Goal: Transaction & Acquisition: Purchase product/service

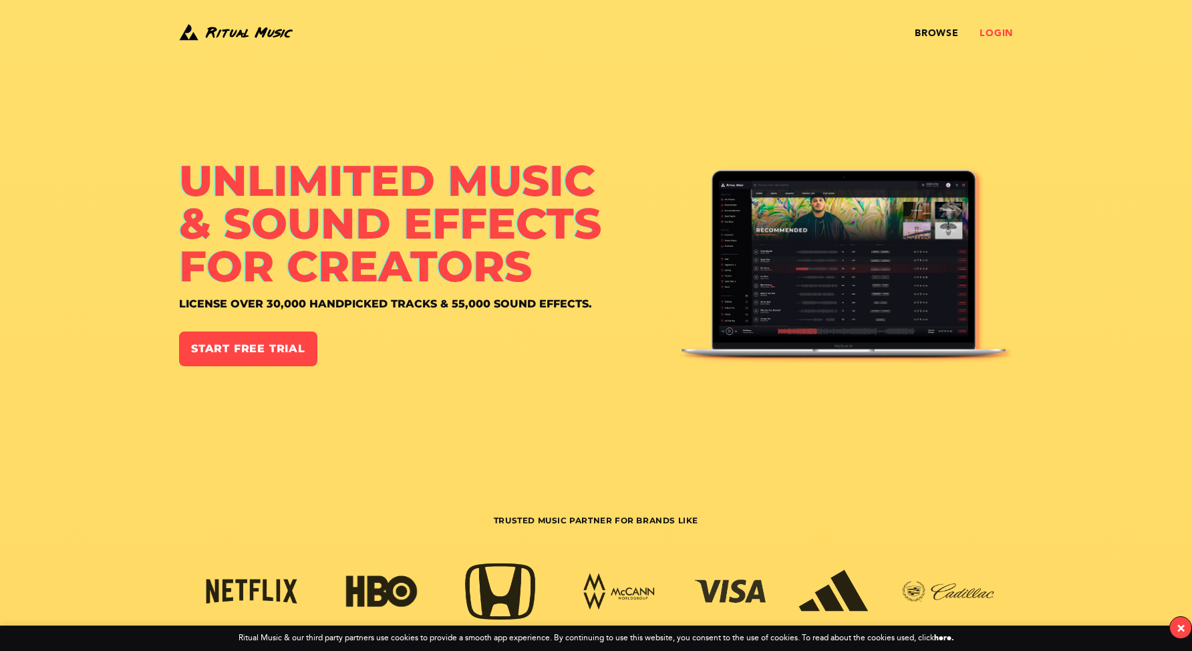
click at [998, 31] on link "Login" at bounding box center [996, 33] width 33 height 11
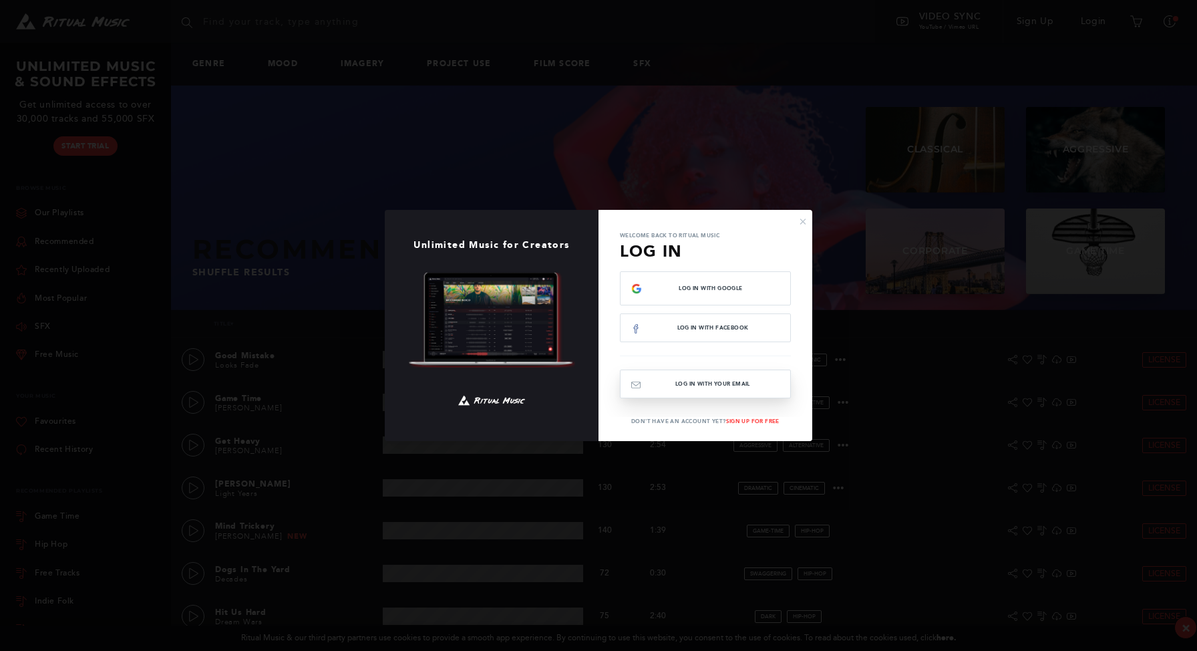
click at [746, 387] on button "Log In with your email" at bounding box center [705, 383] width 171 height 29
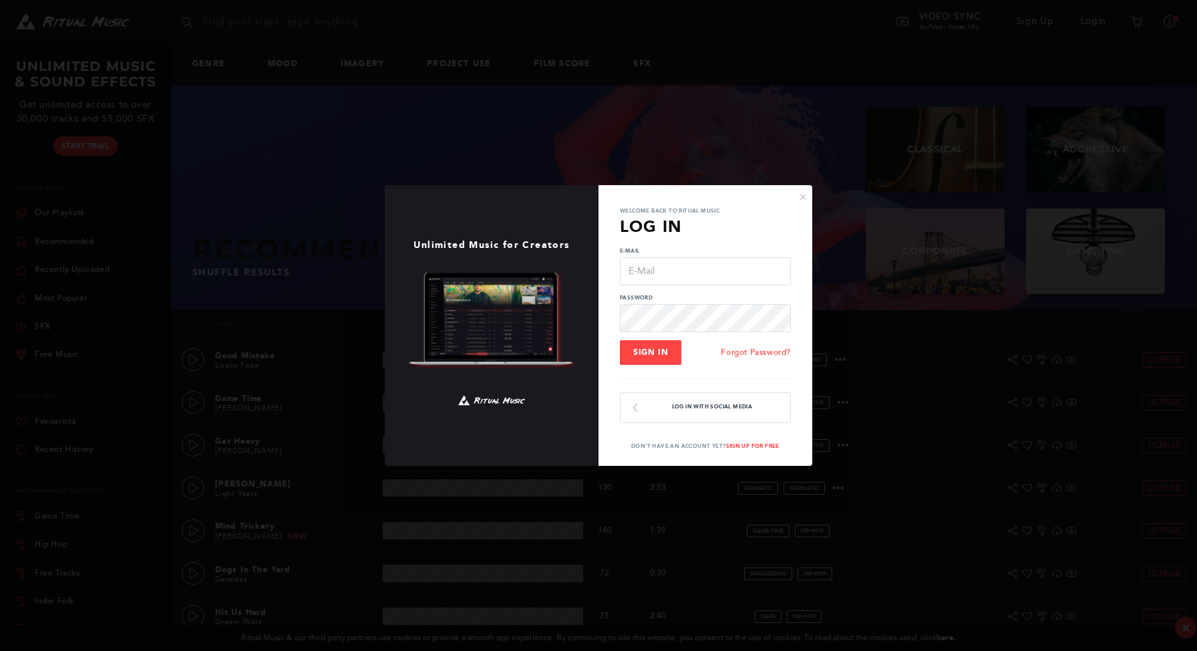
click at [700, 267] on input "E-Mail" at bounding box center [705, 271] width 171 height 28
type input "[EMAIL_ADDRESS][DOMAIN_NAME]"
click at [648, 355] on span "Sign In" at bounding box center [650, 351] width 35 height 9
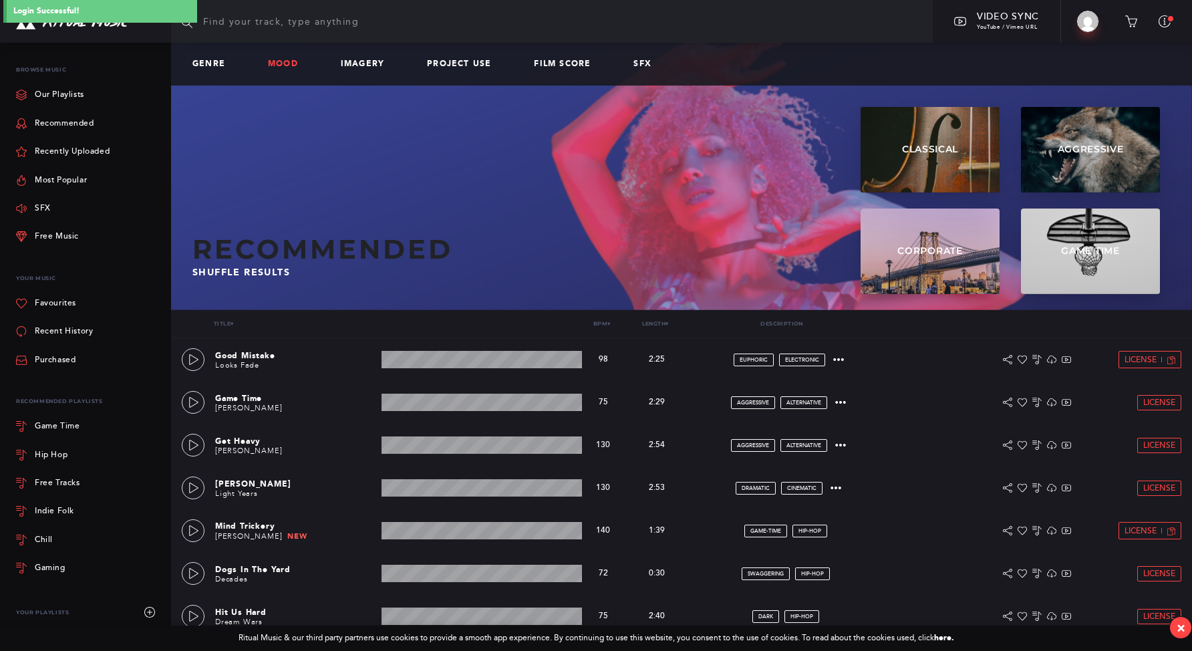
click at [285, 65] on link "Mood" at bounding box center [288, 63] width 41 height 9
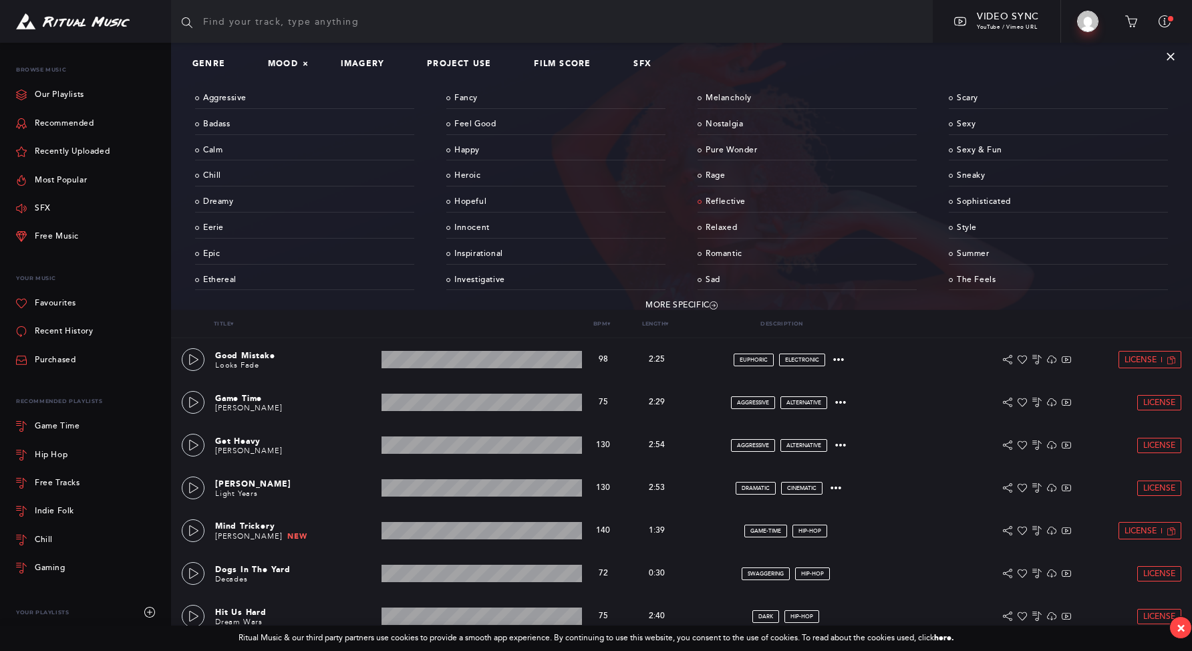
click at [713, 197] on link "Reflective" at bounding box center [807, 202] width 219 height 21
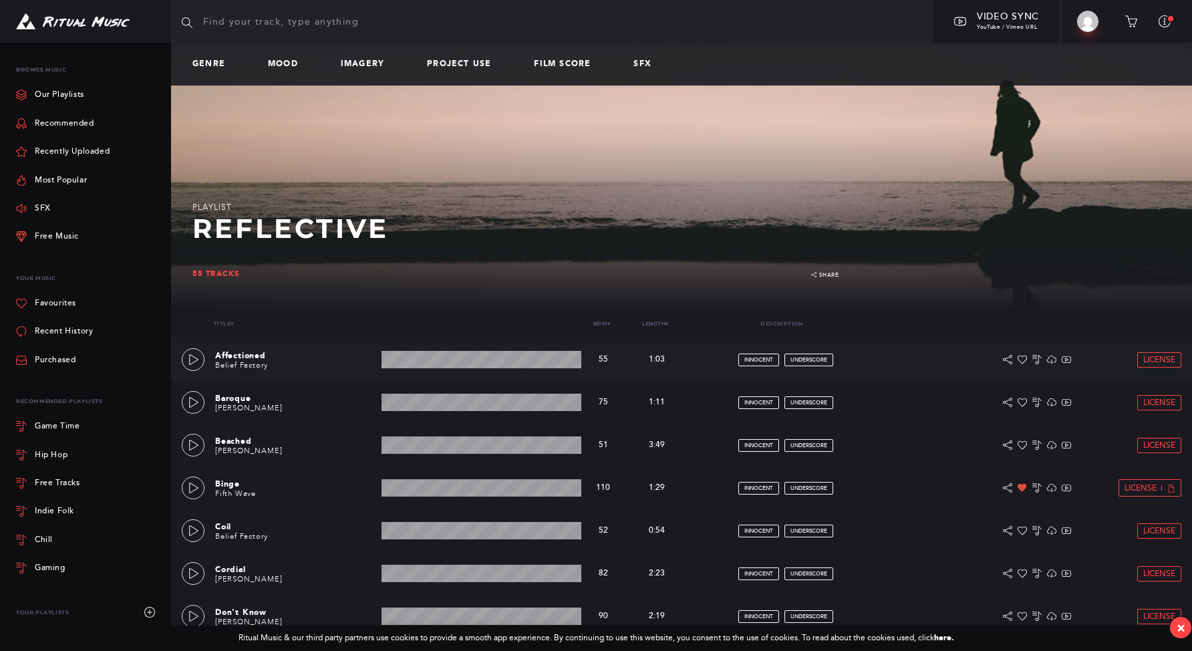
click at [211, 359] on div "Affectioned Belief Factory 1:03 min 55 bpm 55 bpm 1:03 min innocent underscore …" at bounding box center [682, 359] width 1000 height 43
click at [195, 363] on icon at bounding box center [193, 359] width 11 height 11
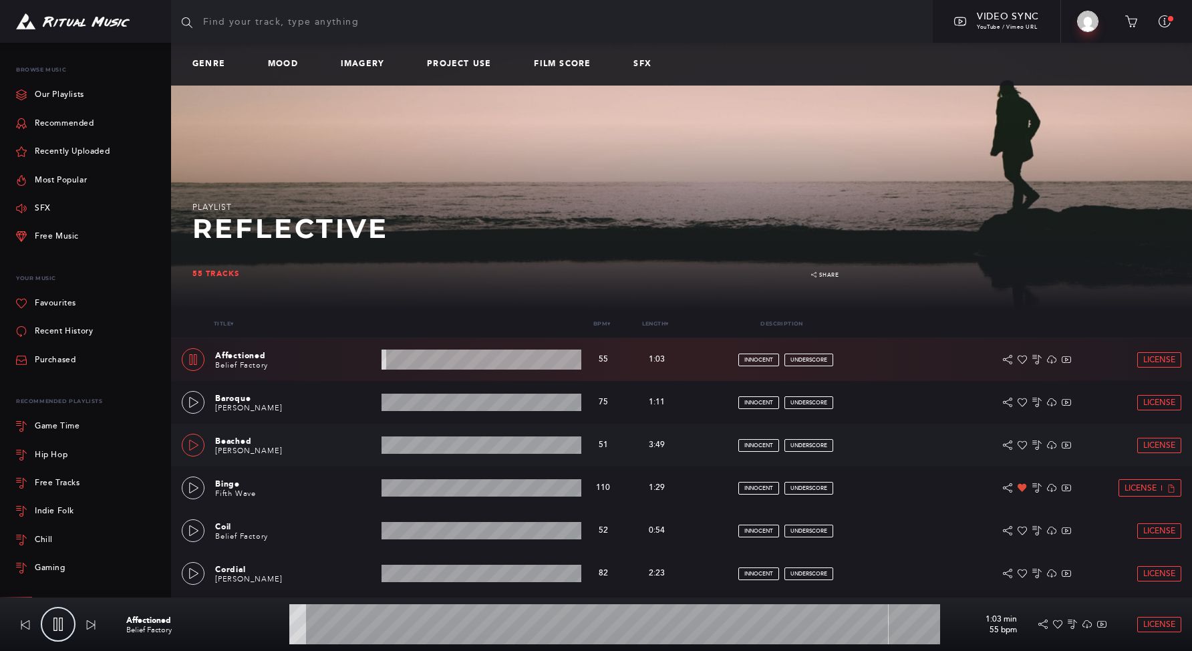
click at [201, 450] on link at bounding box center [193, 445] width 23 height 23
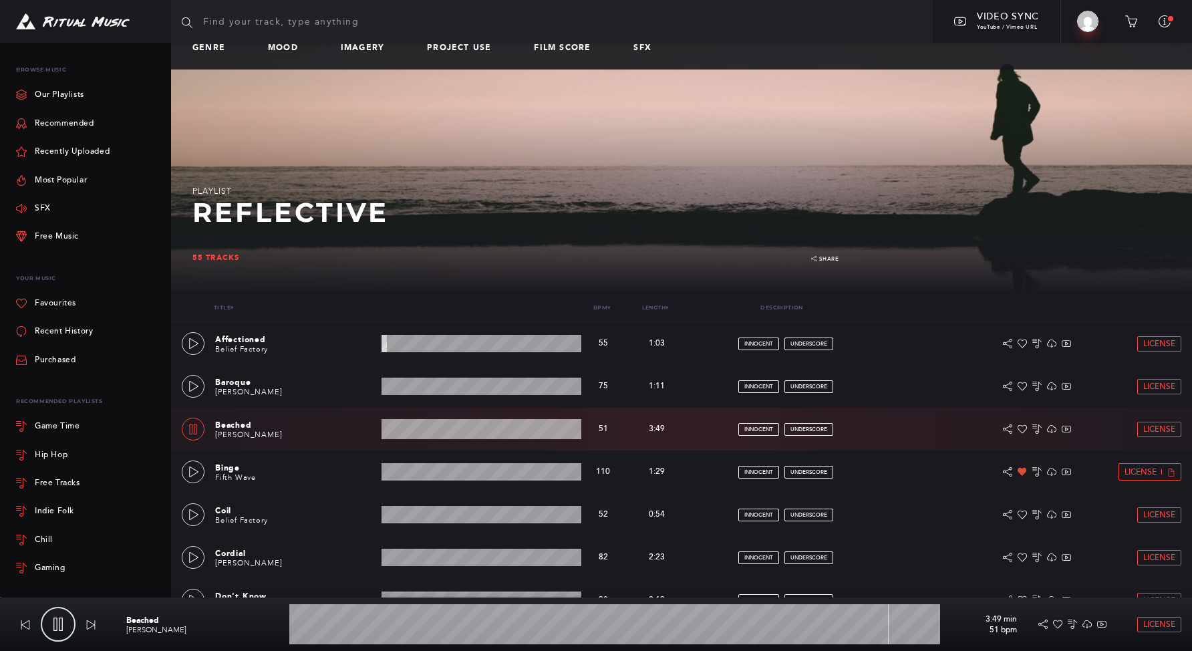
scroll to position [22, 0]
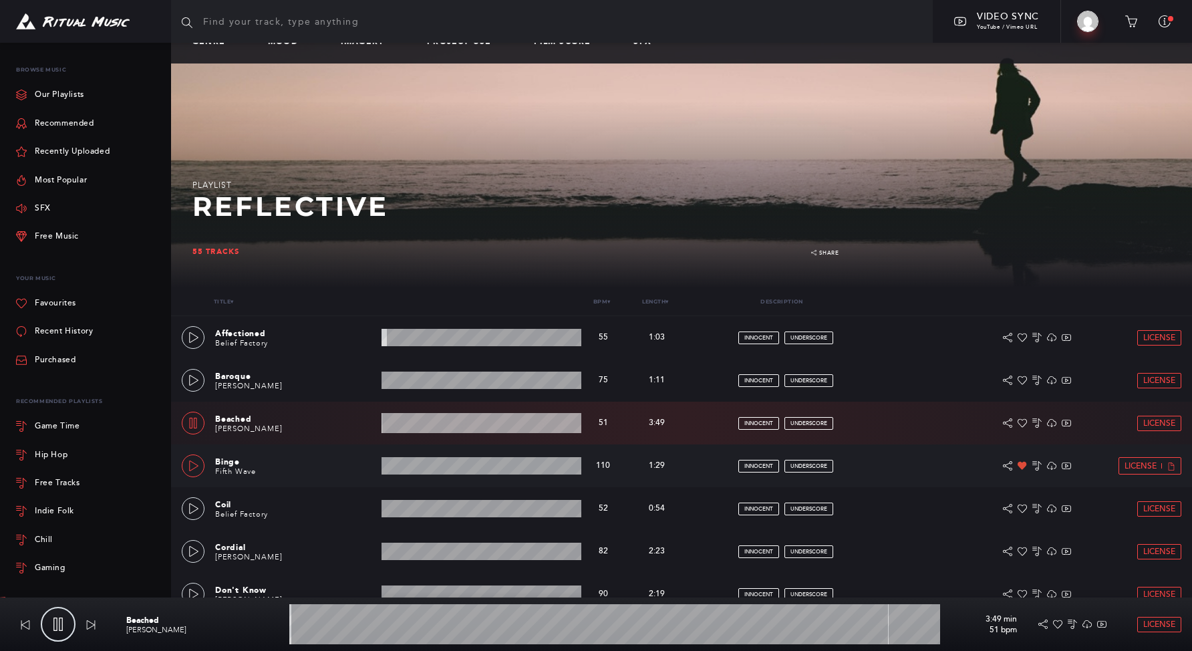
click at [196, 468] on icon at bounding box center [193, 465] width 11 height 11
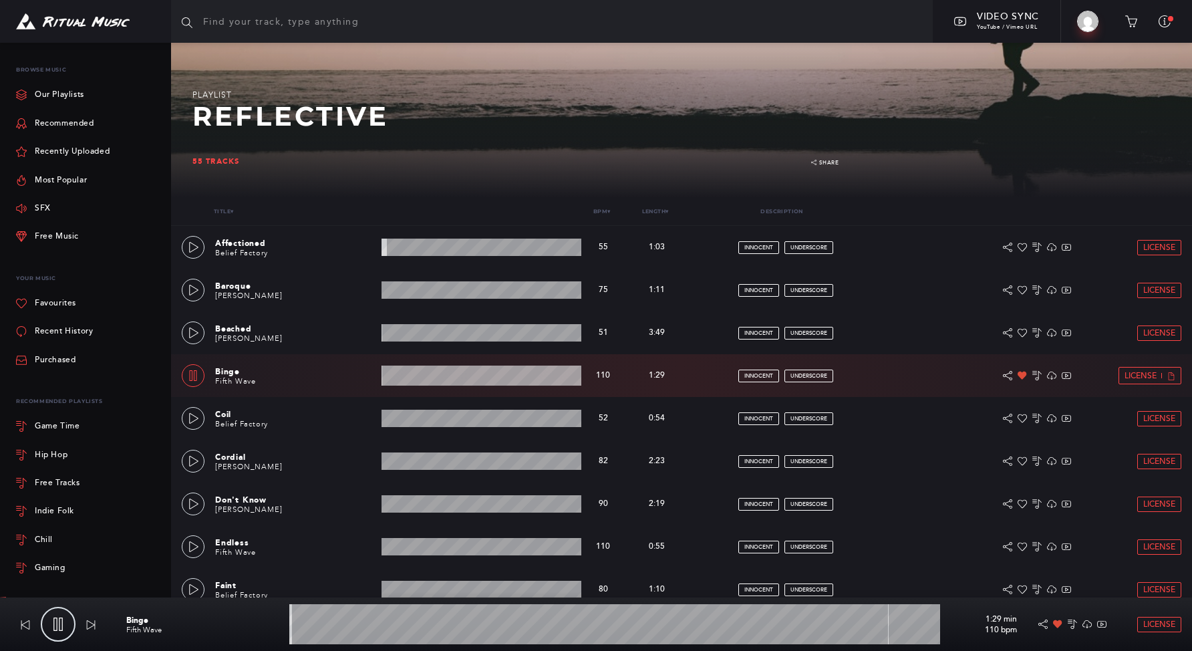
scroll to position [204, 0]
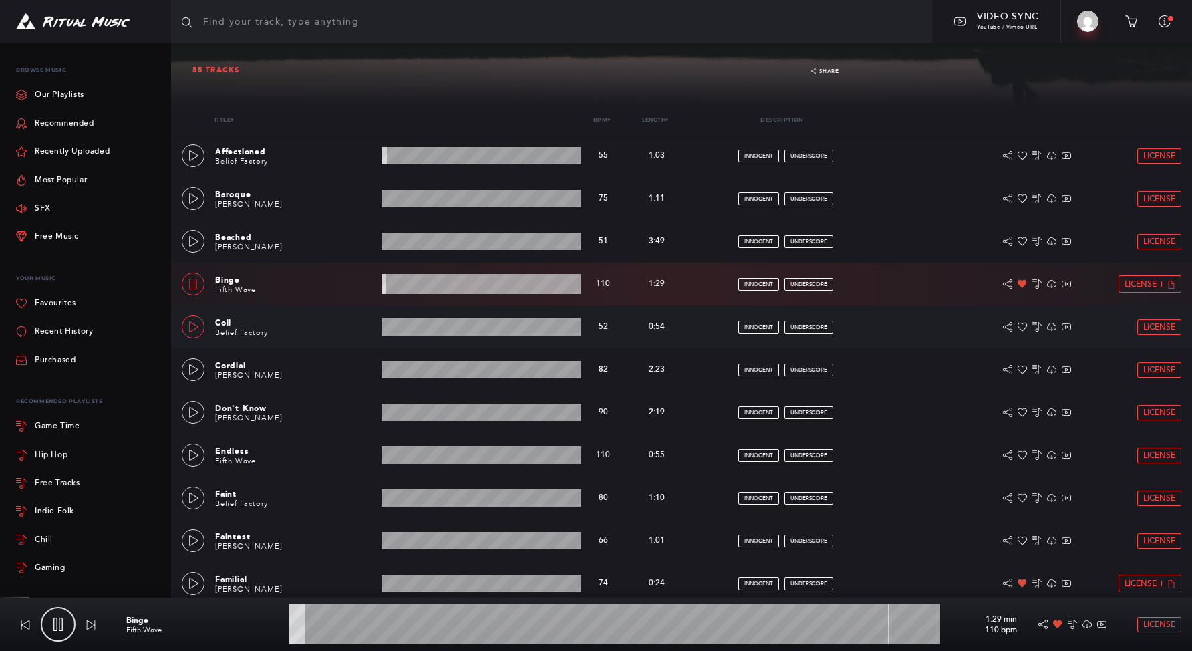
click at [194, 329] on icon at bounding box center [193, 326] width 11 height 11
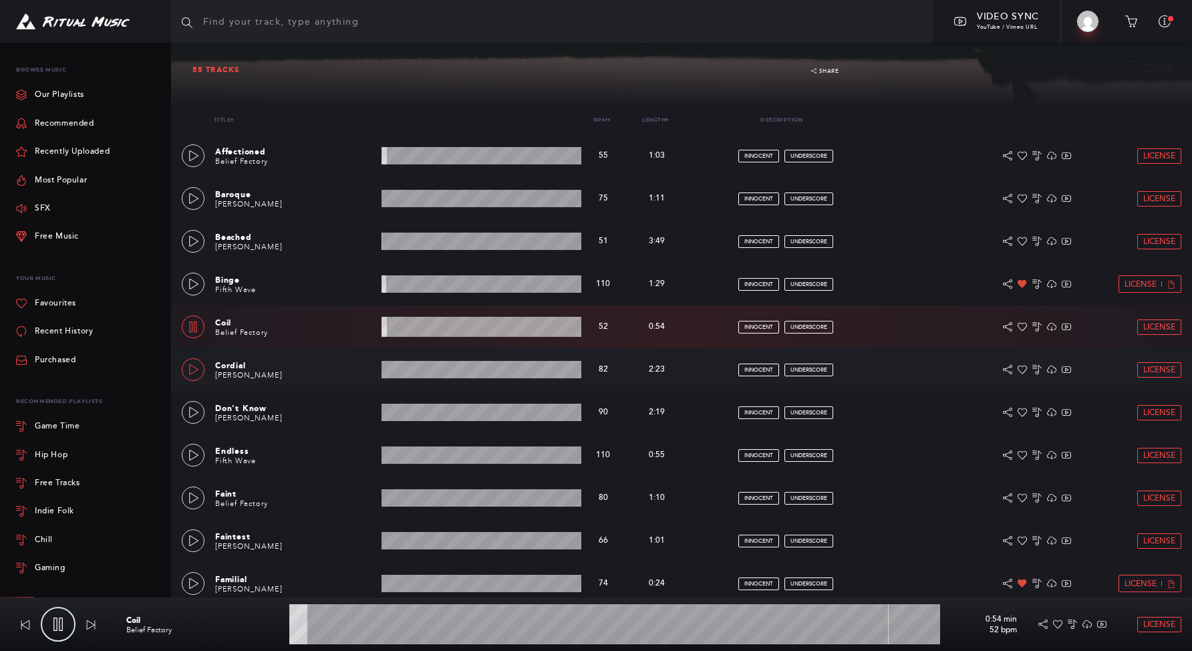
click at [191, 367] on icon at bounding box center [193, 369] width 11 height 11
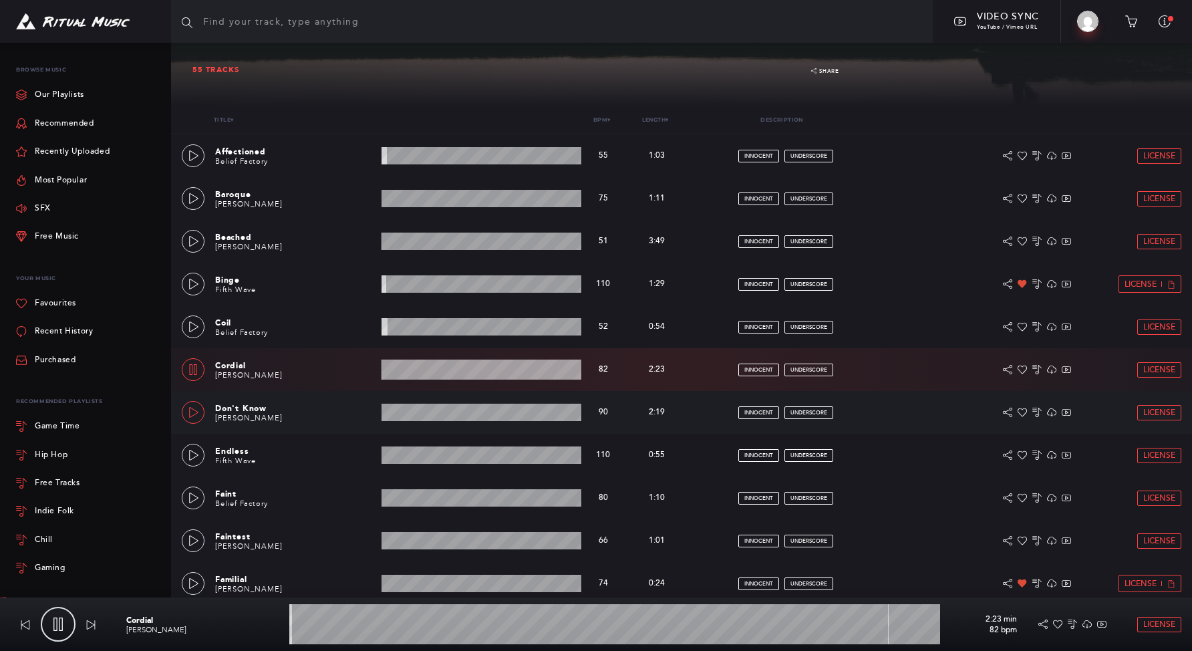
click at [188, 412] on div at bounding box center [193, 412] width 11 height 9
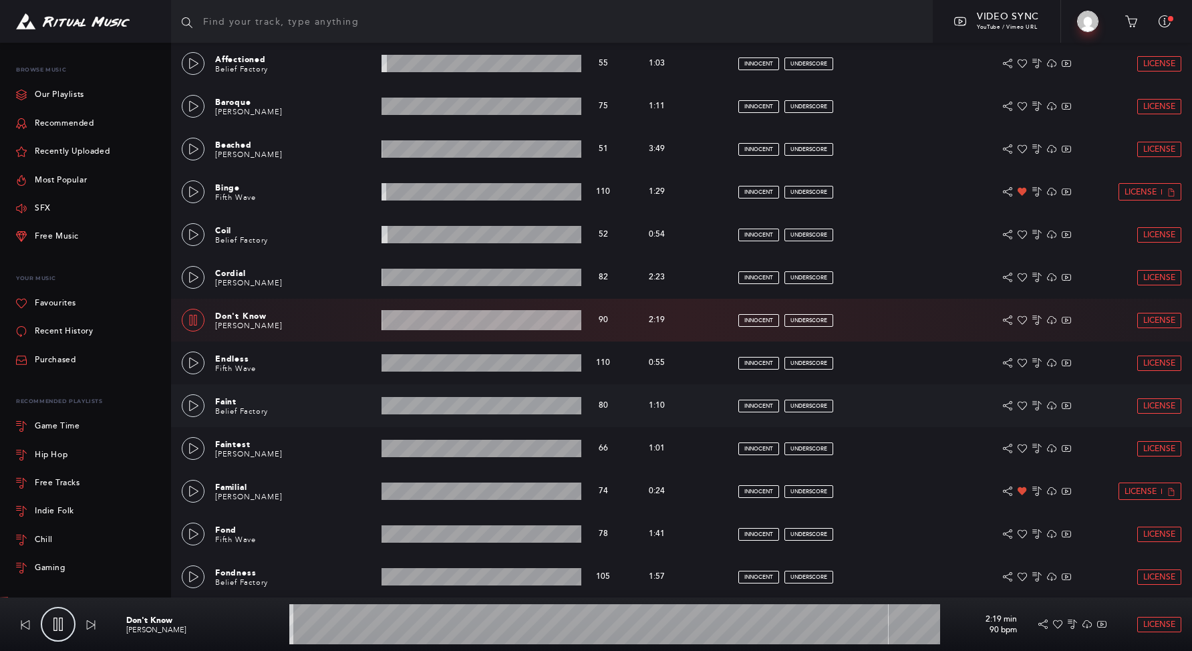
scroll to position [299, 0]
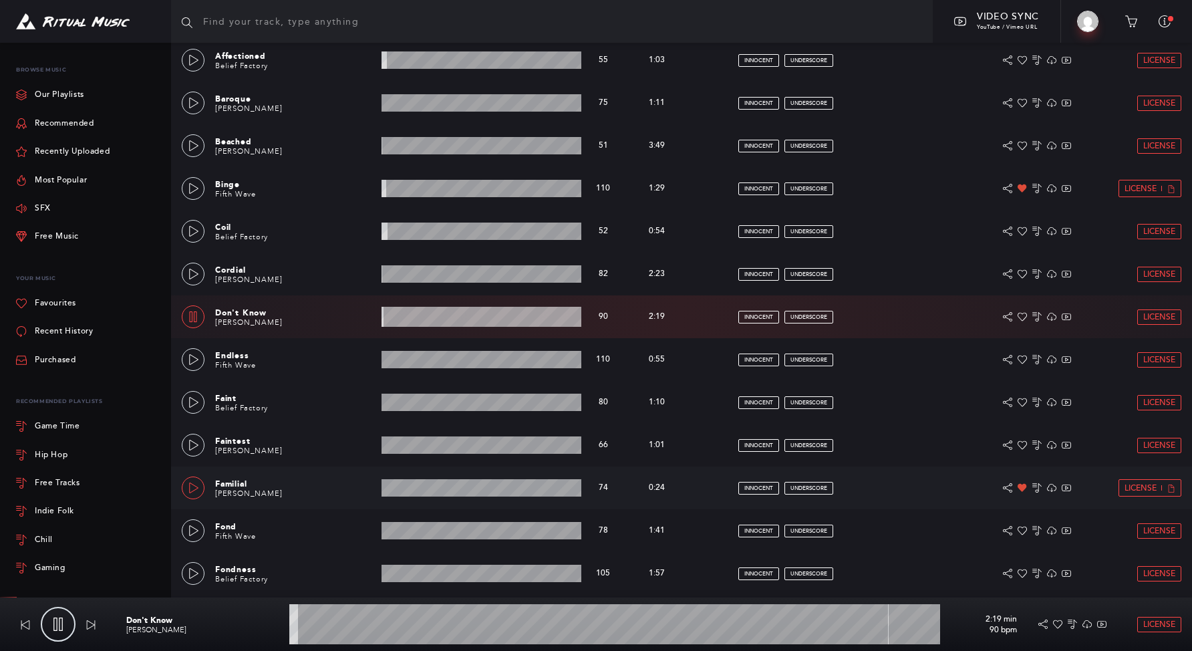
click at [193, 487] on icon at bounding box center [193, 487] width 11 height 11
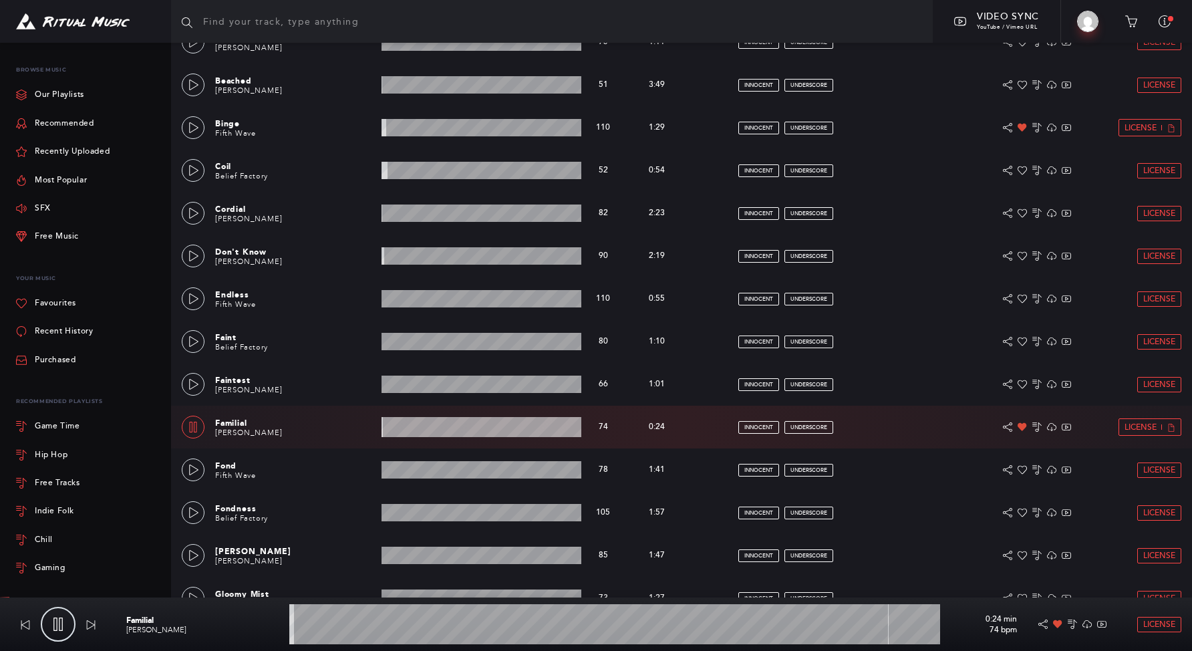
scroll to position [543, 0]
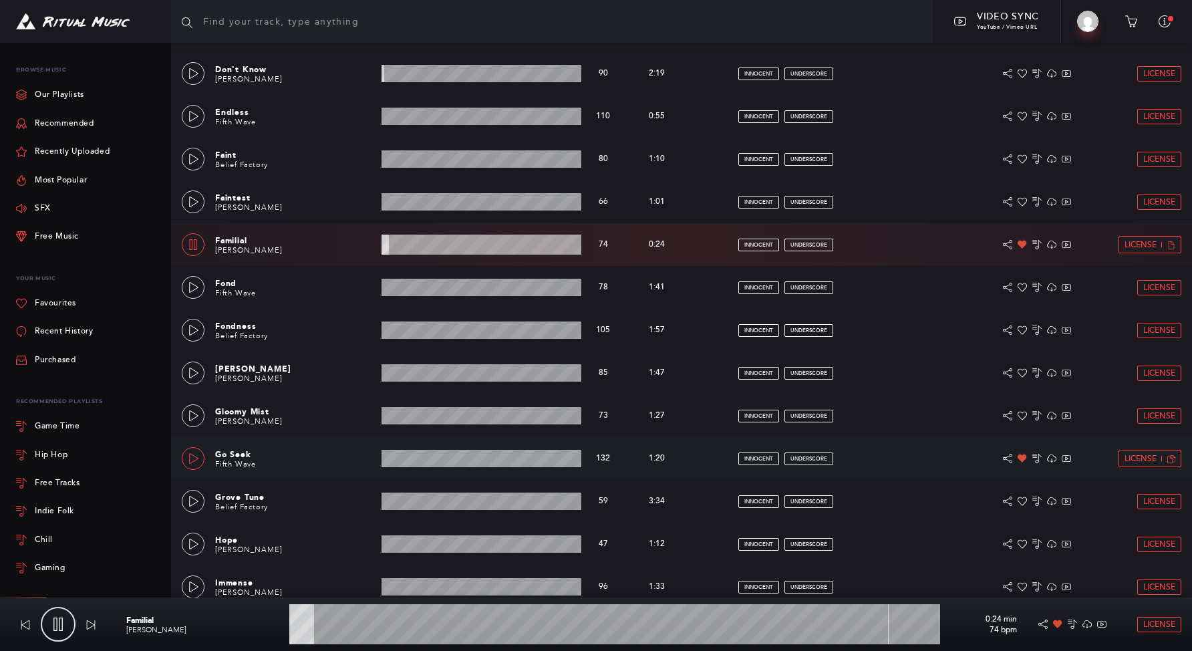
click at [186, 461] on link at bounding box center [193, 458] width 23 height 23
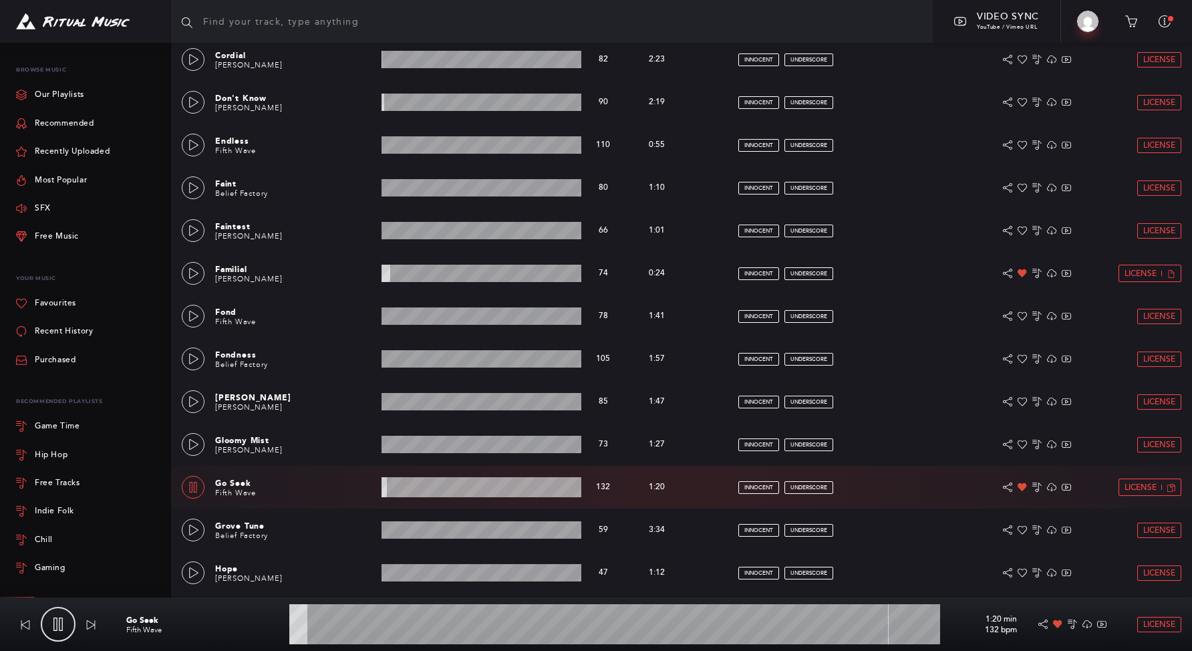
scroll to position [643, 0]
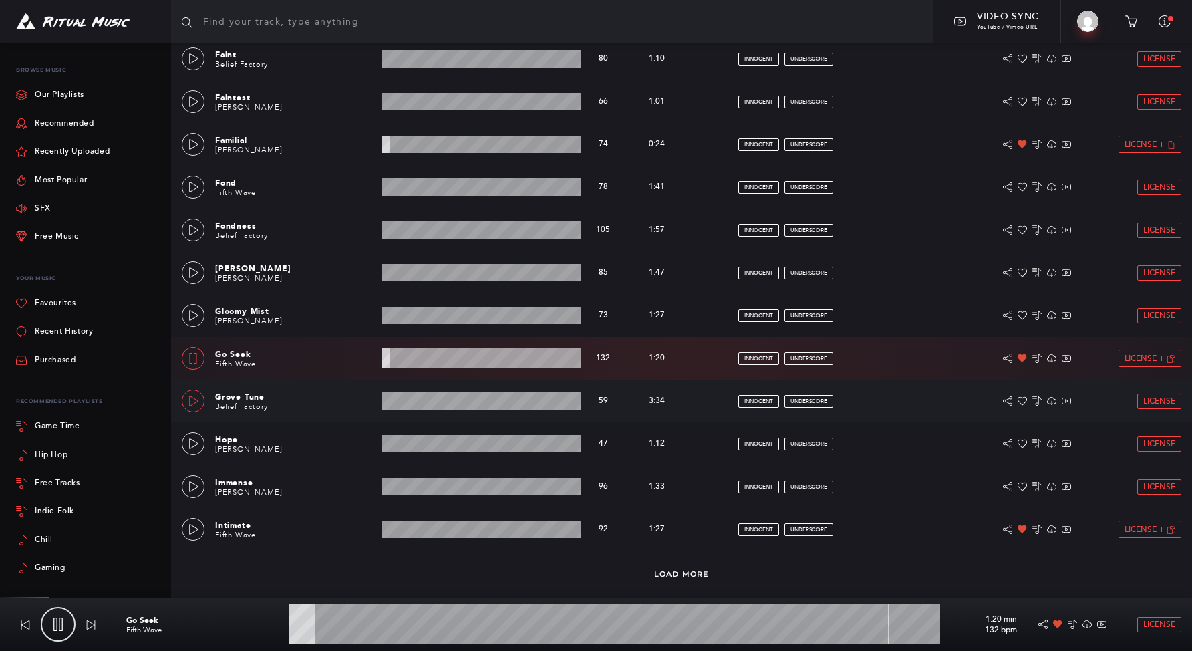
click at [199, 401] on link at bounding box center [193, 401] width 23 height 23
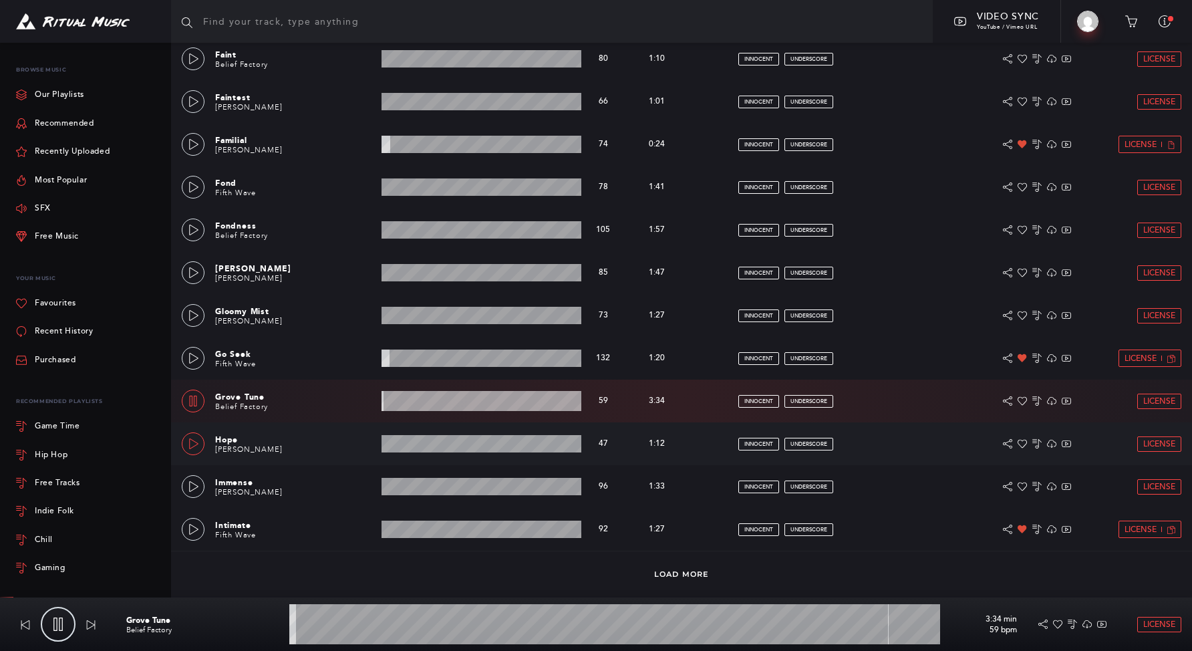
click at [195, 448] on icon at bounding box center [193, 443] width 11 height 11
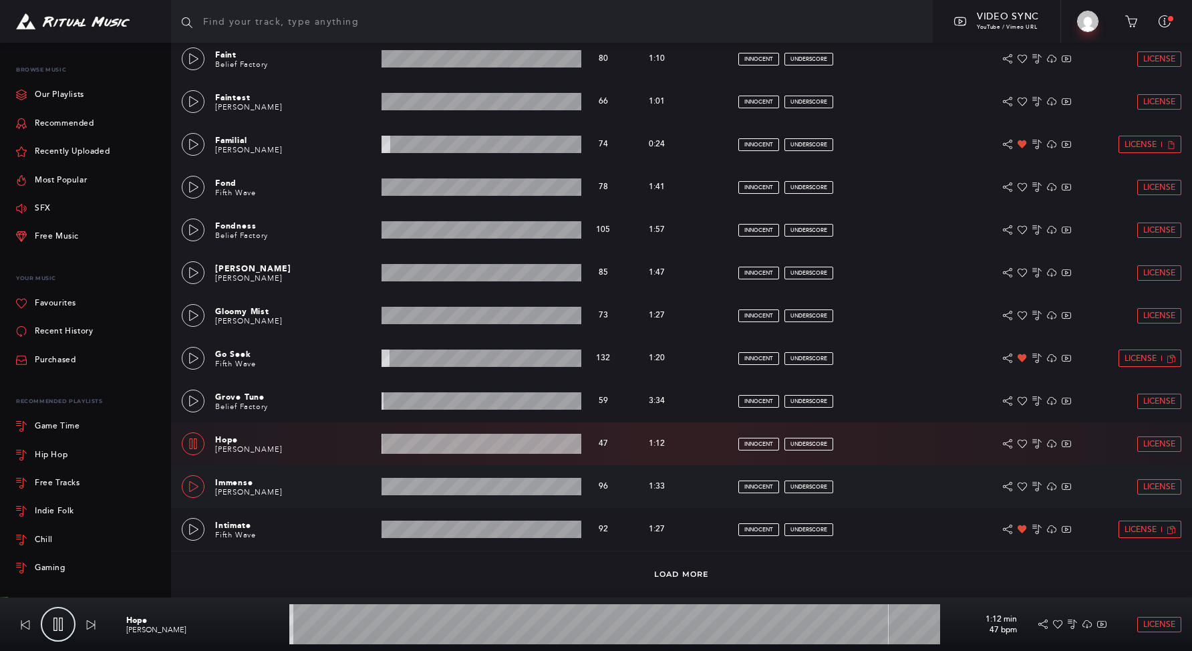
click at [189, 483] on icon at bounding box center [193, 486] width 11 height 11
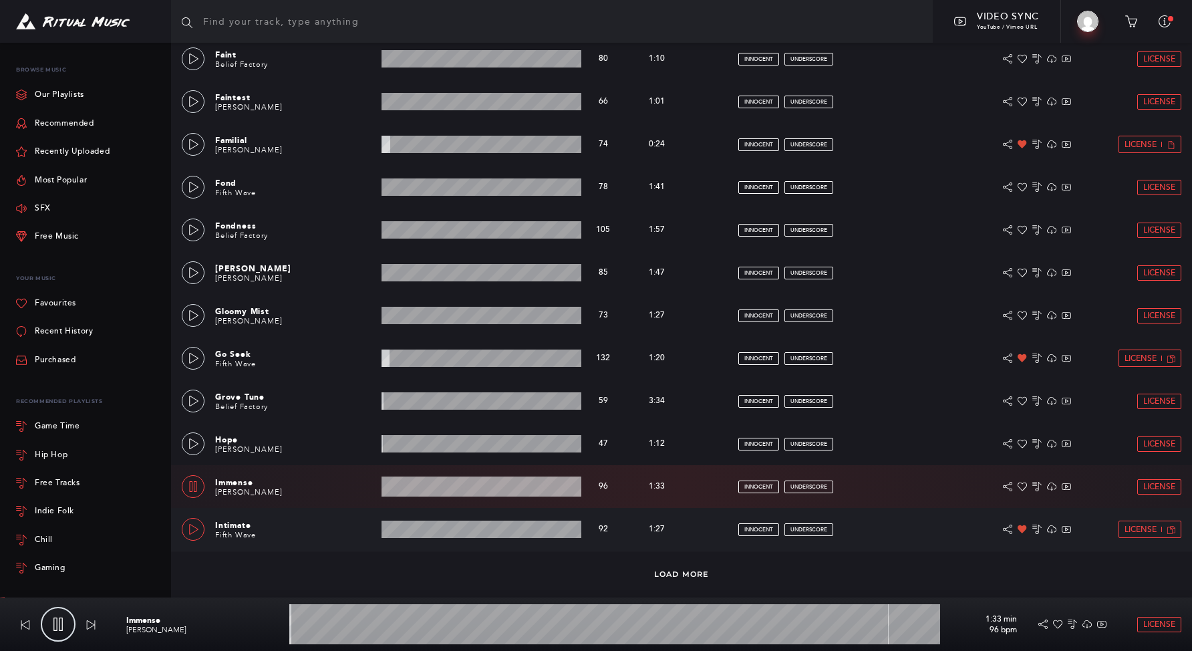
click at [196, 531] on icon at bounding box center [193, 529] width 11 height 11
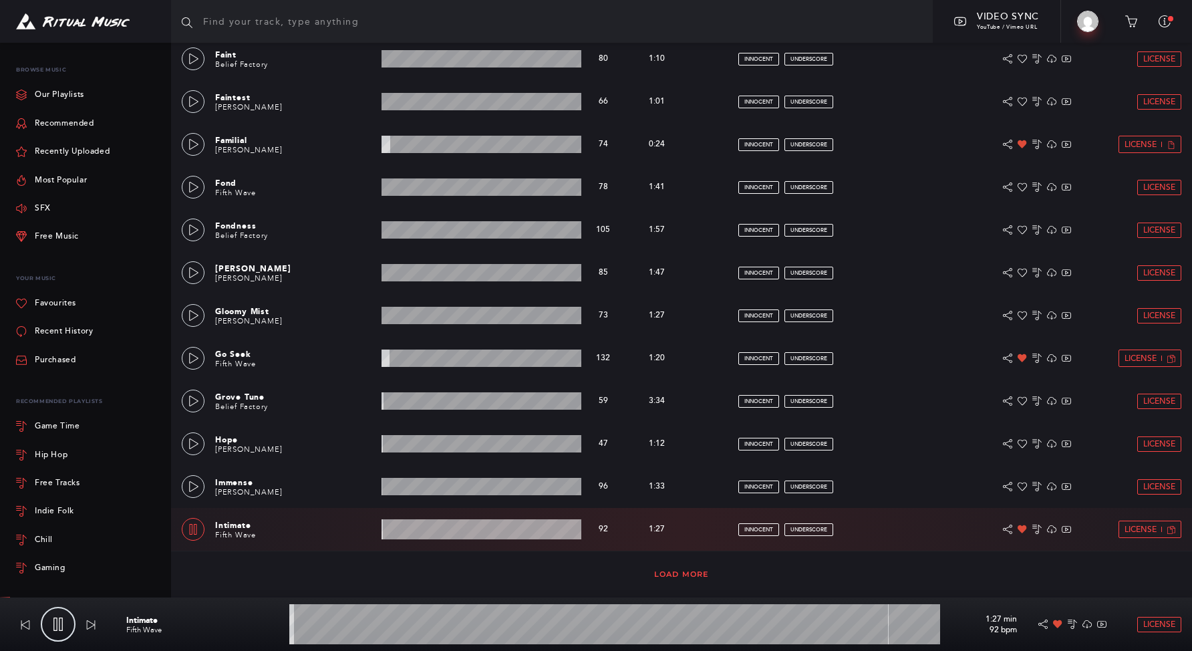
click at [694, 578] on link "Load More" at bounding box center [681, 573] width 55 height 9
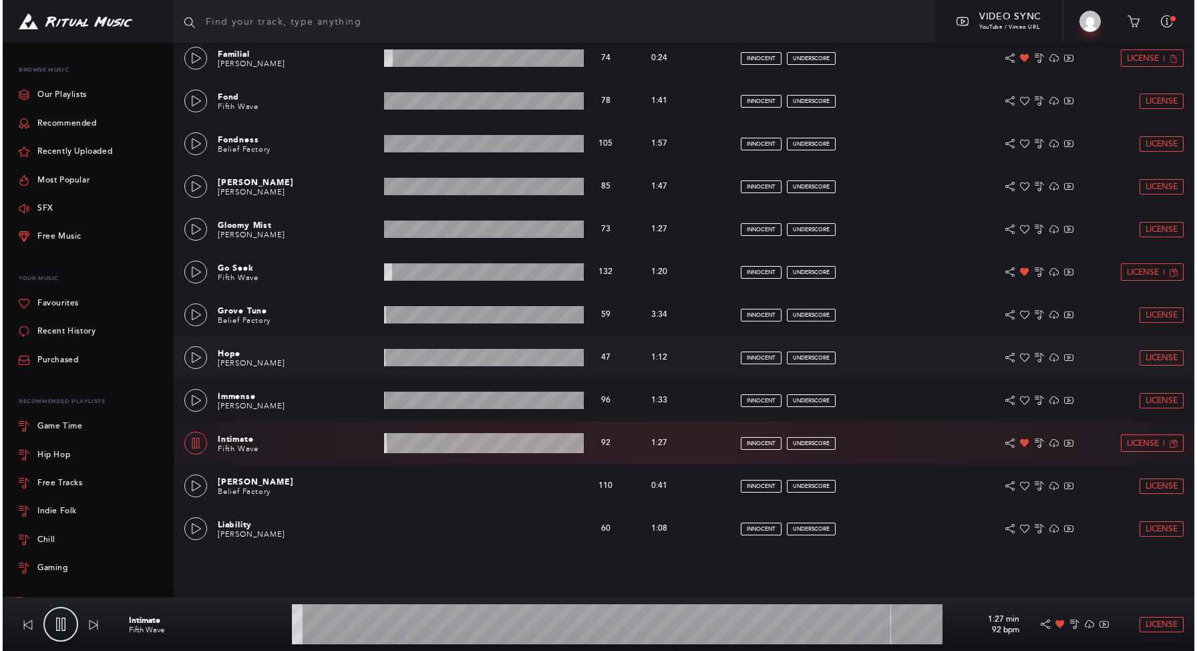
scroll to position [816, 0]
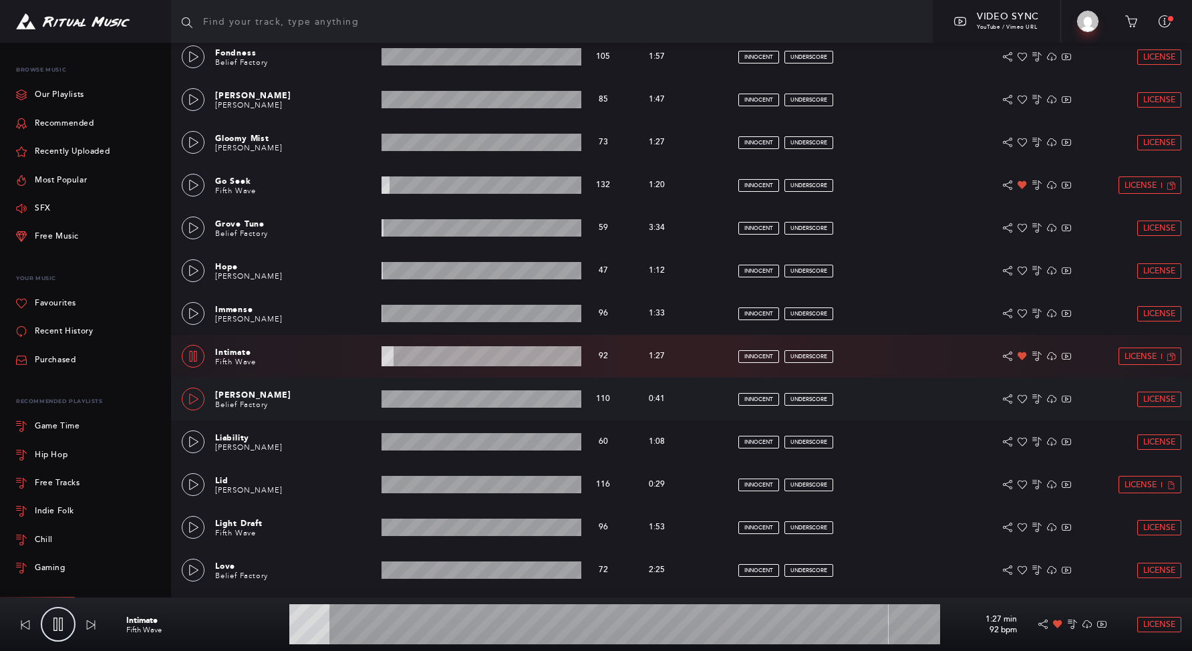
click at [188, 400] on icon at bounding box center [193, 399] width 11 height 11
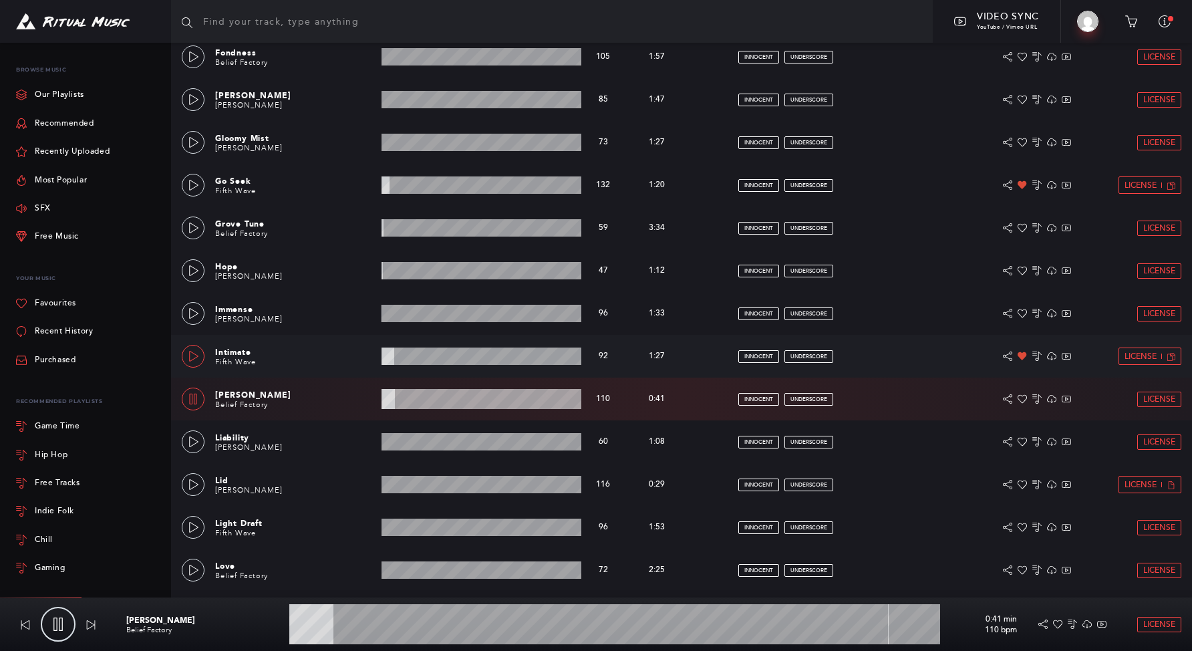
click at [188, 353] on div at bounding box center [193, 356] width 11 height 9
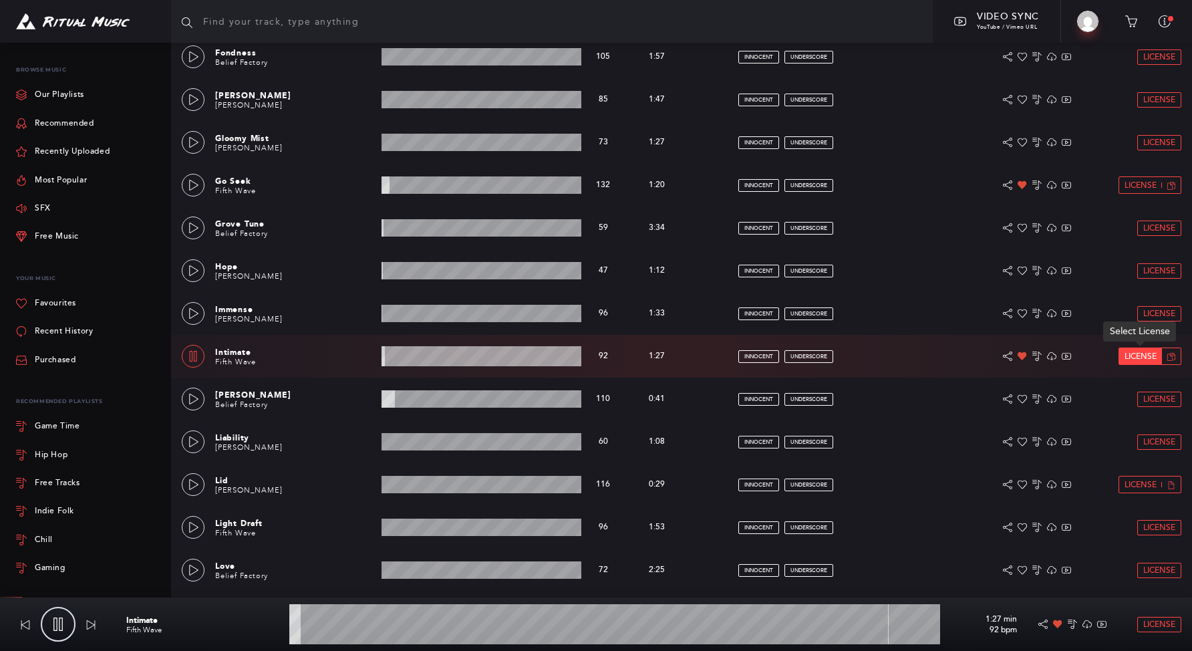
click at [1125, 357] on span "License" at bounding box center [1141, 356] width 32 height 9
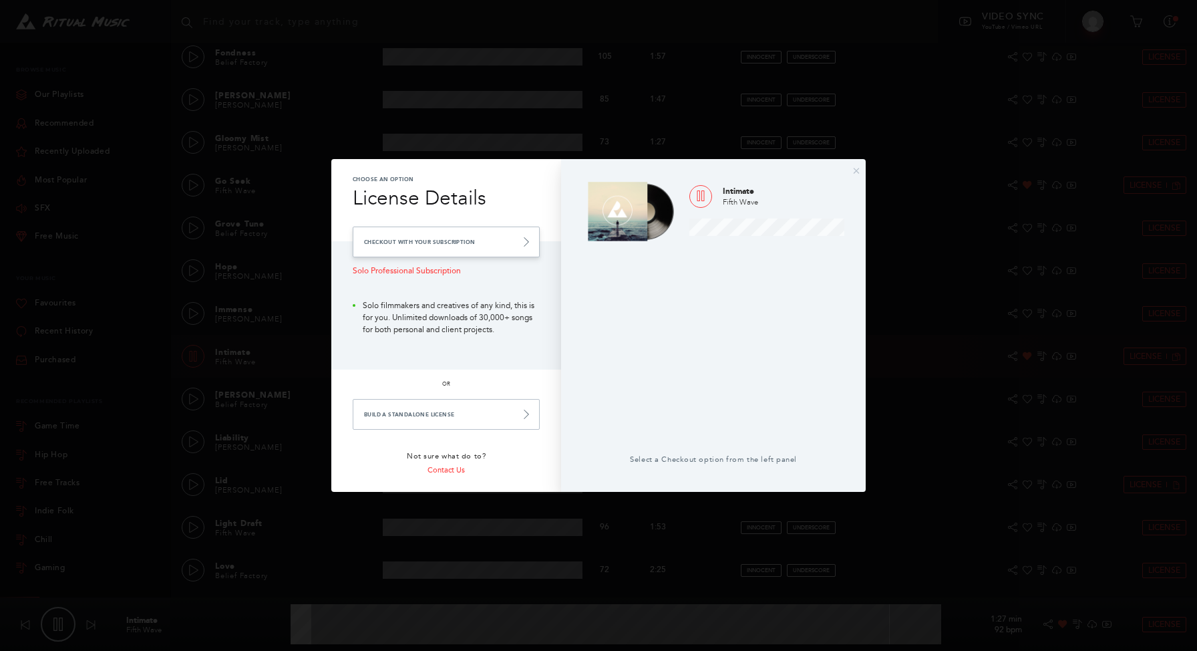
click at [506, 252] on link "Checkout with your Subscription" at bounding box center [446, 242] width 187 height 31
click at [506, 253] on link "Checkout with your Subscription" at bounding box center [446, 242] width 187 height 31
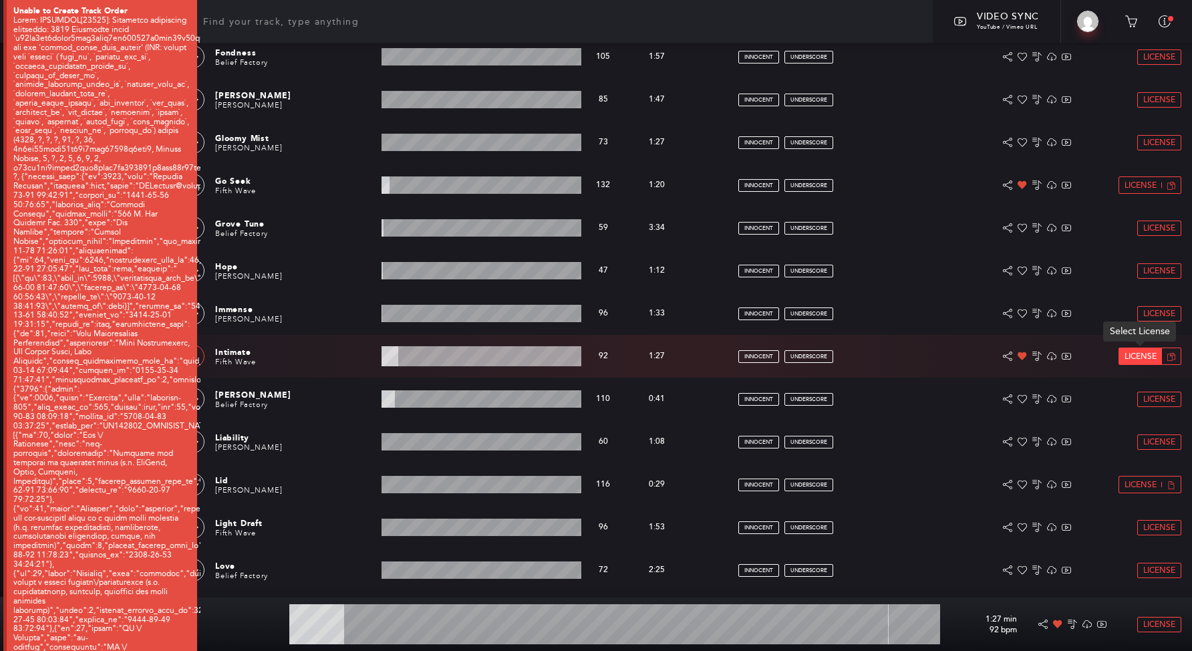
click at [1152, 355] on span "License" at bounding box center [1141, 356] width 32 height 9
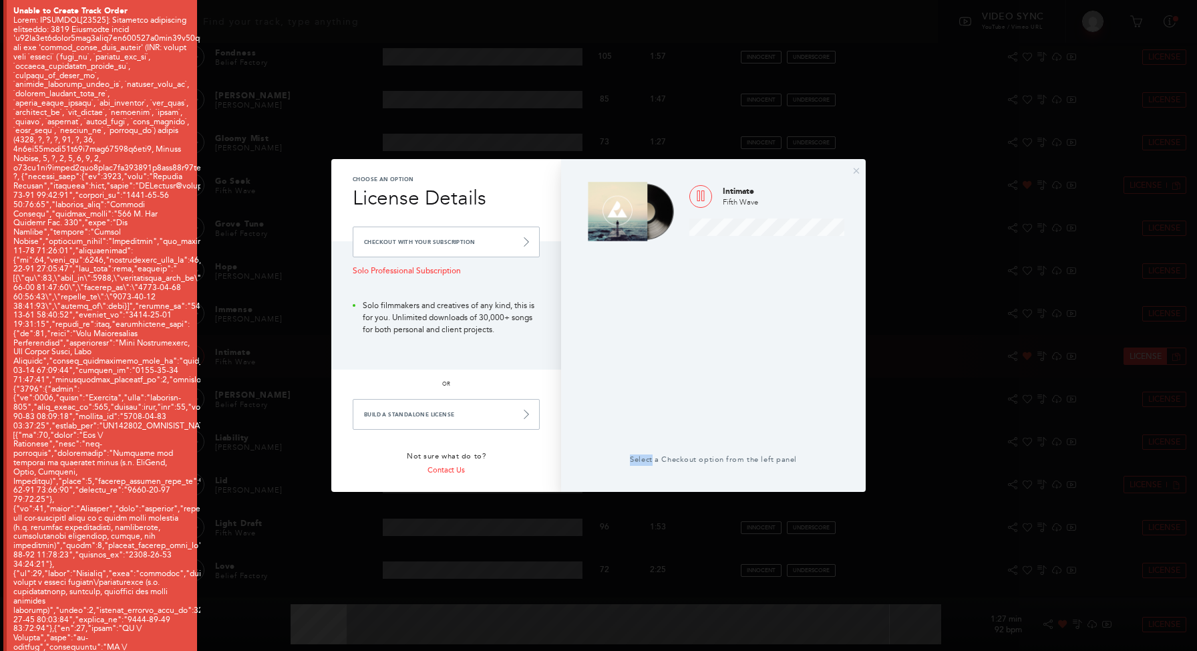
click at [1152, 355] on div "× Choose an Option License Details Checkout with your Subscription Solo Profess…" at bounding box center [598, 325] width 1197 height 651
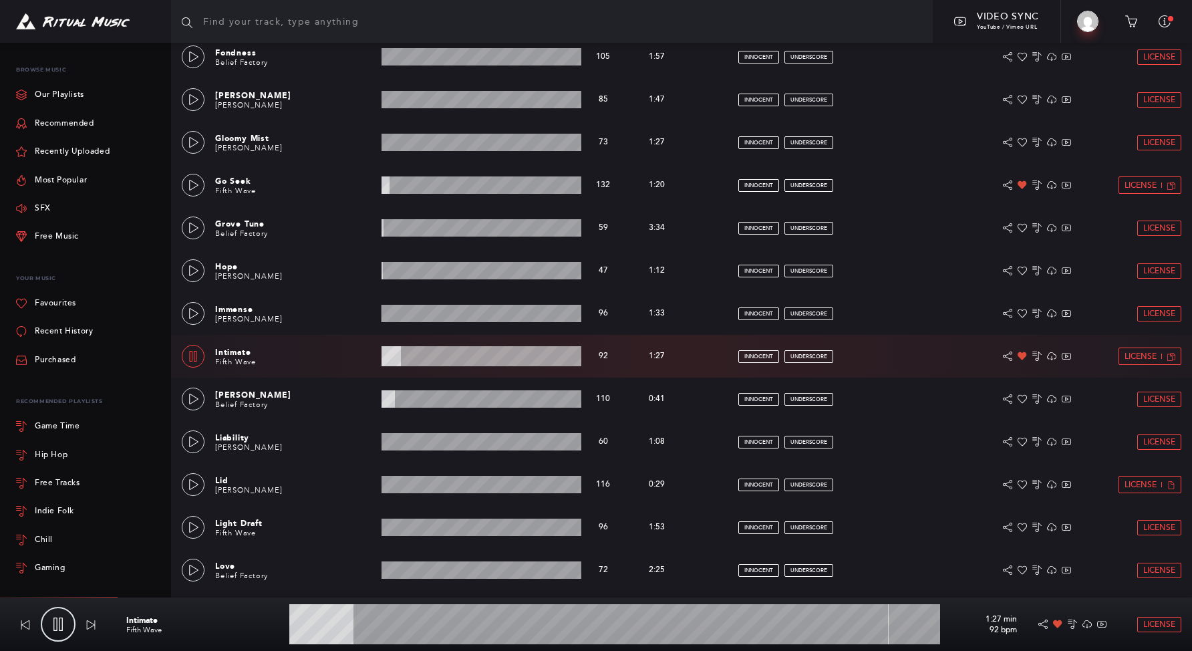
type input "10.09"
click at [1147, 357] on span "License" at bounding box center [1141, 356] width 32 height 9
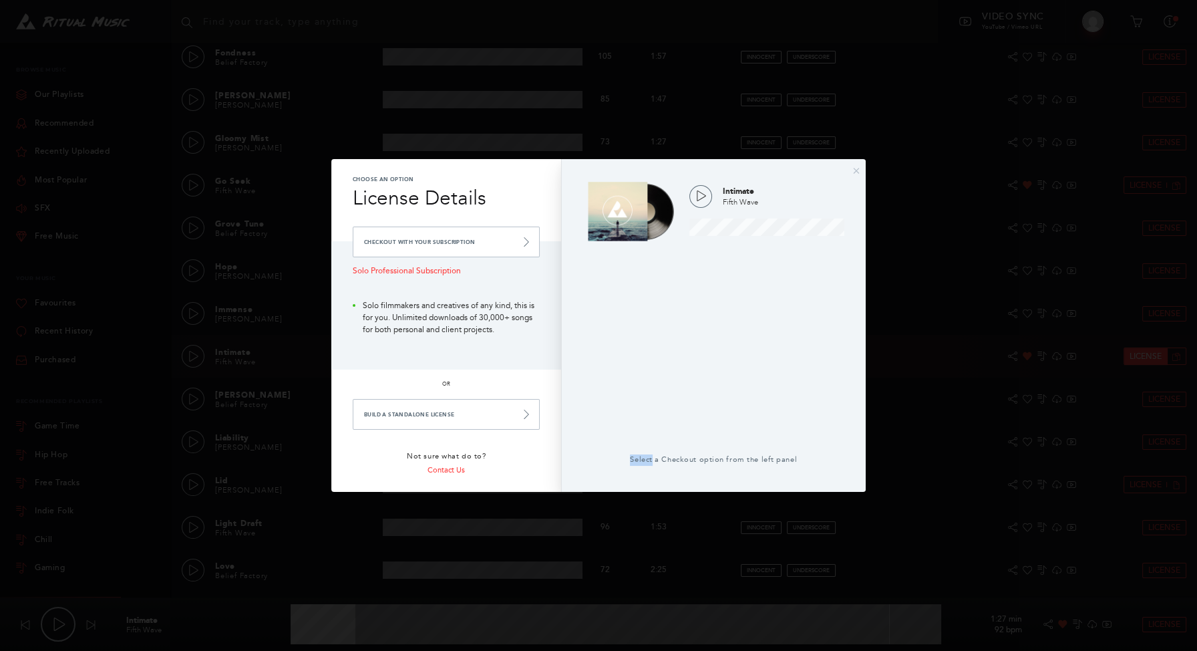
click at [1147, 357] on div "× Choose an Option License Details Checkout with your Subscription Solo Profess…" at bounding box center [598, 325] width 1197 height 651
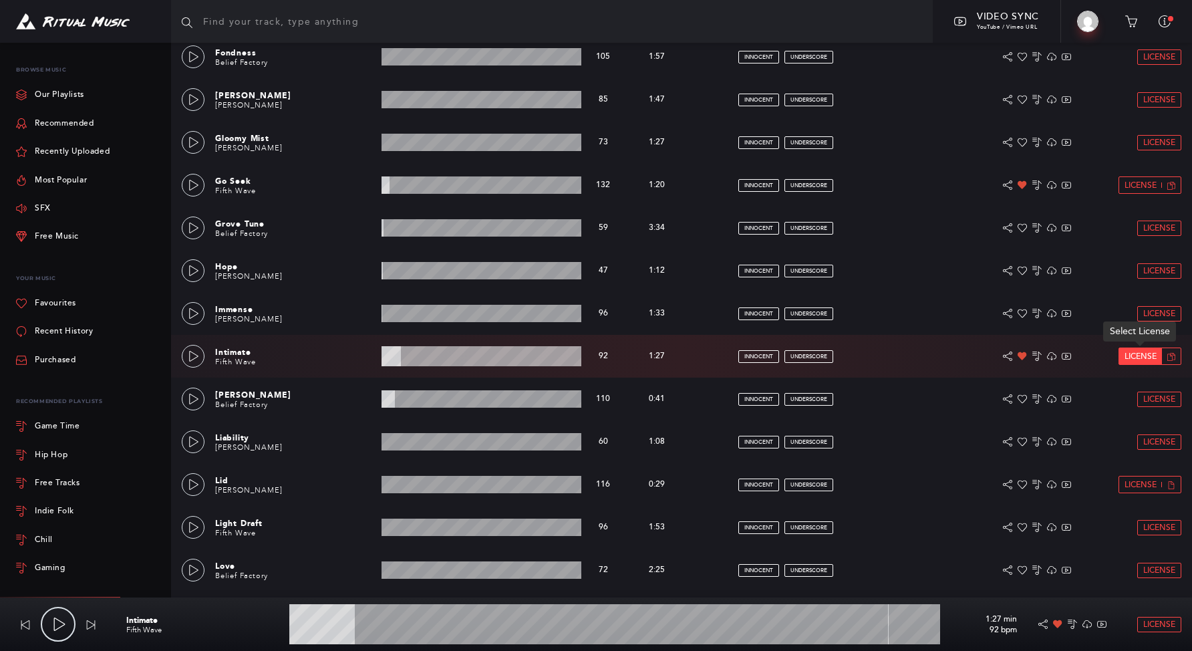
click at [1122, 355] on link "License" at bounding box center [1140, 356] width 43 height 16
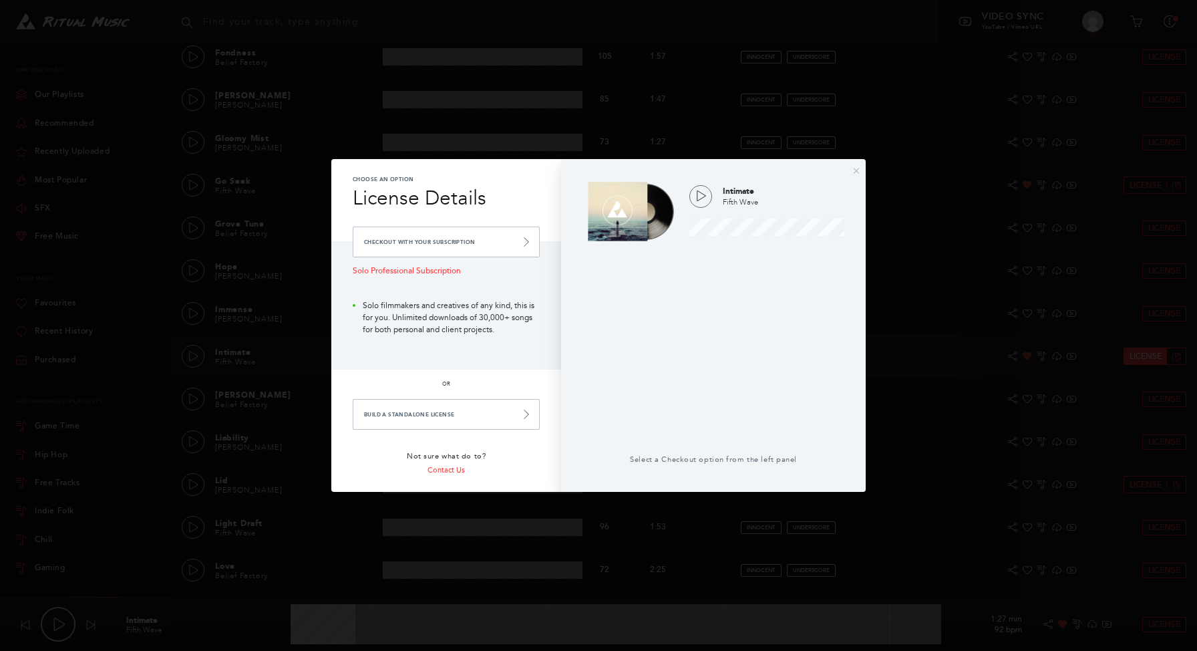
click at [1122, 355] on div "× Choose an Option License Details Checkout with your Subscription Solo Profess…" at bounding box center [598, 325] width 1197 height 651
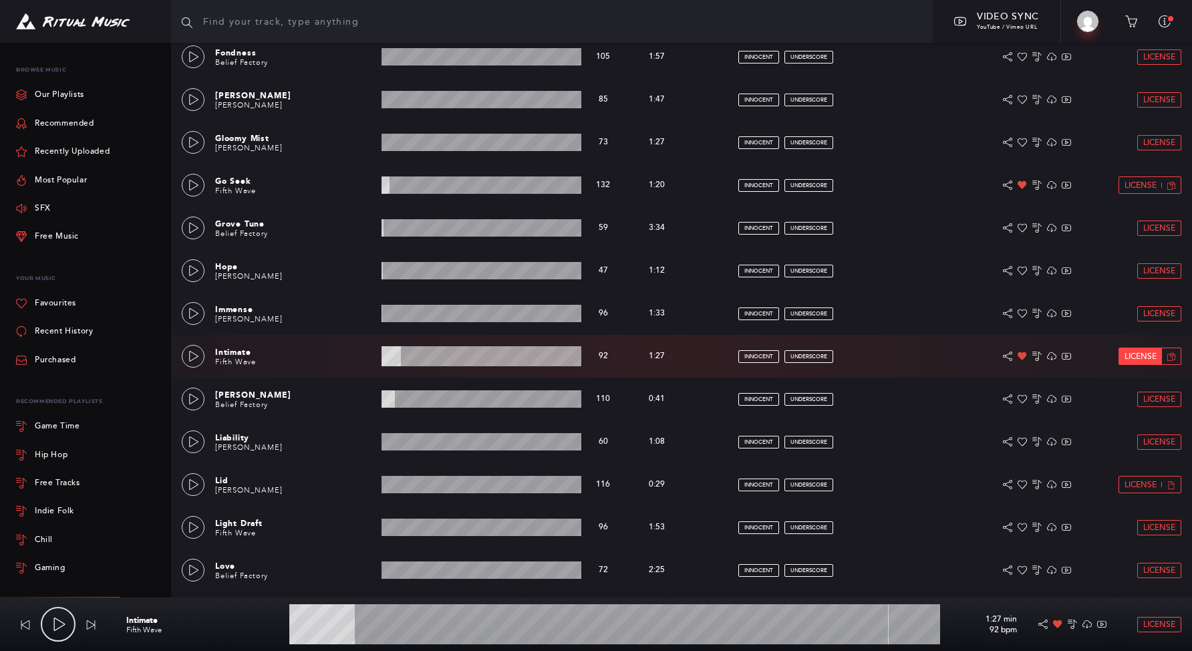
click at [1140, 354] on span "License" at bounding box center [1141, 356] width 32 height 9
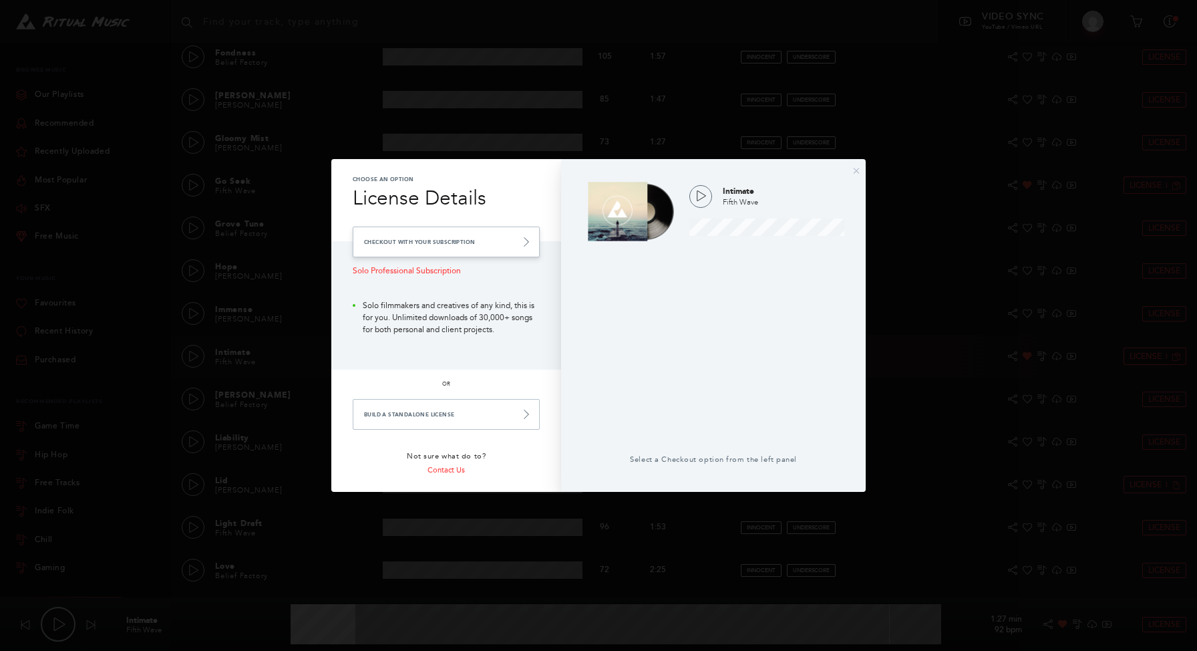
click at [502, 234] on link "Checkout with your Subscription" at bounding box center [446, 242] width 187 height 31
click at [466, 239] on link "Checkout with your Subscription" at bounding box center [443, 242] width 187 height 31
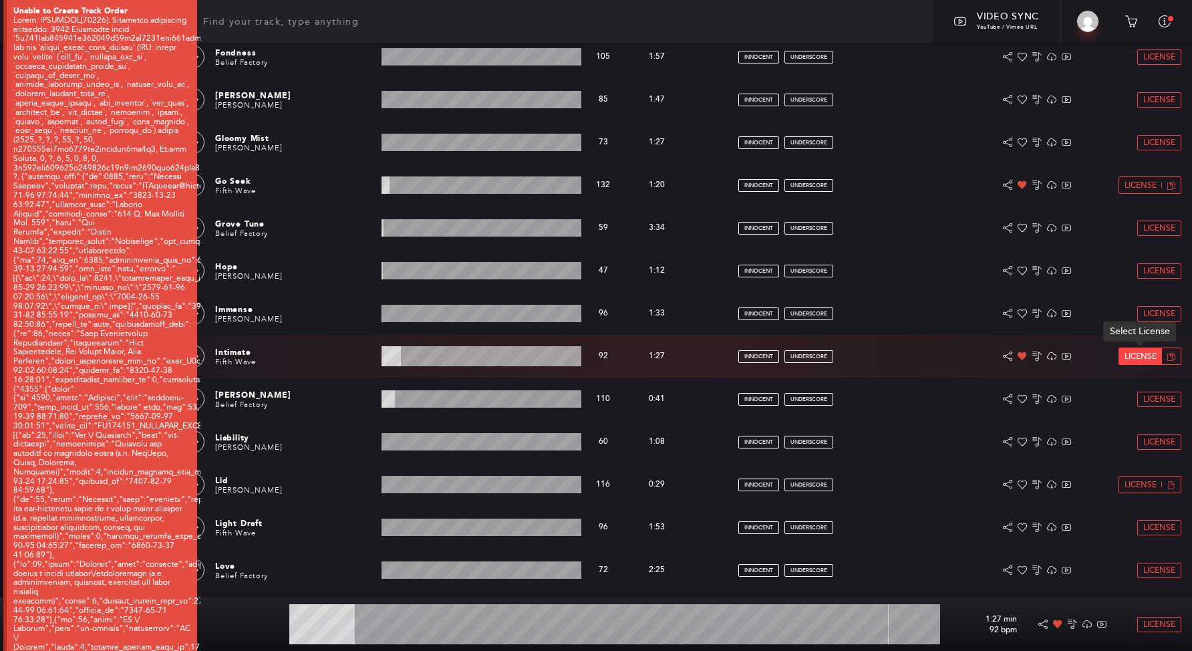
click at [1123, 355] on link "License" at bounding box center [1140, 356] width 43 height 16
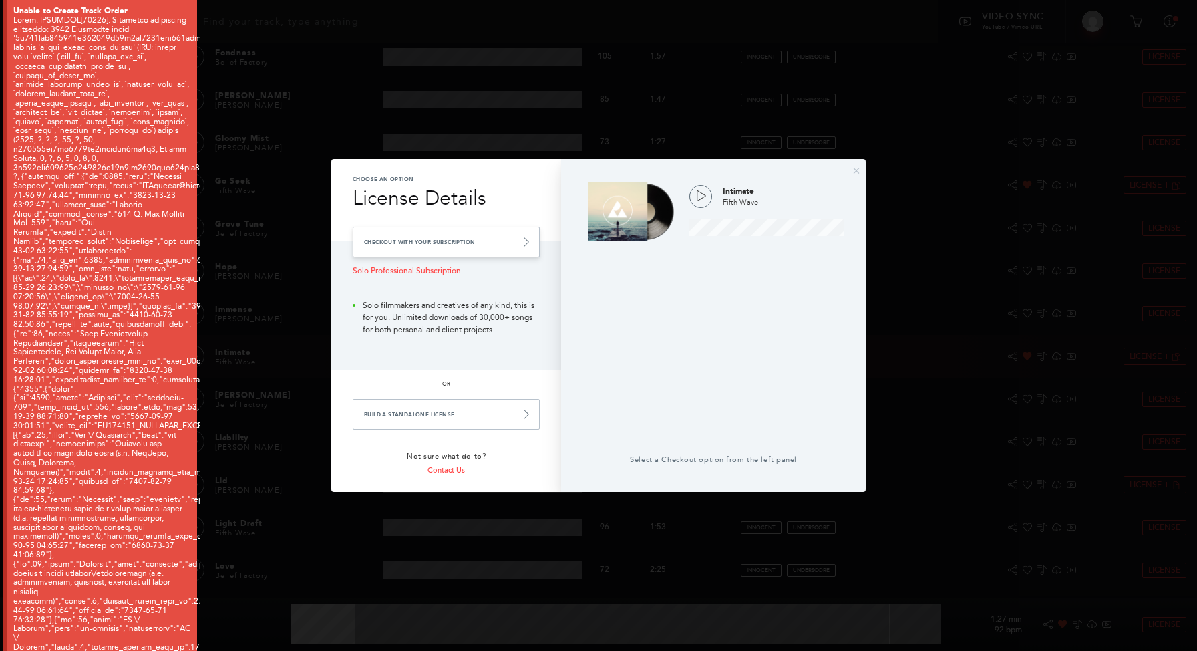
click at [412, 233] on link "Checkout with your Subscription" at bounding box center [446, 242] width 187 height 31
click at [412, 234] on link "Checkout with your Subscription" at bounding box center [446, 242] width 187 height 31
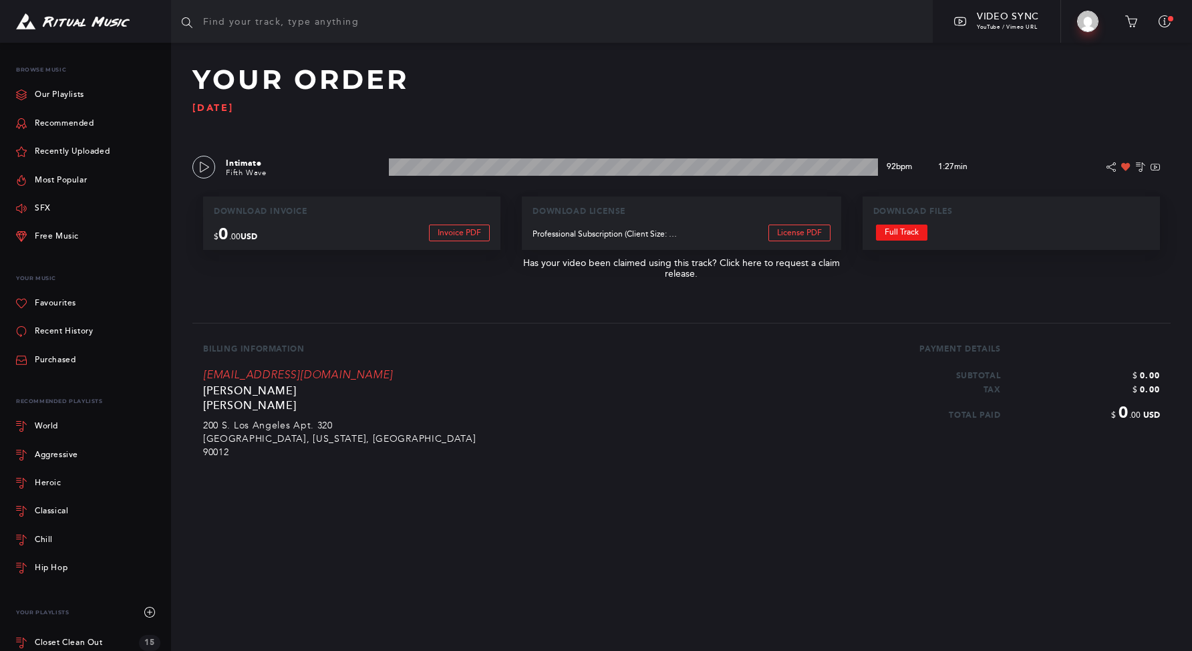
click at [917, 229] on link "Full Track" at bounding box center [901, 233] width 51 height 16
click at [110, 27] on img at bounding box center [73, 21] width 114 height 17
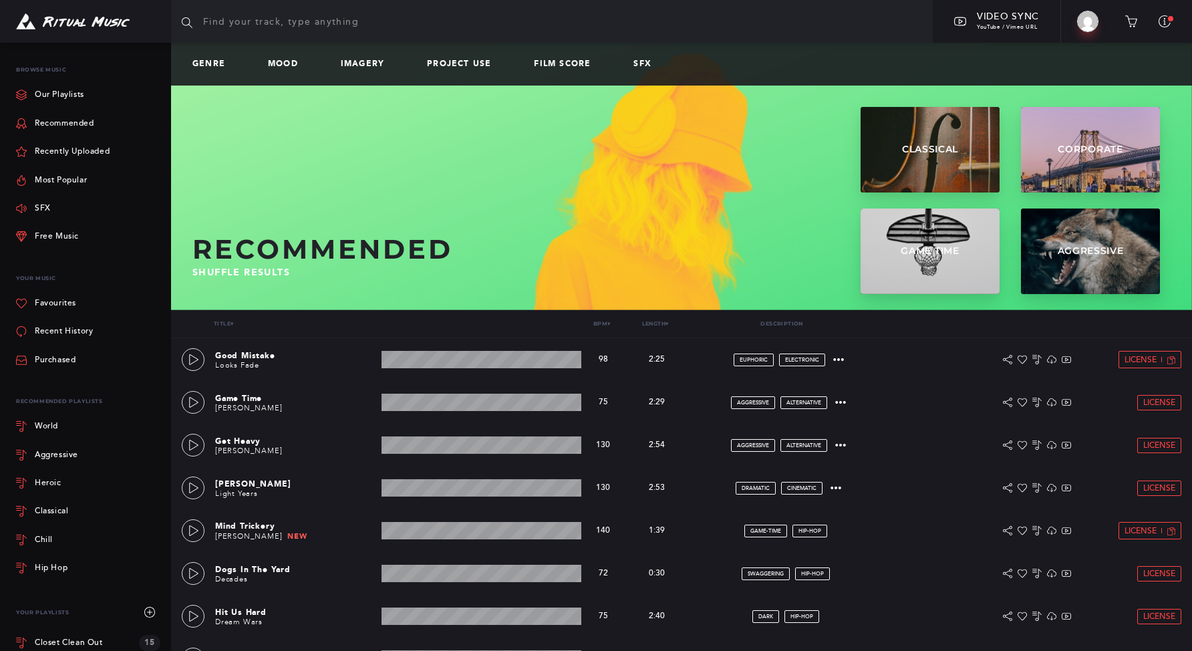
click at [361, 53] on div "Genre Mood Imagery Project Use Film Score SFX" at bounding box center [681, 64] width 1021 height 43
click at [297, 59] on link "Mood" at bounding box center [288, 63] width 41 height 9
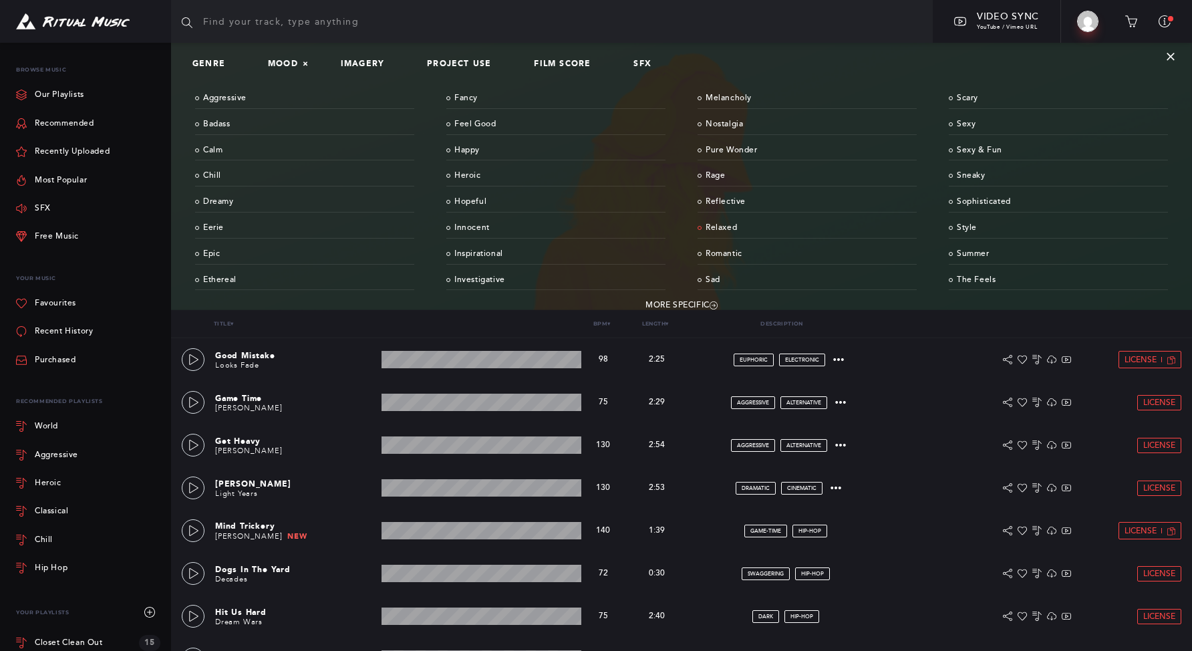
click at [732, 227] on link "Relaxed" at bounding box center [807, 228] width 219 height 21
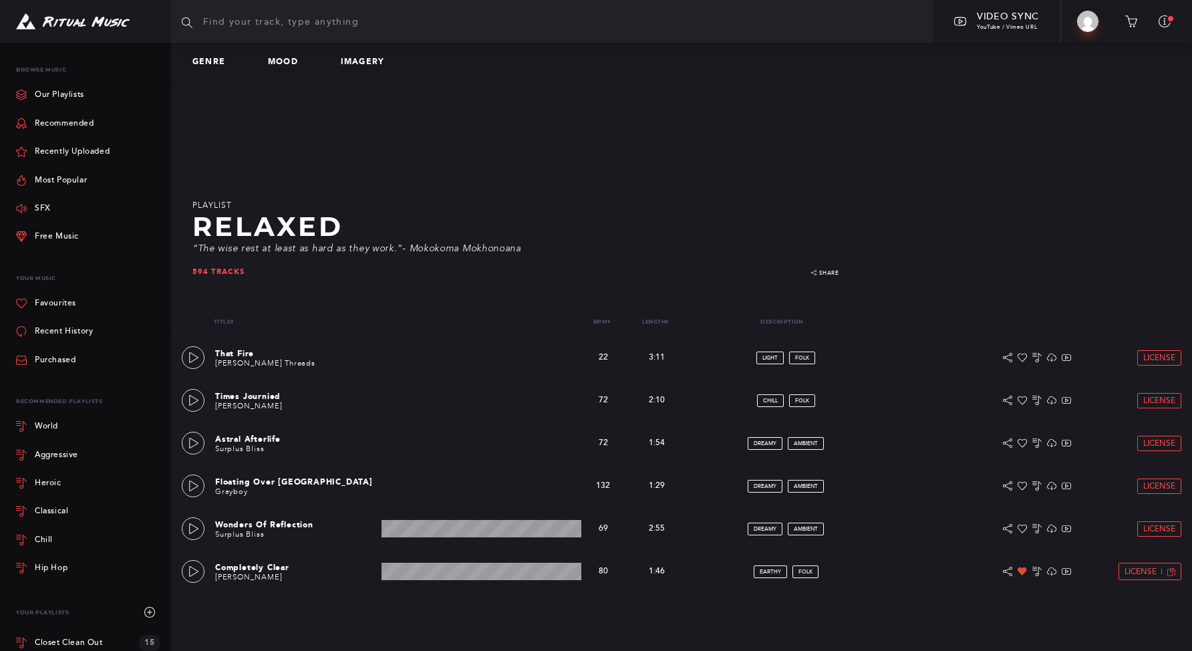
scroll to position [3, 0]
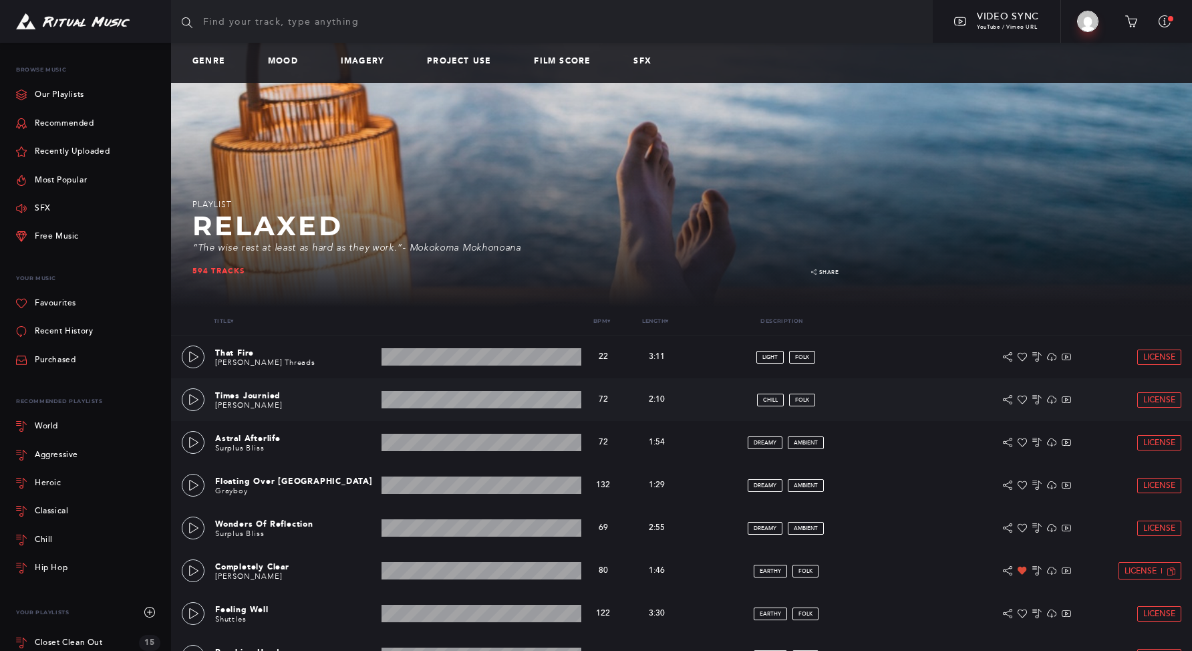
click at [200, 409] on div "Times Journied Lisa Erhoff 2:10 min 72 bpm 72 bpm 2:10 min chill folk License" at bounding box center [682, 399] width 1000 height 43
click at [192, 395] on icon at bounding box center [193, 399] width 9 height 11
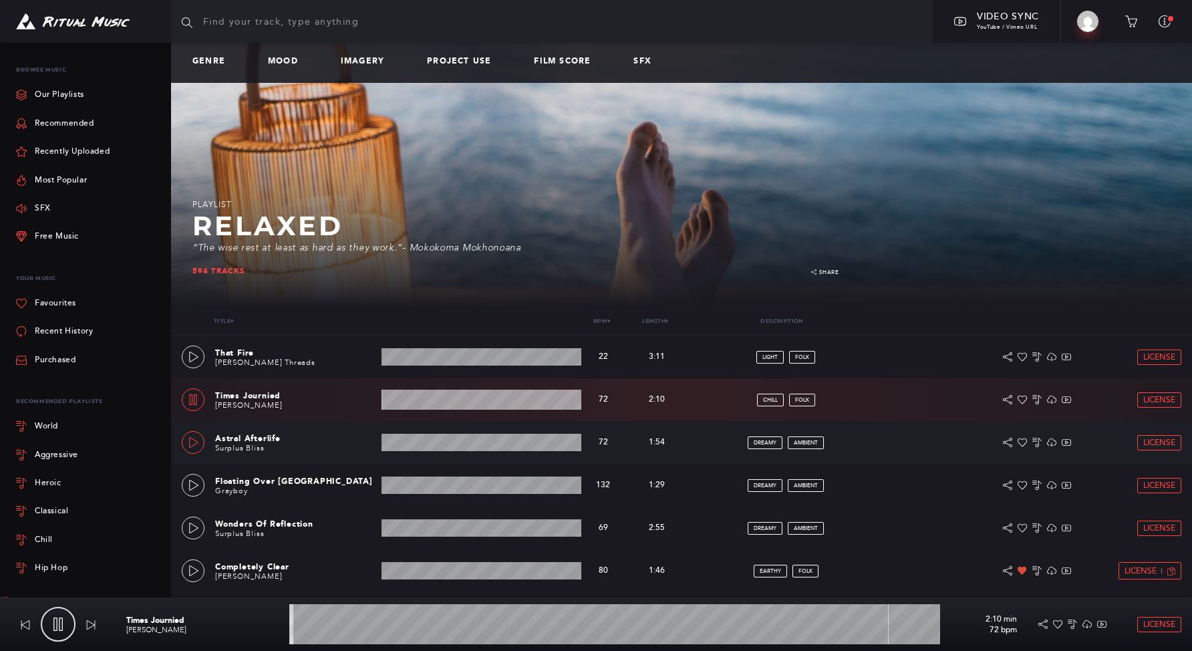
click at [194, 448] on link at bounding box center [193, 442] width 23 height 23
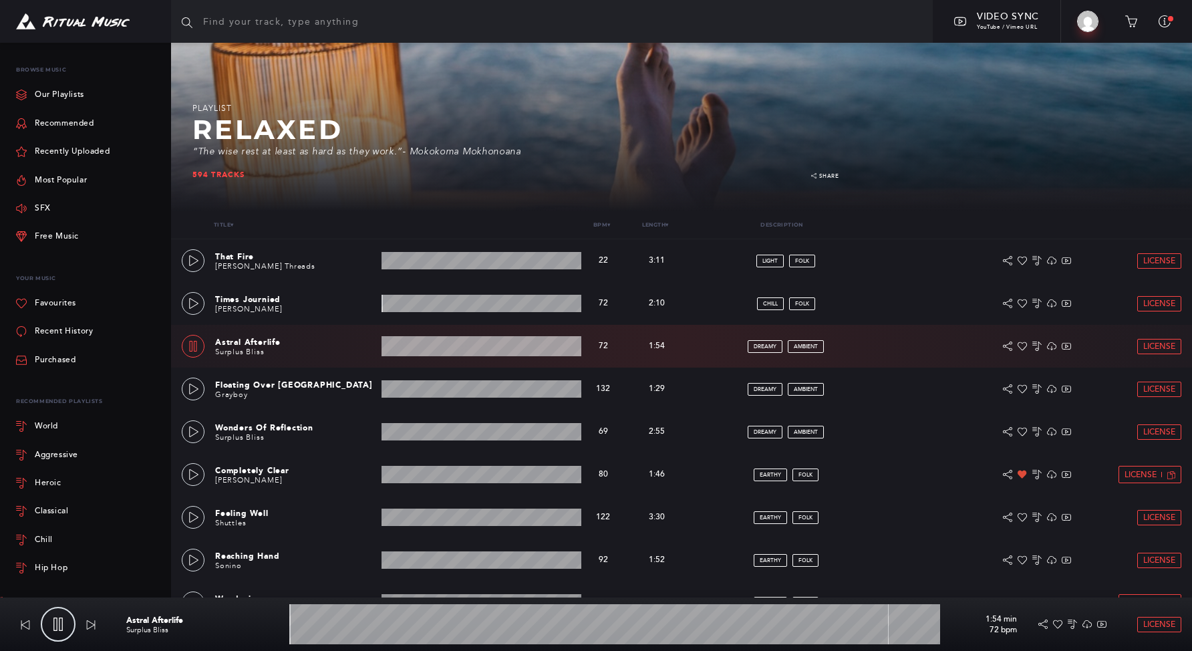
scroll to position [178, 0]
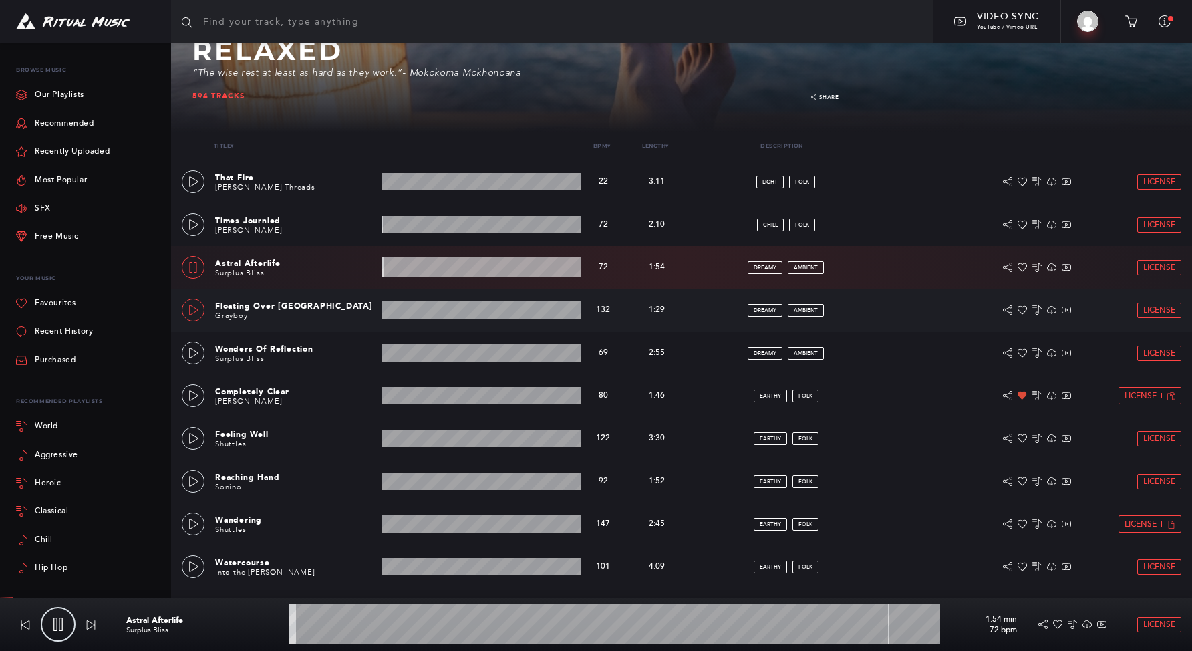
click at [194, 314] on icon at bounding box center [193, 310] width 11 height 11
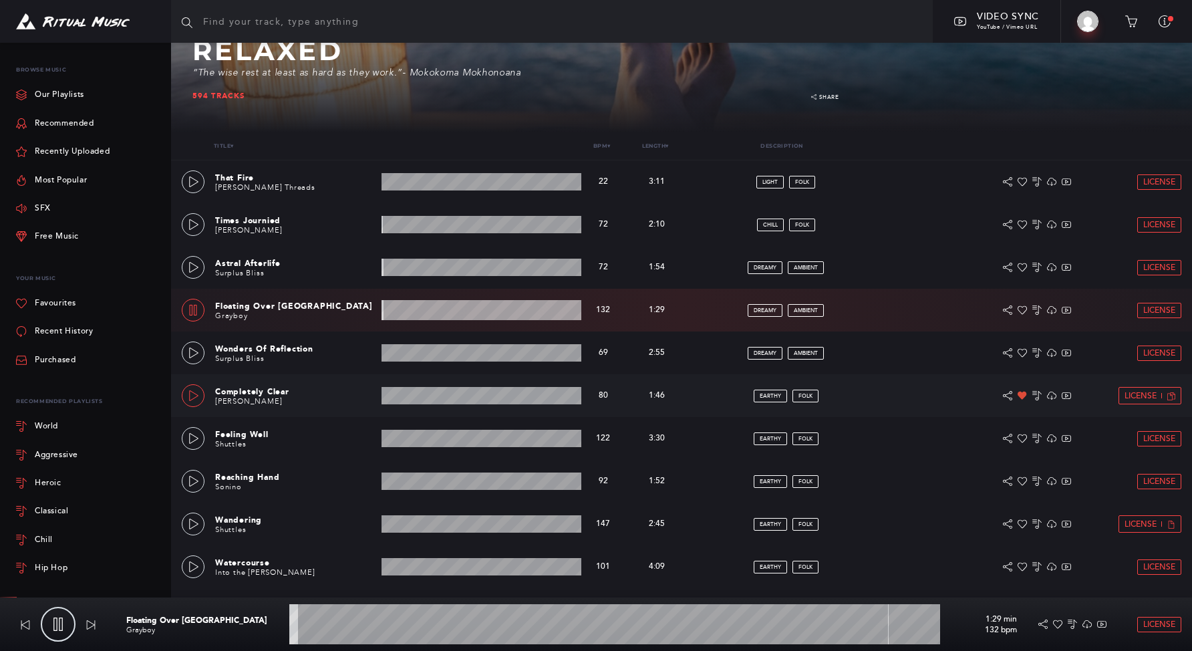
click at [184, 398] on link at bounding box center [193, 395] width 23 height 23
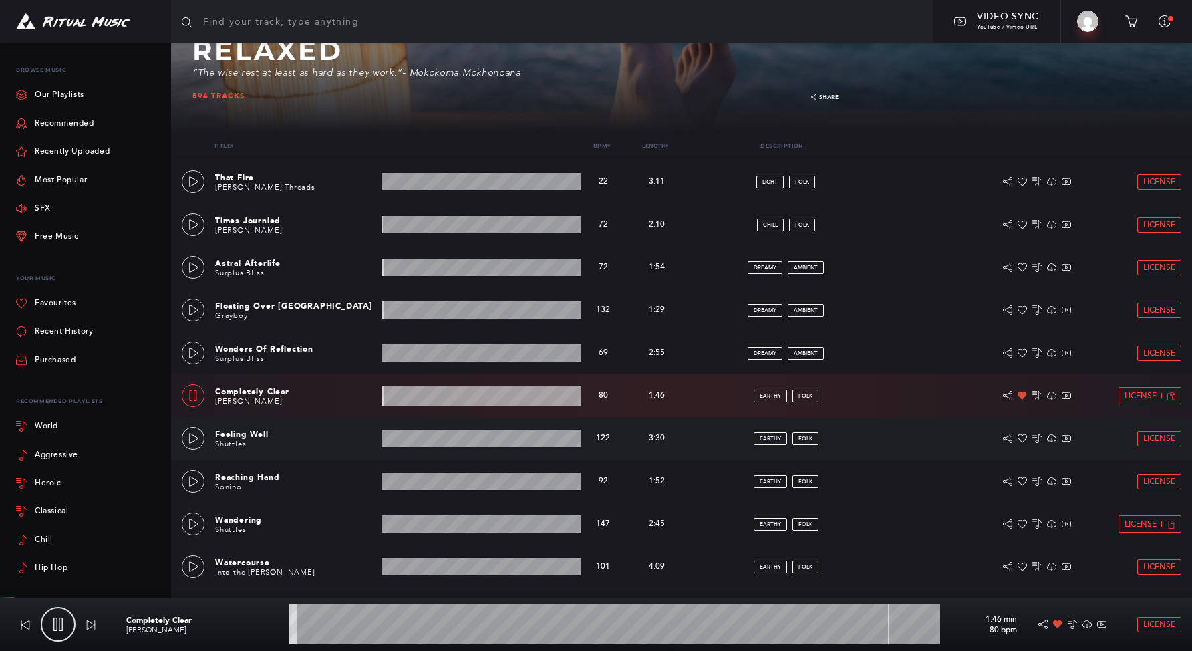
click at [200, 447] on div "Feeling Well Shuttles 3:30 min 122 bpm 122 bpm 3:30 min earthy folk License" at bounding box center [682, 438] width 1000 height 43
click at [197, 438] on icon at bounding box center [193, 438] width 9 height 11
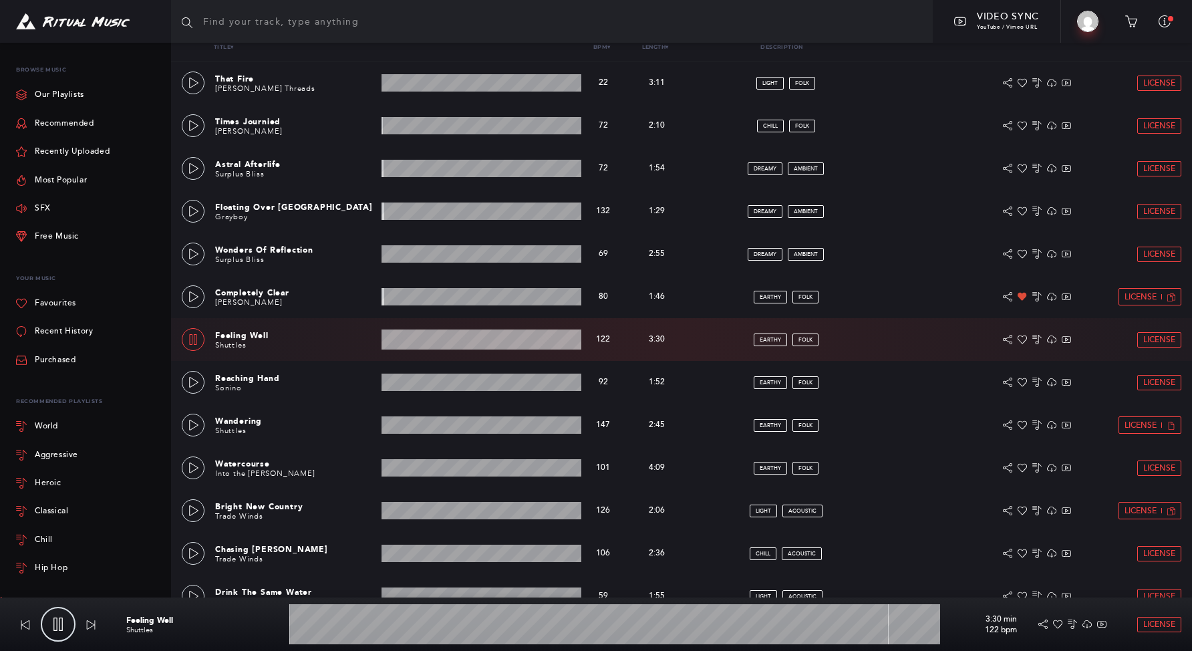
scroll to position [277, 0]
click at [192, 390] on link at bounding box center [193, 381] width 23 height 23
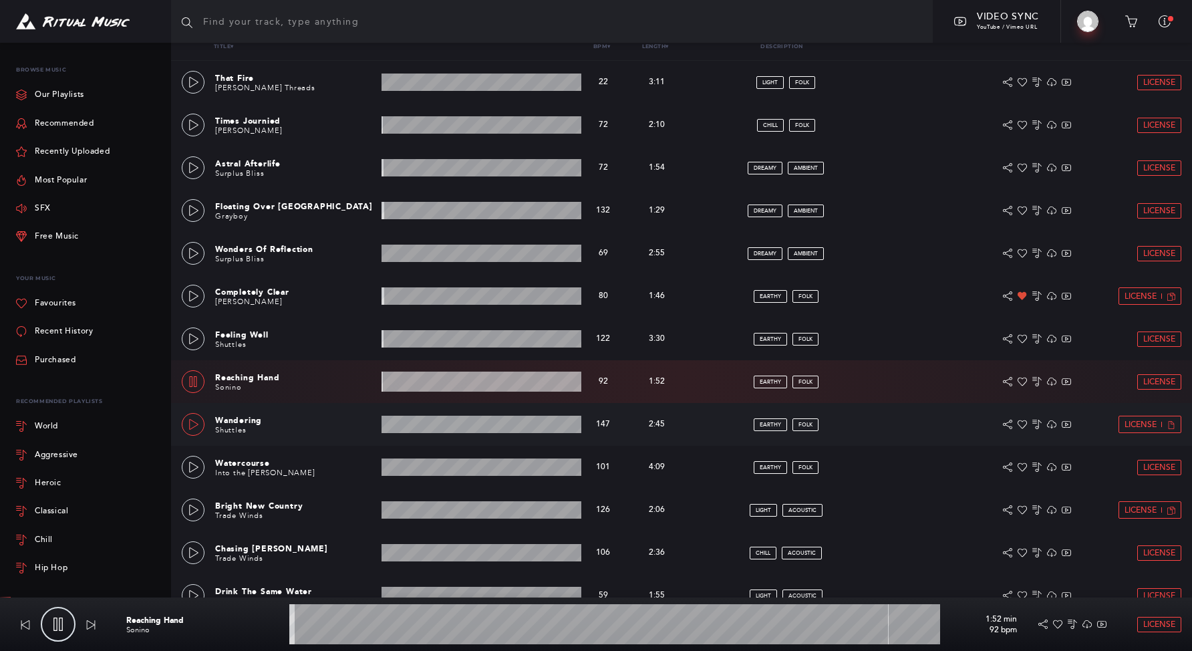
click at [196, 431] on link at bounding box center [193, 424] width 23 height 23
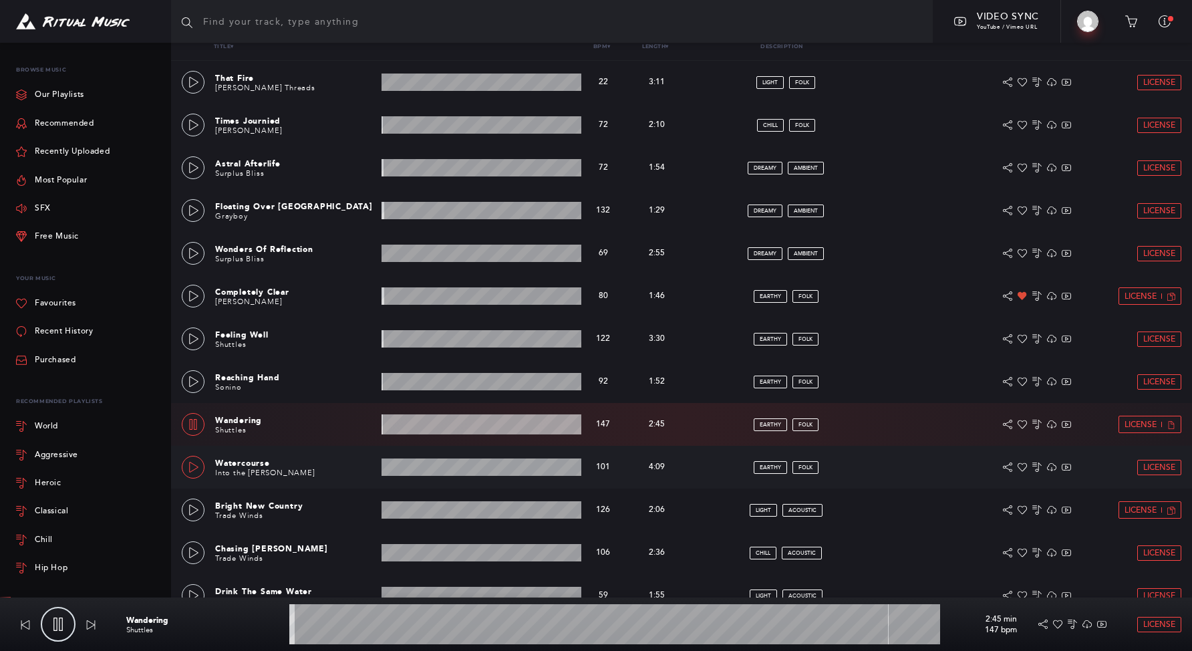
click at [198, 472] on link at bounding box center [193, 467] width 23 height 23
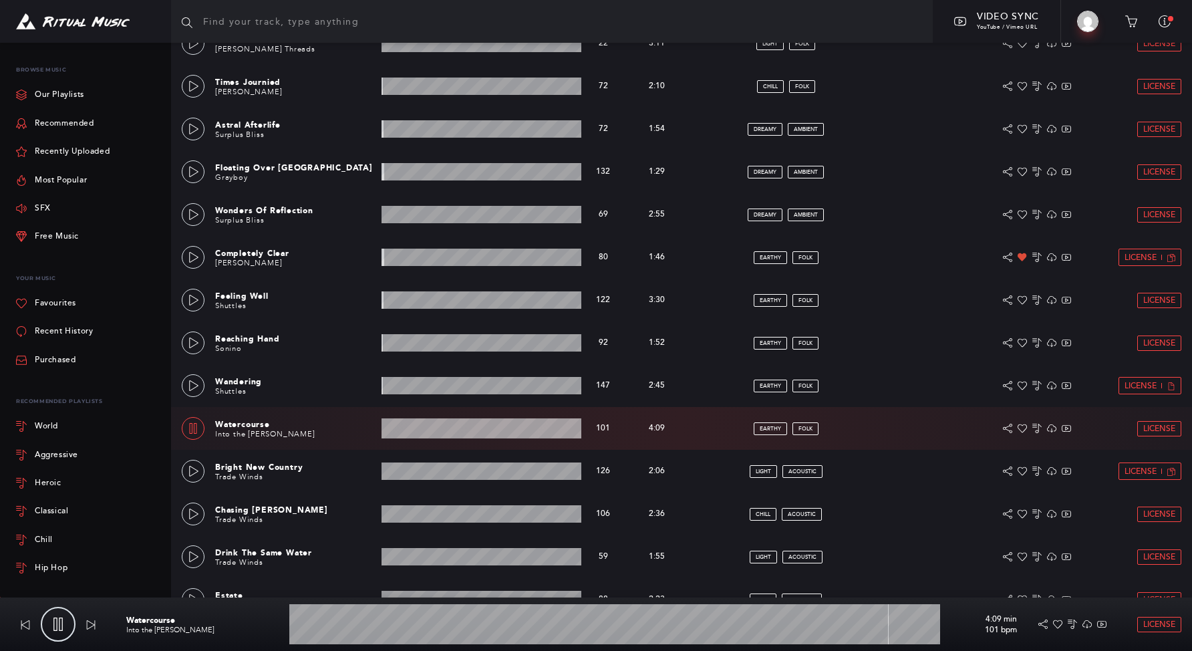
scroll to position [502, 0]
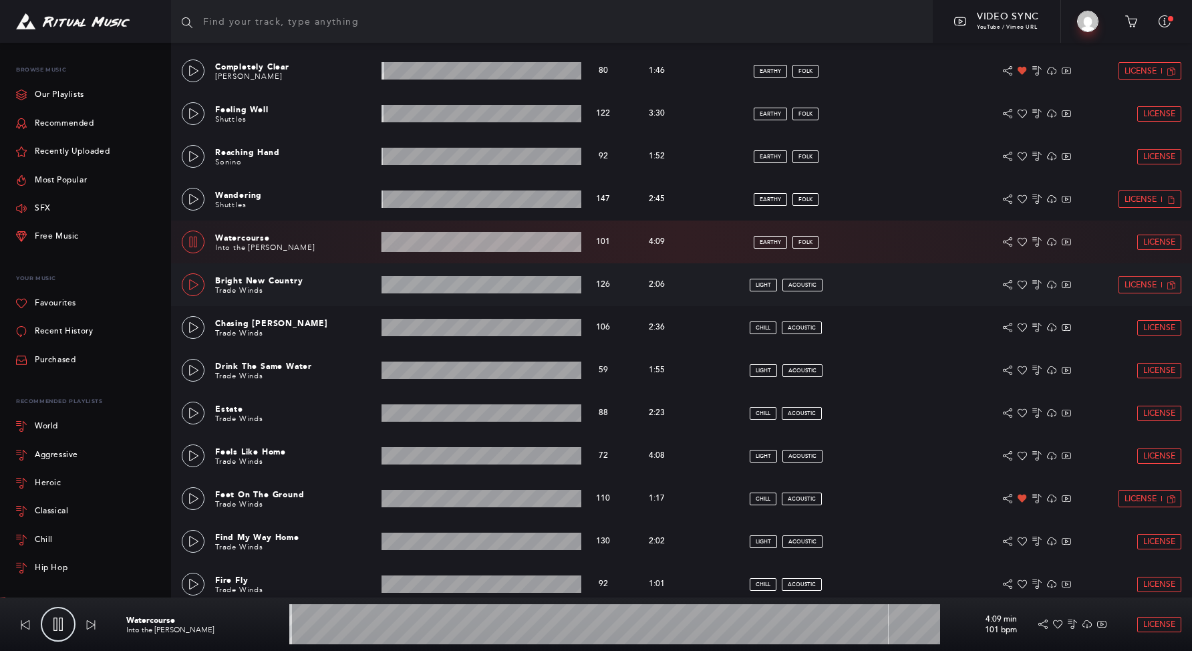
click at [188, 290] on link at bounding box center [193, 284] width 23 height 23
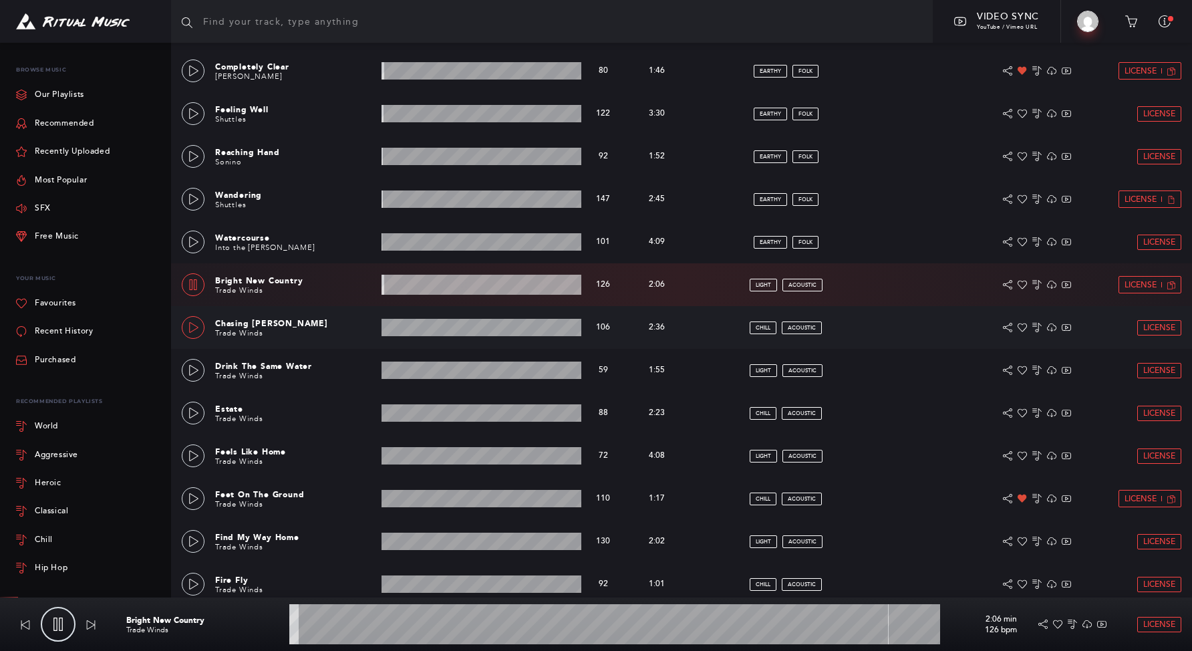
click at [188, 319] on link at bounding box center [193, 327] width 23 height 23
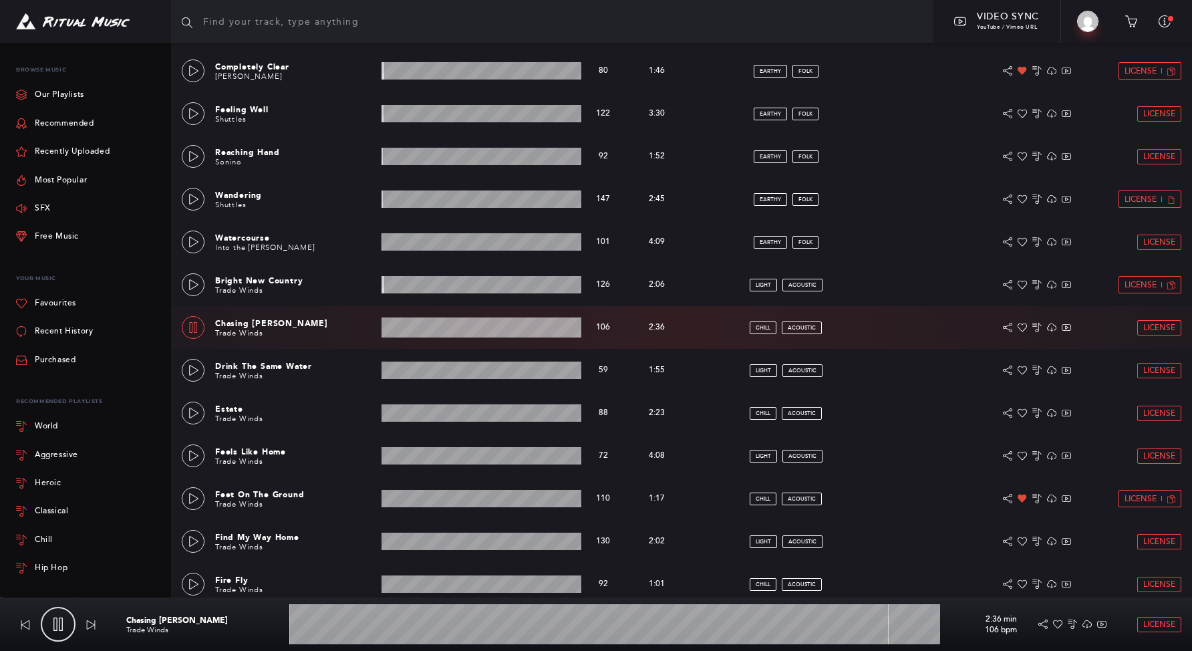
scroll to position [505, 0]
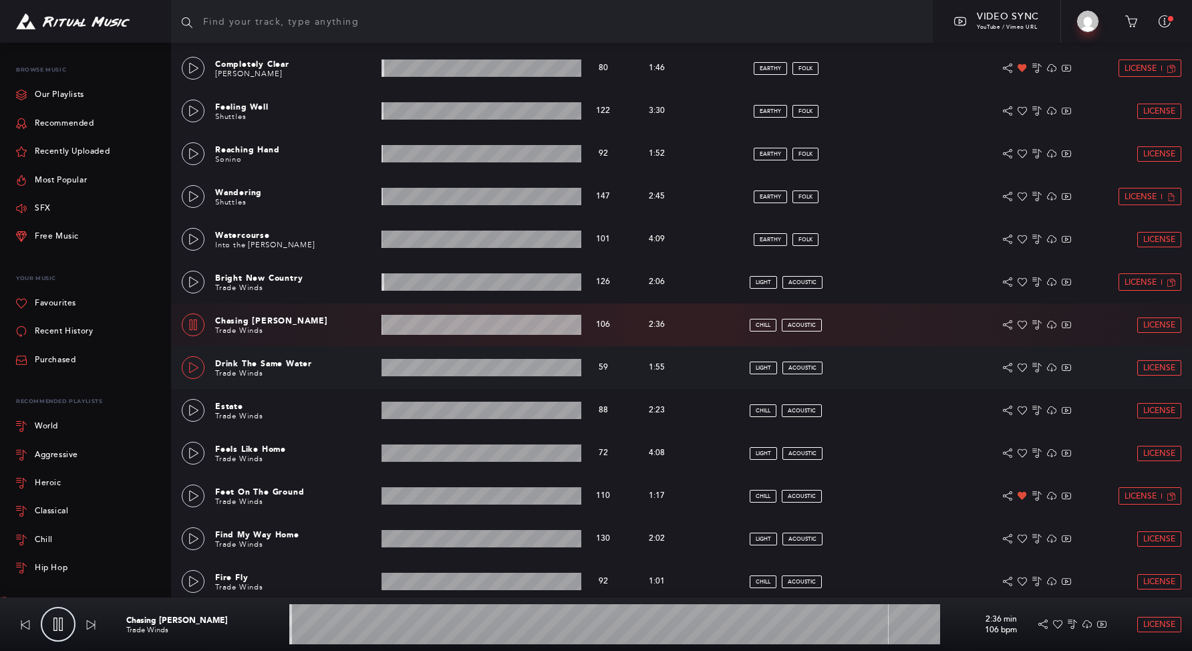
click at [189, 365] on icon at bounding box center [193, 367] width 9 height 11
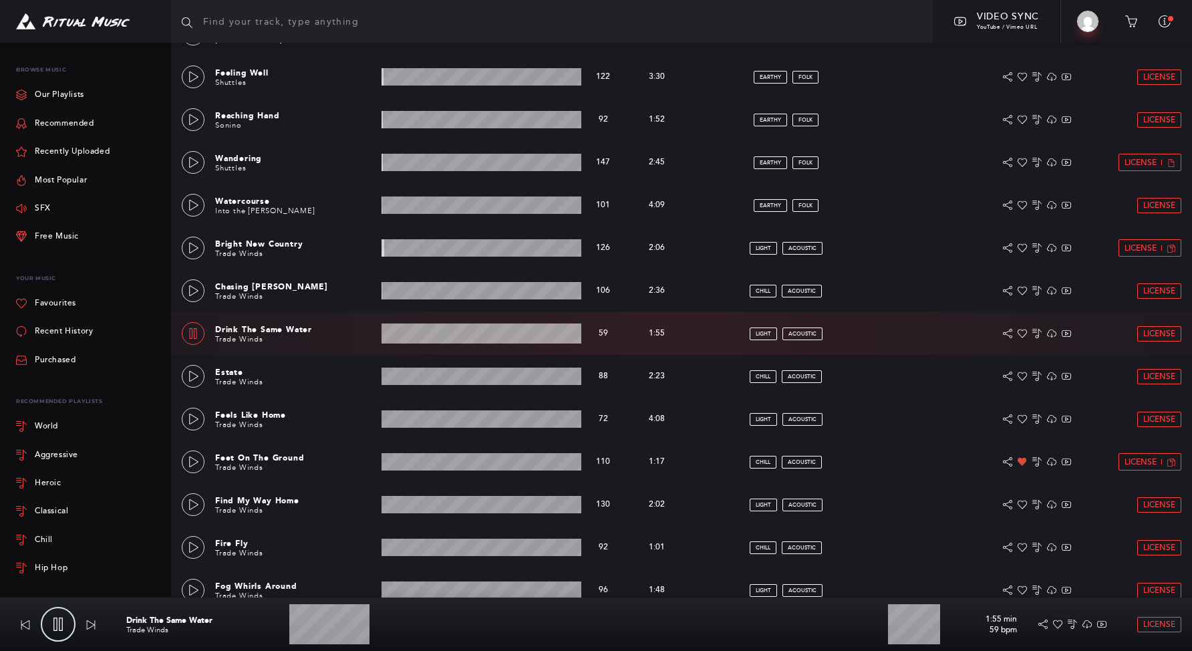
scroll to position [603, 0]
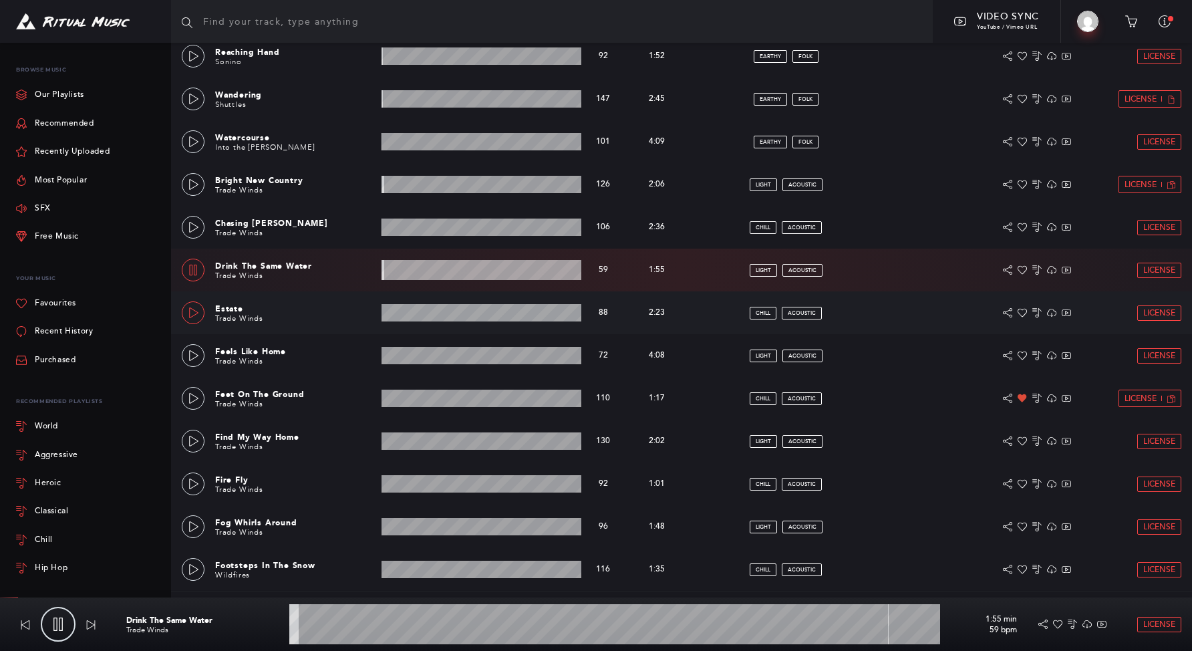
click at [197, 314] on icon at bounding box center [193, 312] width 11 height 11
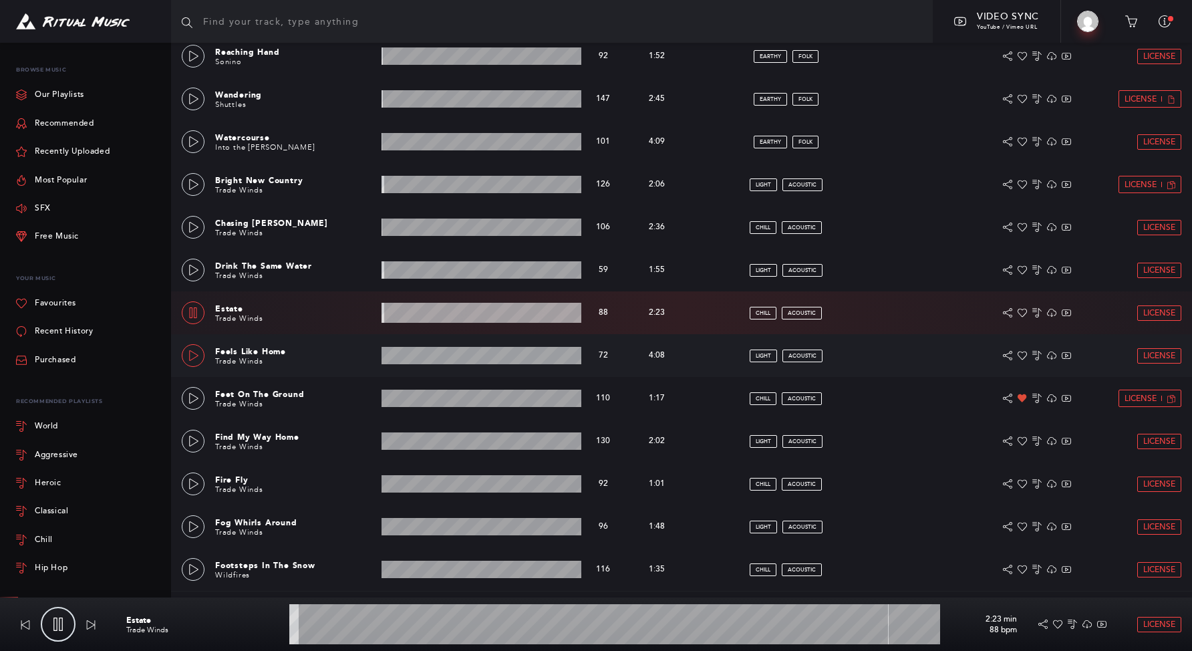
click at [190, 348] on link at bounding box center [193, 355] width 23 height 23
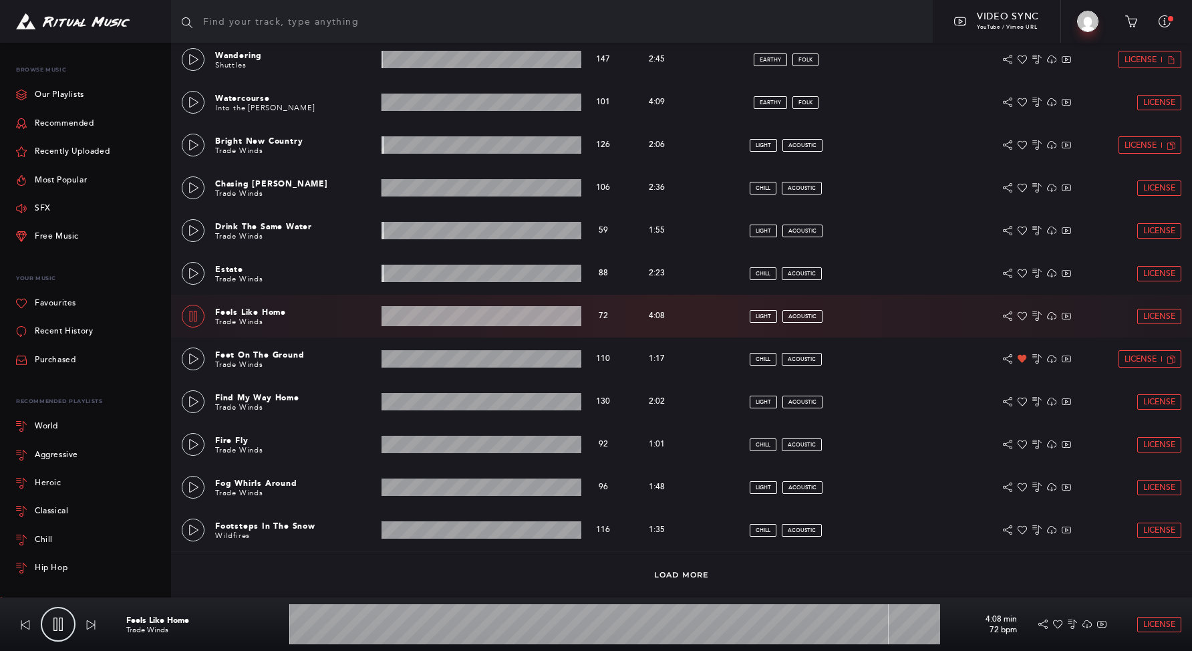
scroll to position [643, 0]
click at [190, 348] on link at bounding box center [193, 358] width 23 height 23
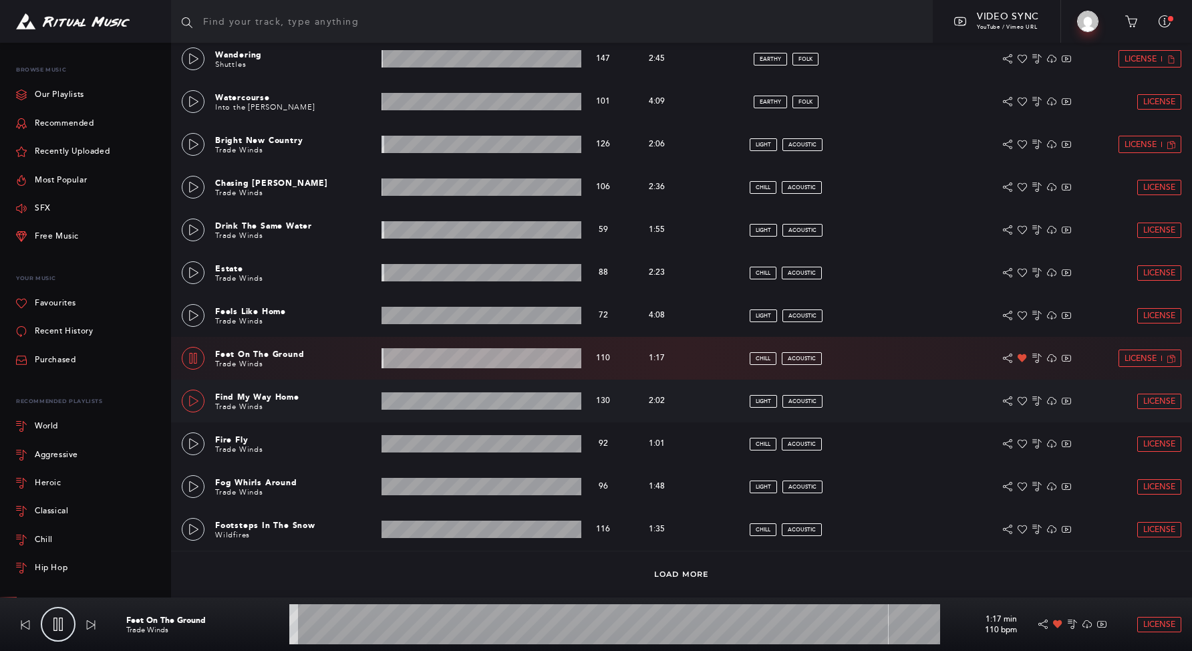
click at [195, 397] on icon at bounding box center [193, 401] width 11 height 11
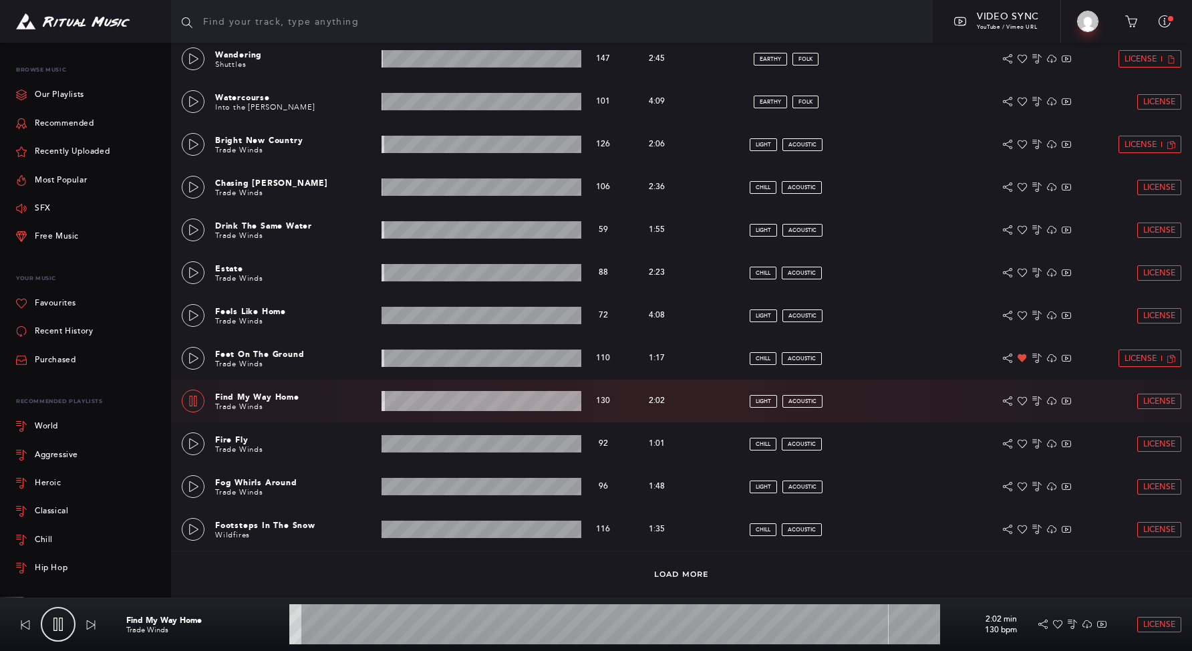
click at [421, 400] on wave at bounding box center [482, 401] width 200 height 20
click at [189, 445] on icon at bounding box center [193, 443] width 11 height 11
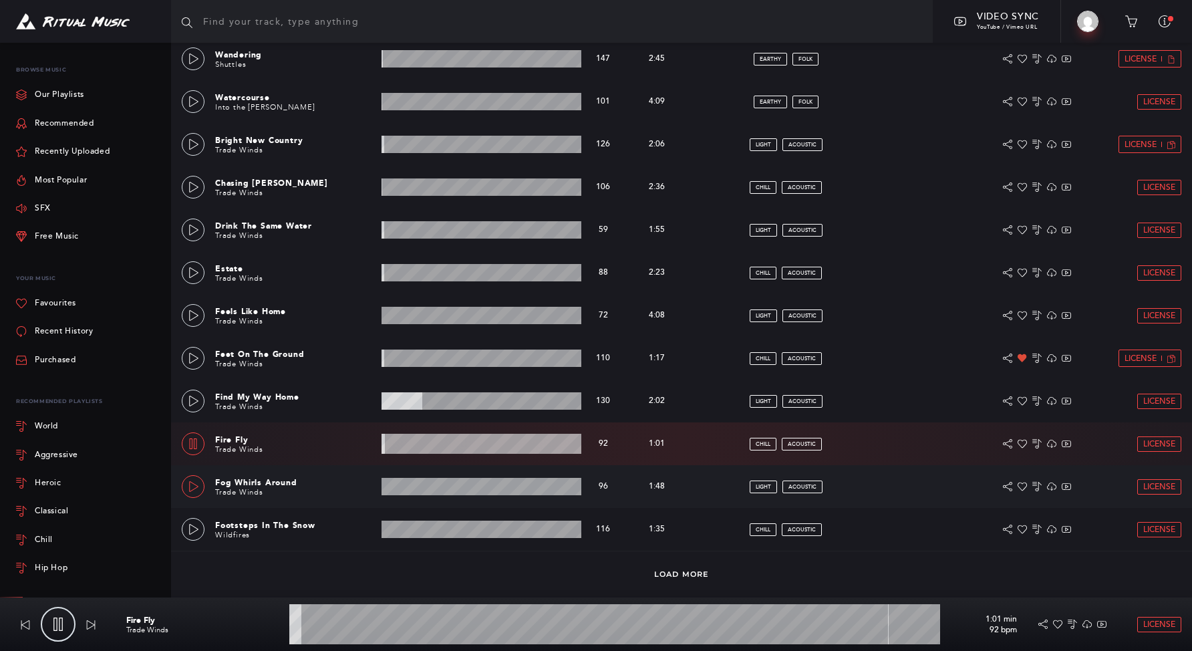
click at [188, 485] on icon at bounding box center [193, 486] width 11 height 11
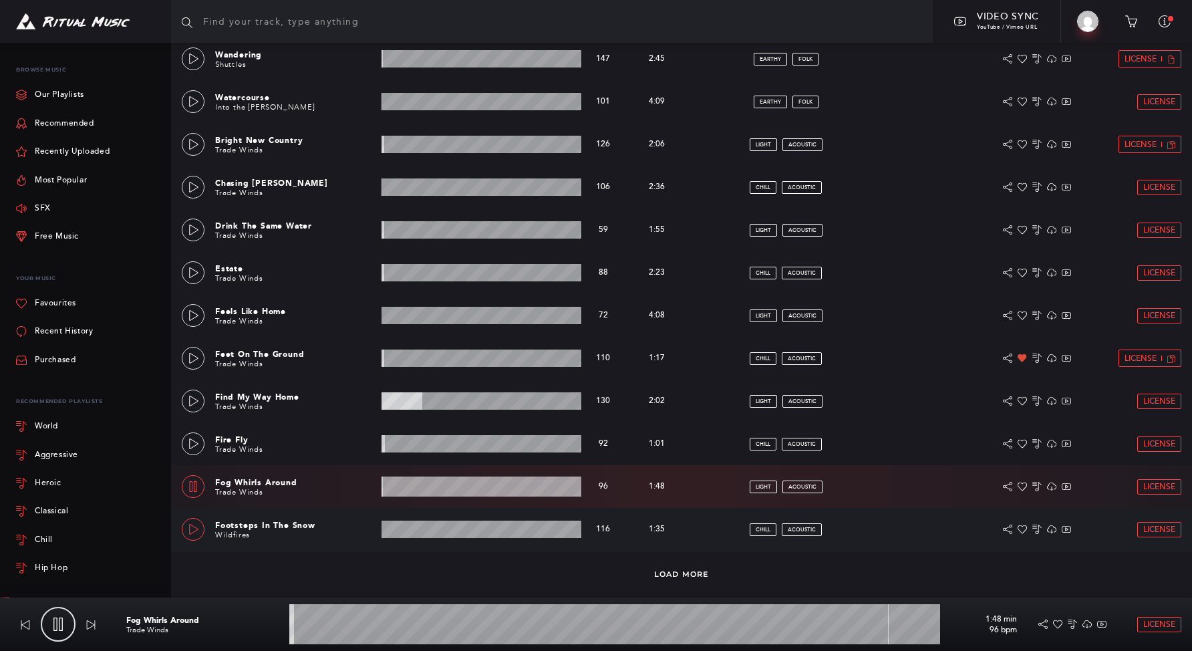
click at [195, 531] on icon at bounding box center [193, 529] width 11 height 11
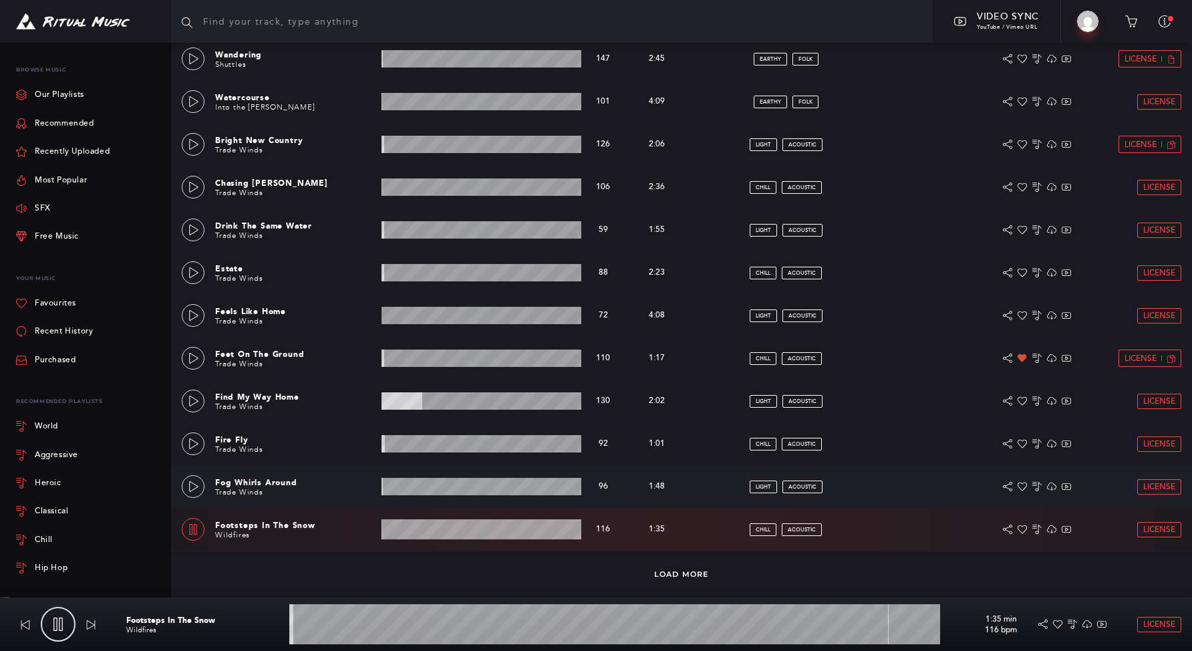
click at [205, 489] on div "Fog Whirls Around Trade Winds 1:48 min 96 bpm 96 bpm 1:48 min light acoustic Li…" at bounding box center [682, 486] width 1000 height 43
click at [199, 490] on link at bounding box center [193, 486] width 23 height 23
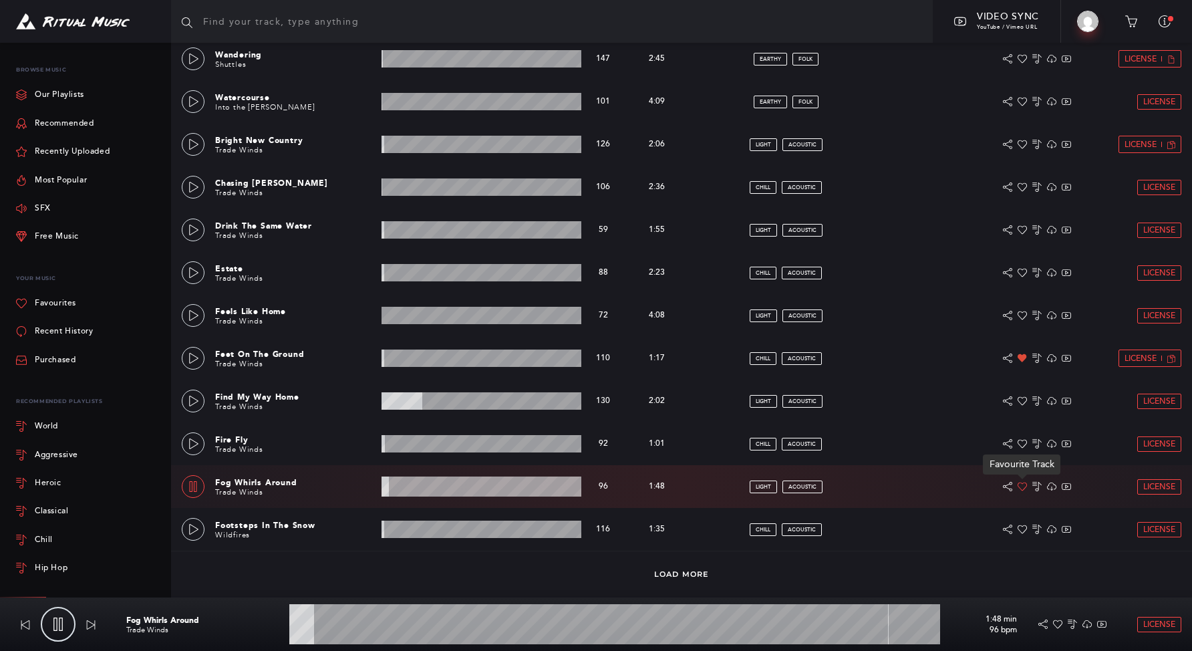
click at [1024, 490] on icon at bounding box center [1022, 486] width 9 height 9
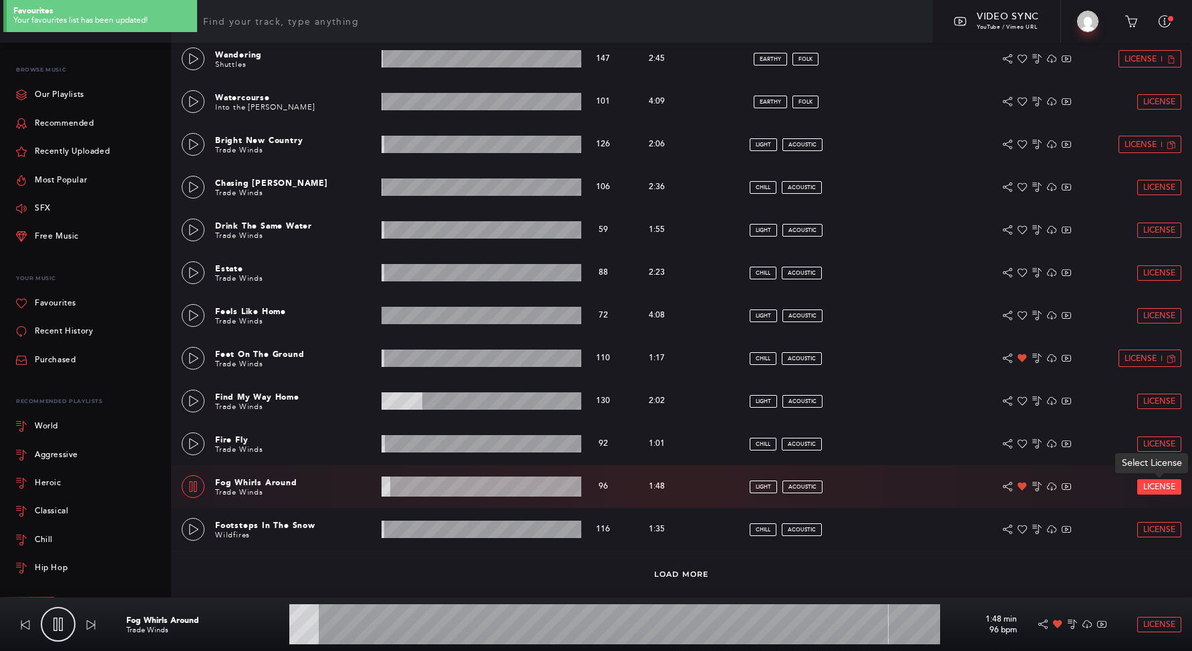
click at [1146, 484] on span "License" at bounding box center [1159, 486] width 32 height 9
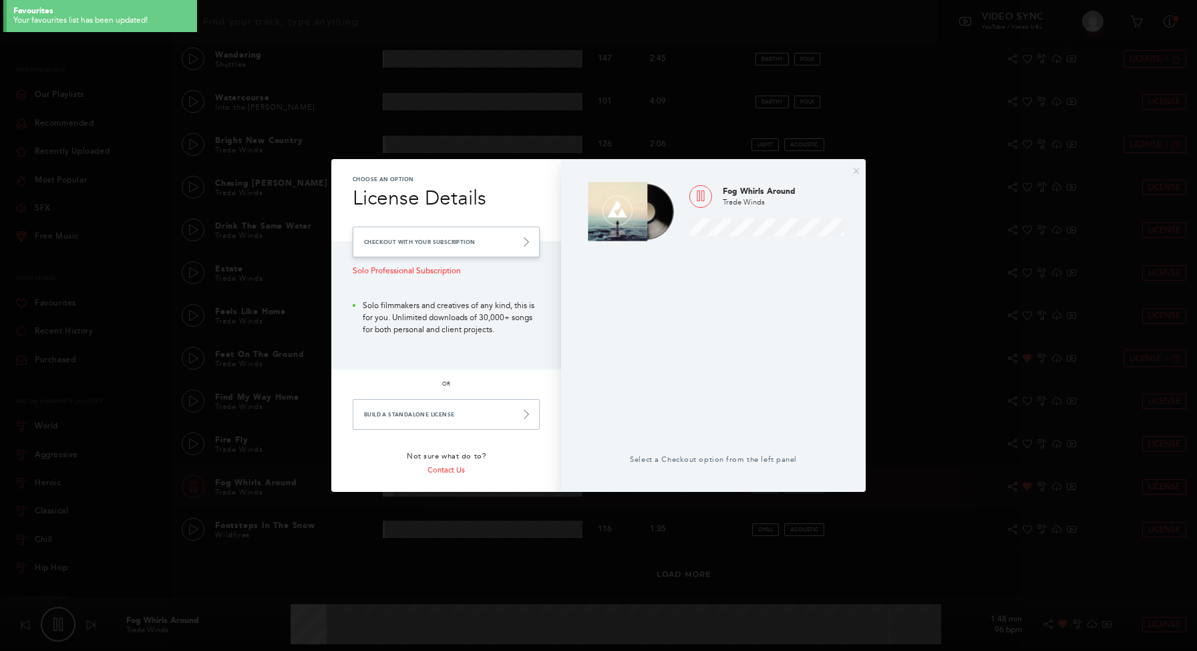
click at [472, 249] on link "Checkout with your Subscription" at bounding box center [446, 242] width 187 height 31
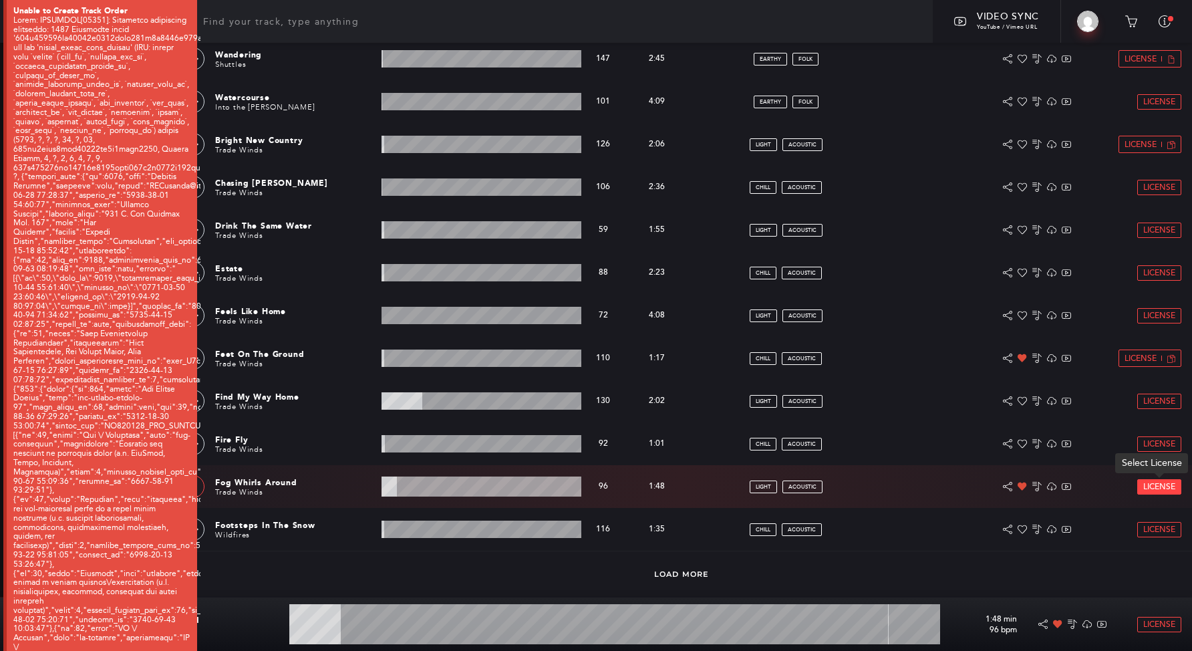
click at [1163, 484] on span "License" at bounding box center [1159, 486] width 32 height 9
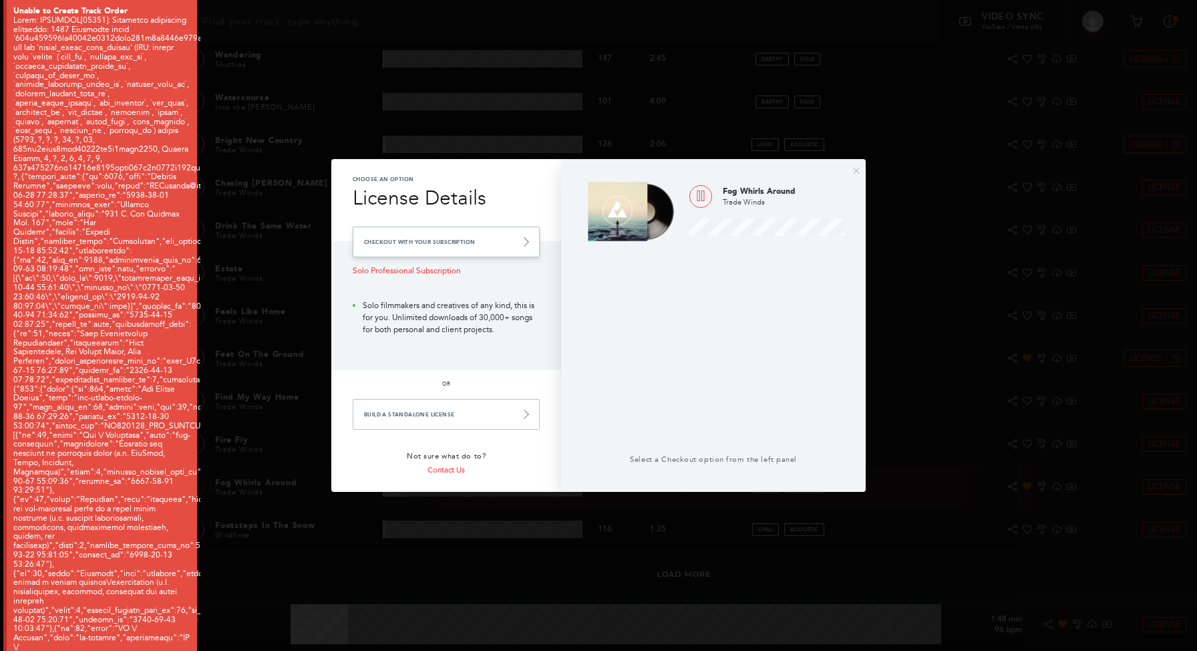
click at [367, 249] on link "Checkout with your Subscription" at bounding box center [446, 242] width 187 height 31
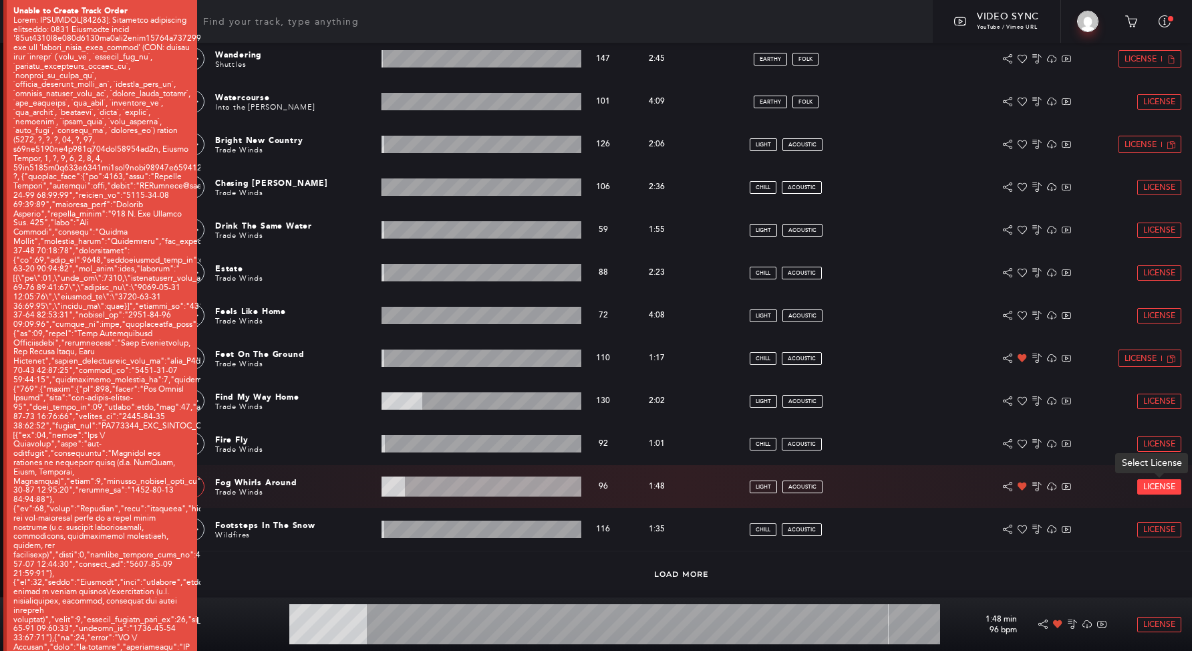
click at [1148, 485] on span "License" at bounding box center [1159, 486] width 32 height 9
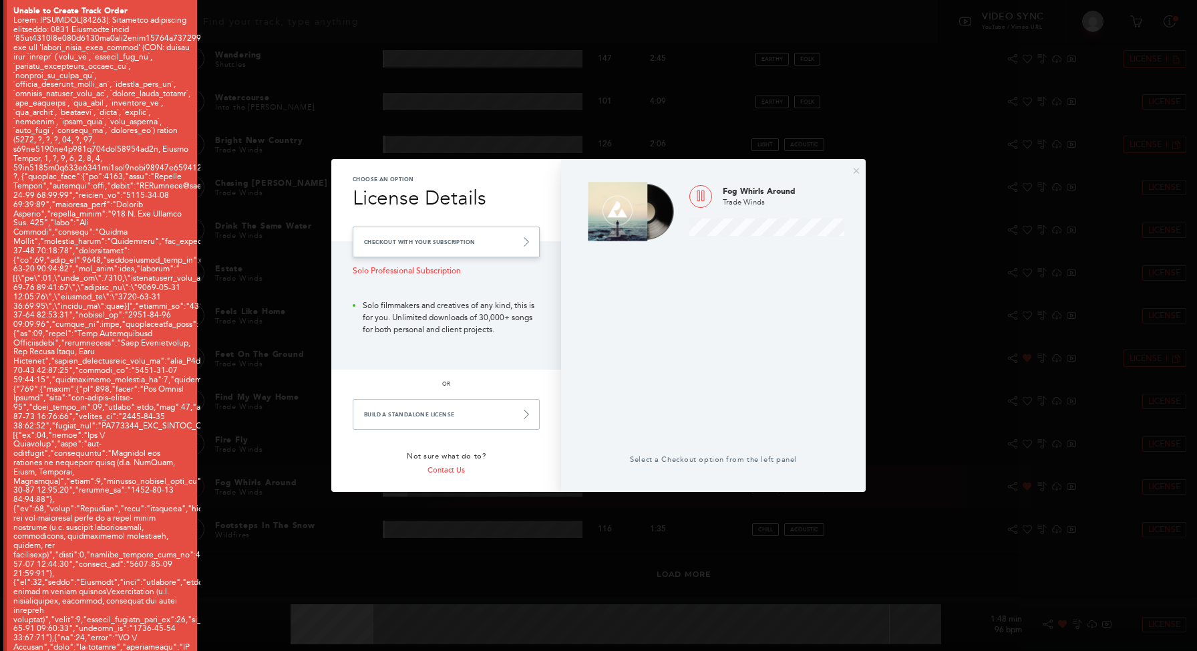
click at [373, 247] on link "Checkout with your Subscription" at bounding box center [446, 242] width 187 height 31
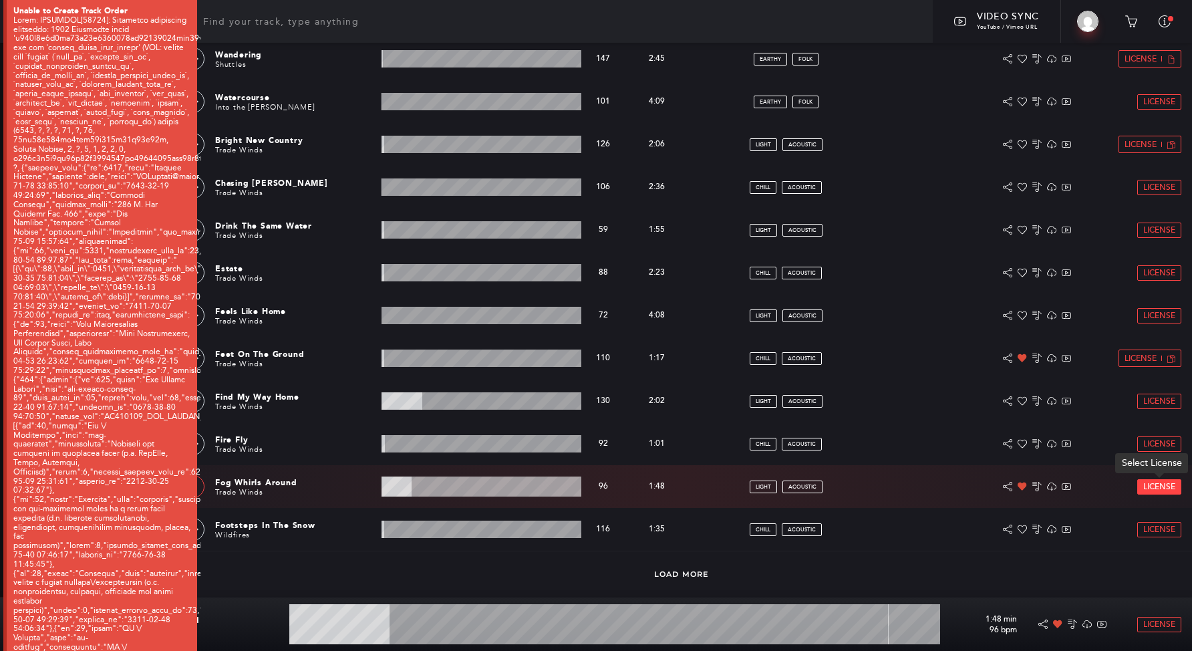
click at [1149, 483] on span "License" at bounding box center [1159, 486] width 32 height 9
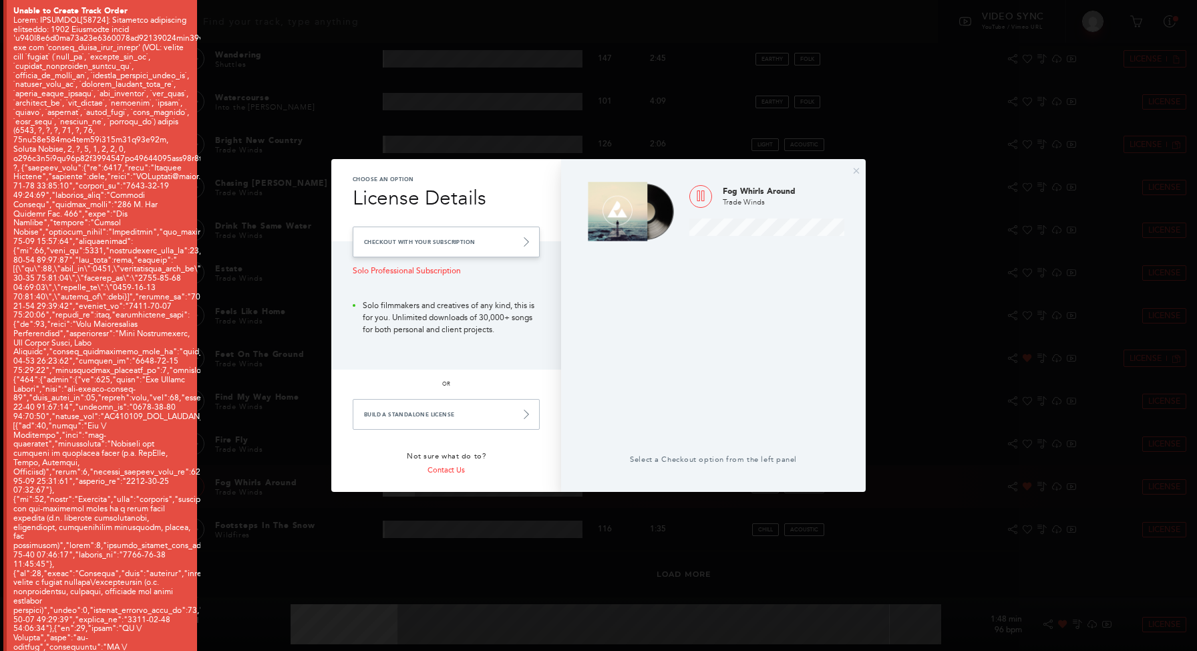
click at [511, 235] on link "Checkout with your Subscription" at bounding box center [446, 242] width 187 height 31
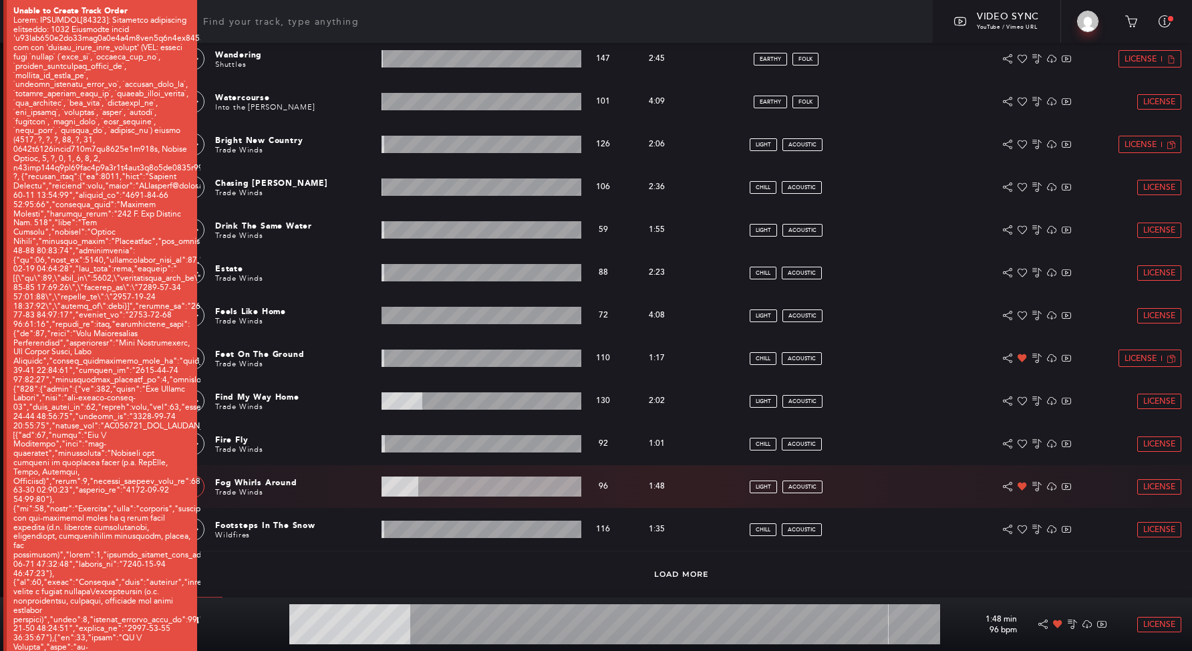
type input "18.77"
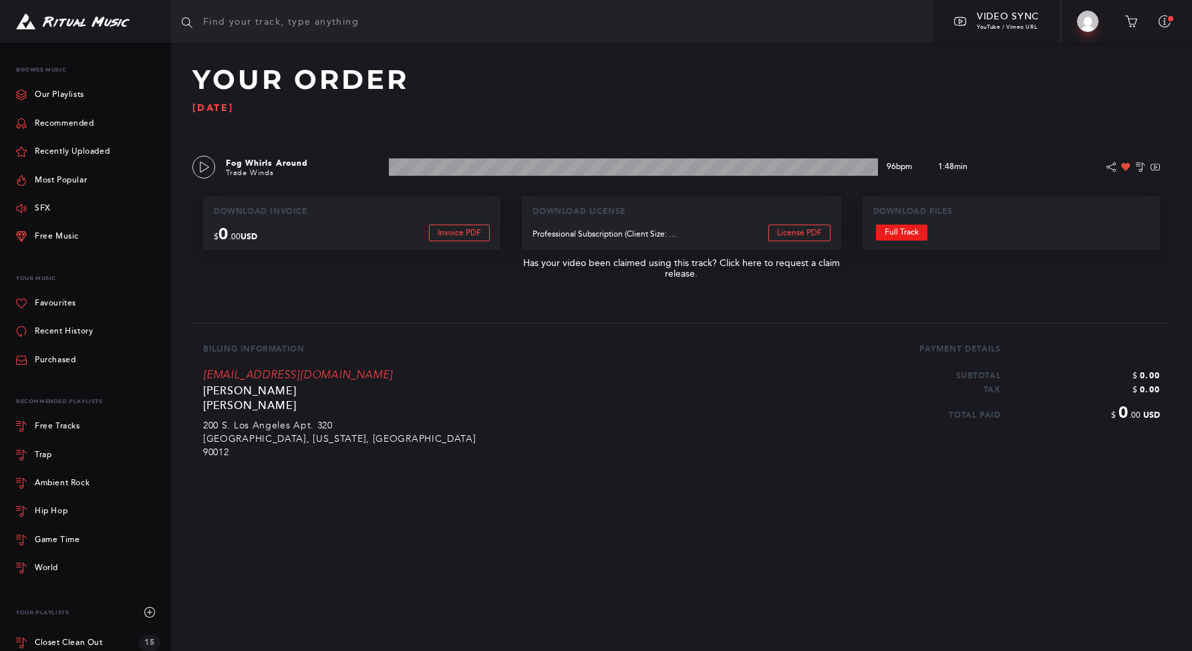
click at [893, 237] on link "Full Track" at bounding box center [901, 233] width 51 height 16
click at [80, 19] on img at bounding box center [73, 21] width 114 height 17
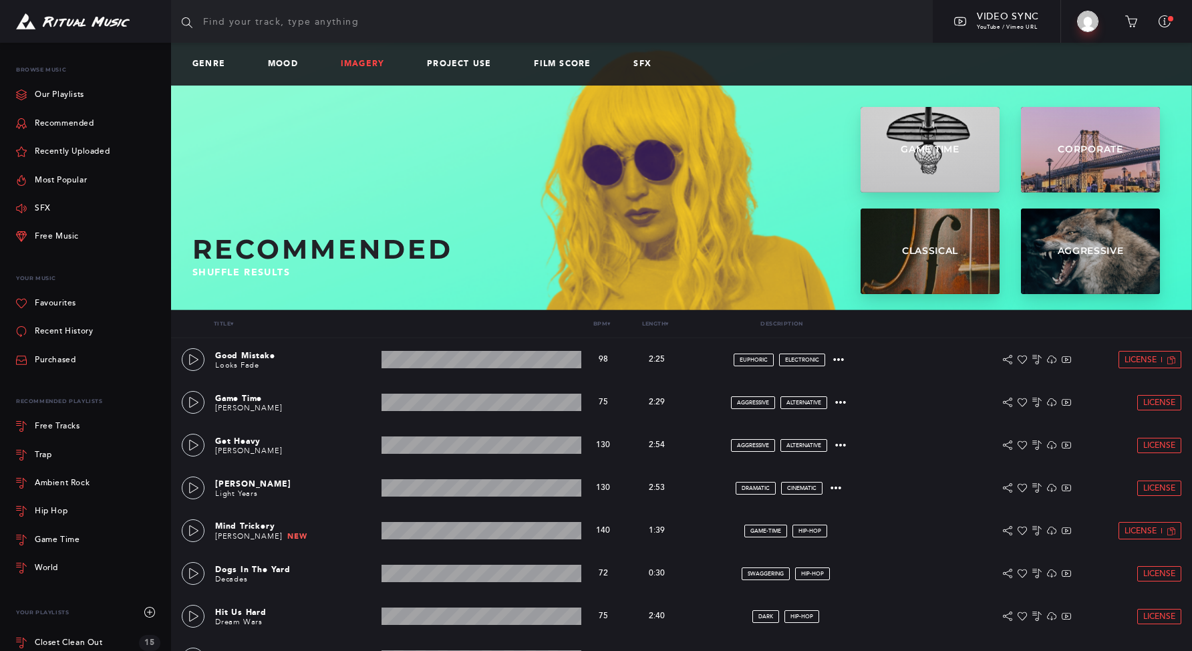
click at [371, 65] on link "Imagery" at bounding box center [368, 63] width 54 height 9
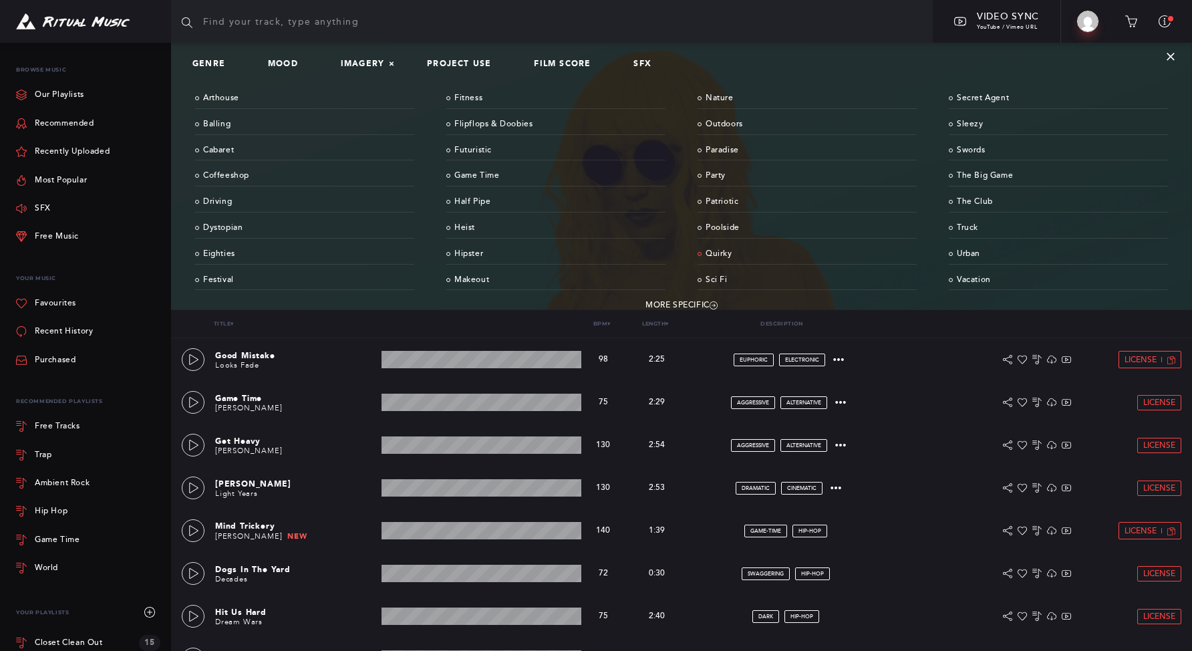
click at [728, 255] on link "Quirky" at bounding box center [807, 254] width 219 height 21
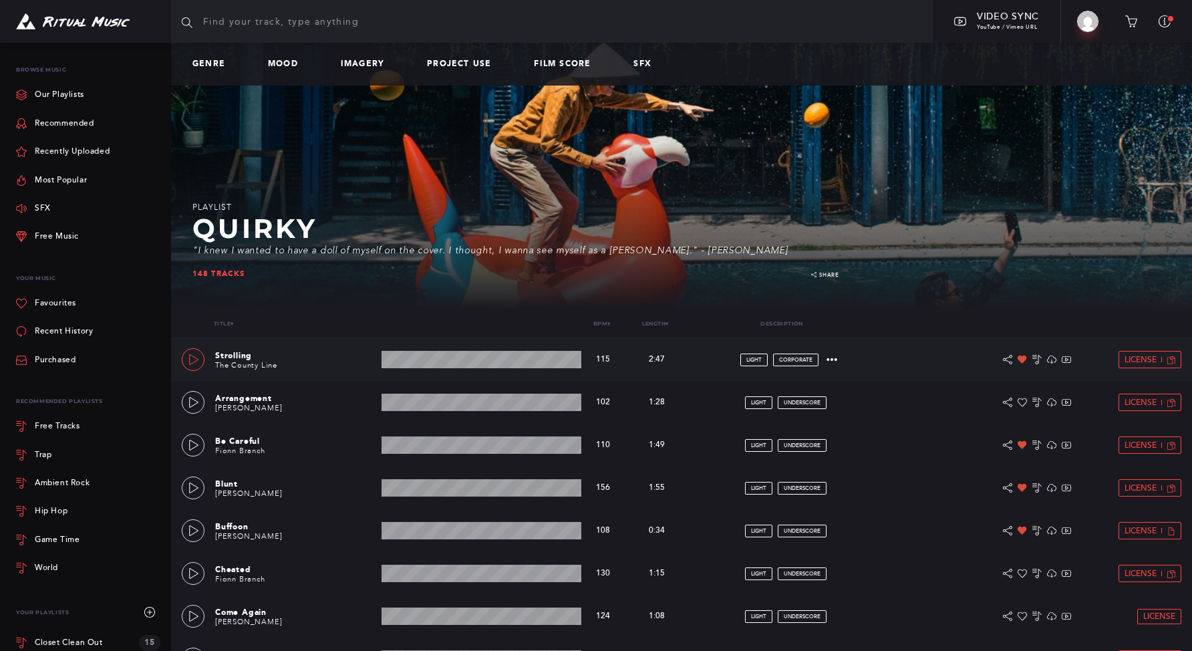
click at [198, 361] on icon at bounding box center [193, 359] width 11 height 11
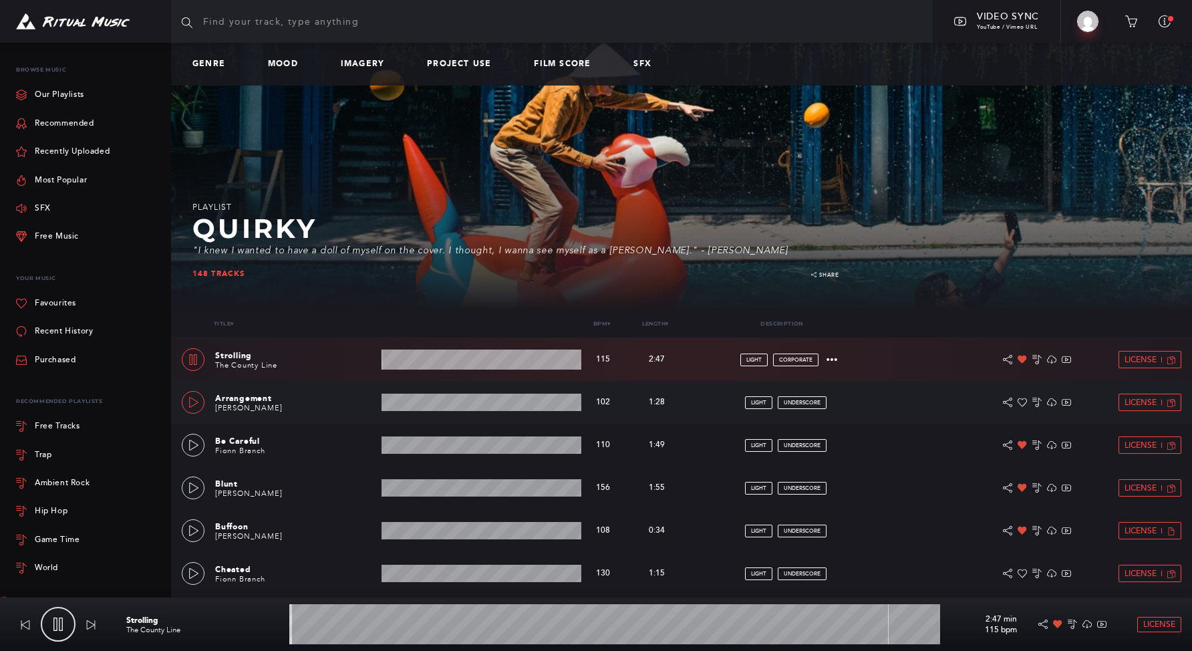
click at [194, 403] on icon at bounding box center [193, 402] width 11 height 11
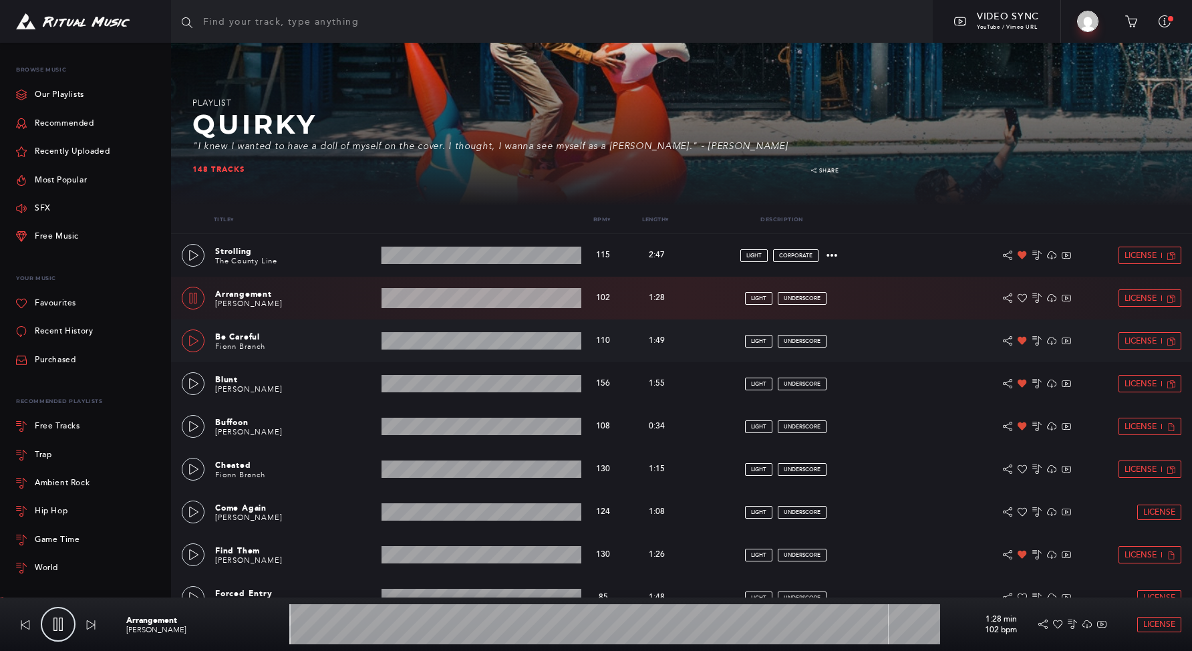
scroll to position [243, 0]
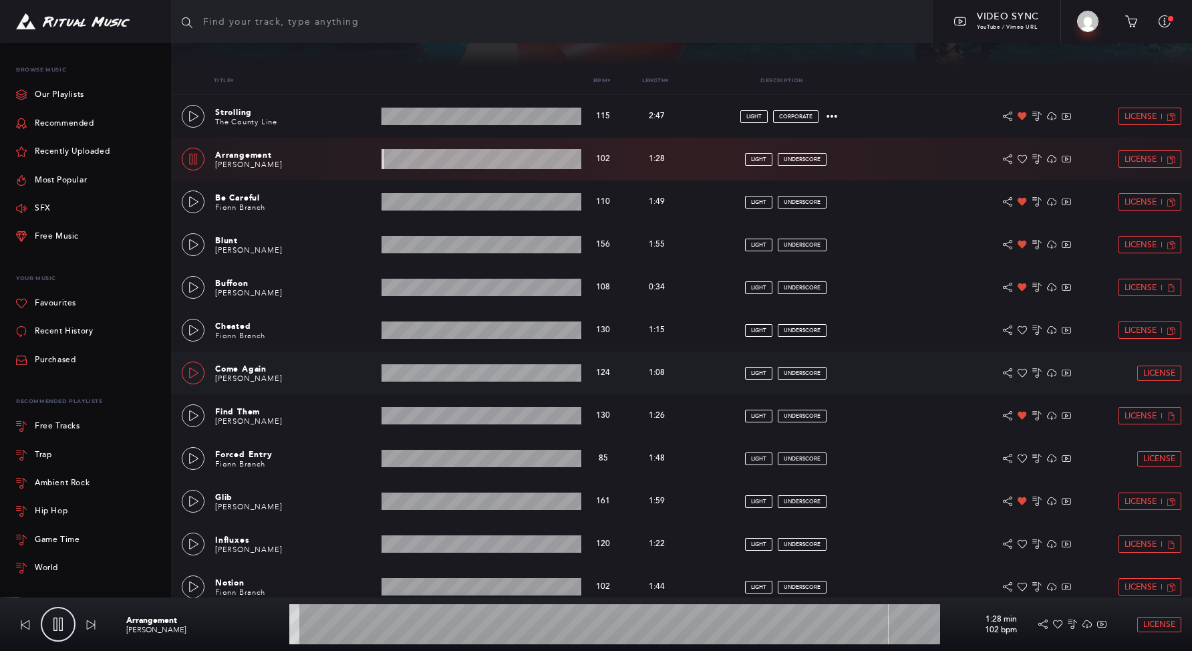
click at [196, 380] on link at bounding box center [193, 372] width 23 height 23
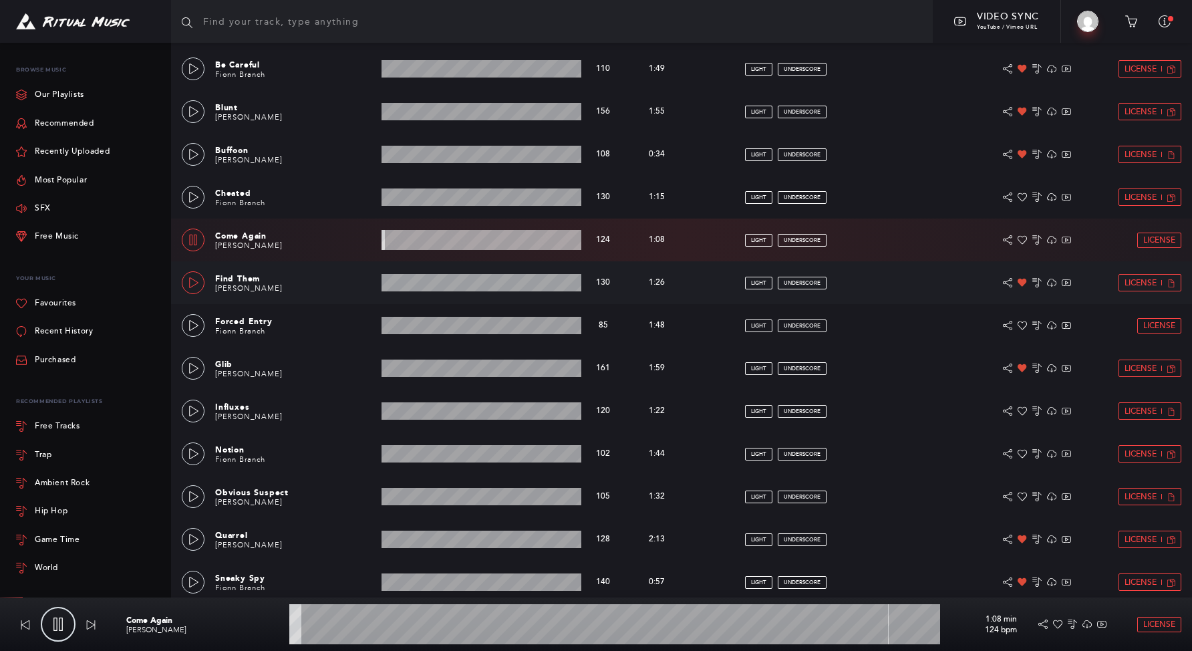
scroll to position [428, 0]
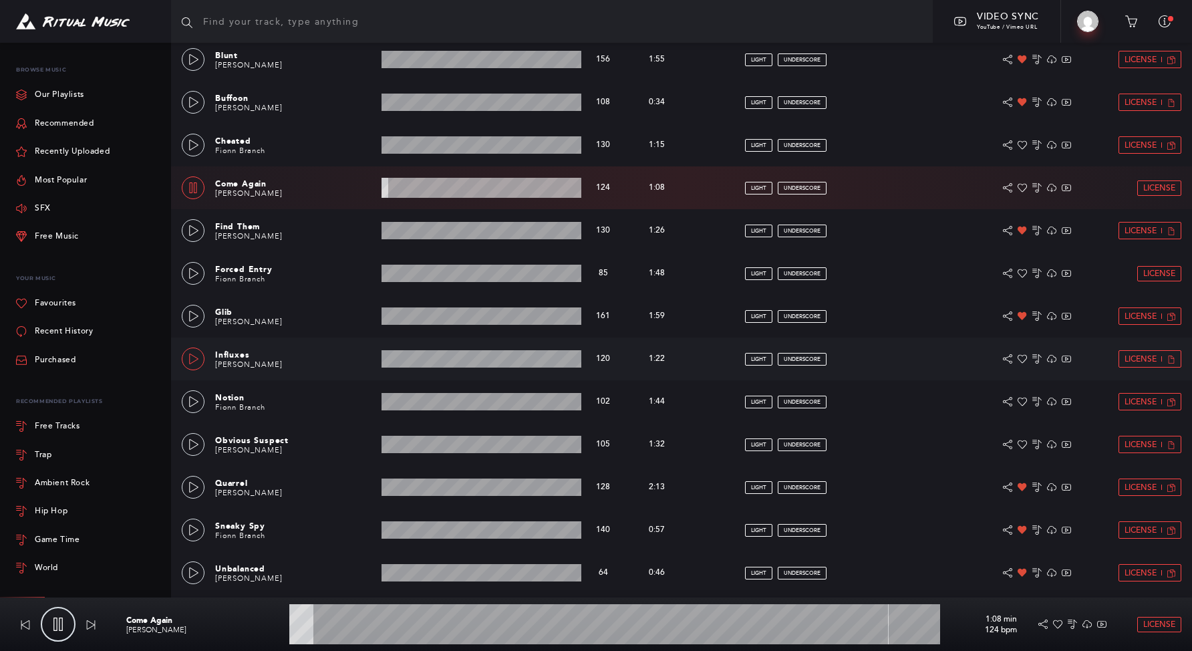
click at [188, 361] on icon at bounding box center [193, 358] width 11 height 11
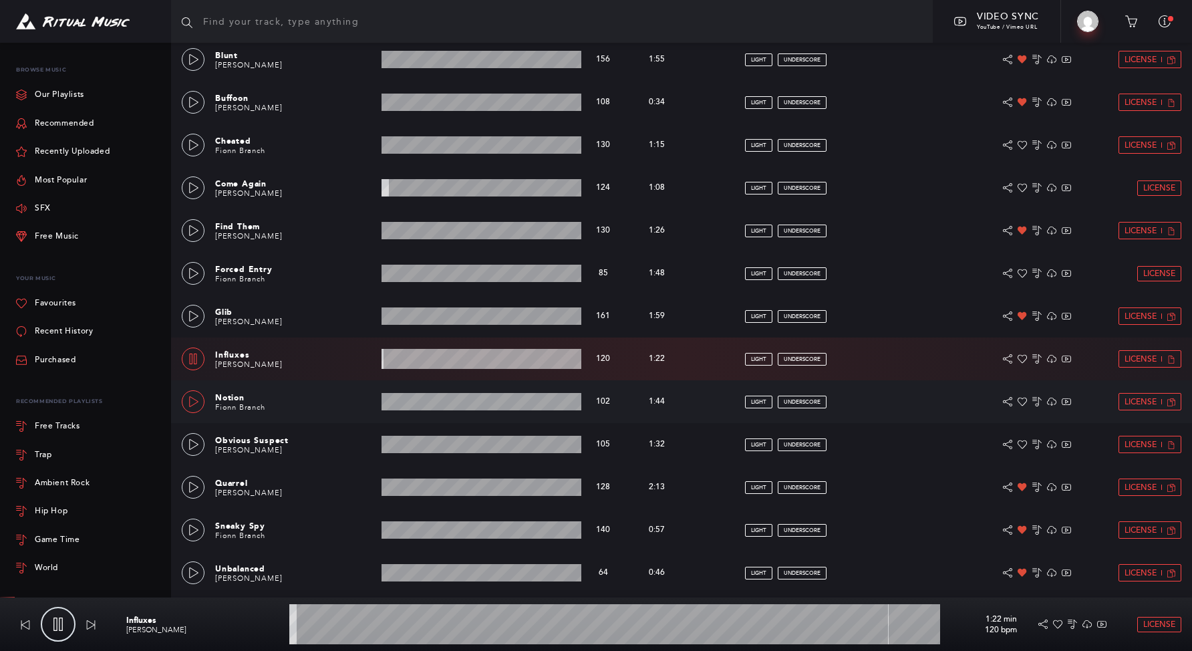
click at [195, 408] on link at bounding box center [193, 401] width 23 height 23
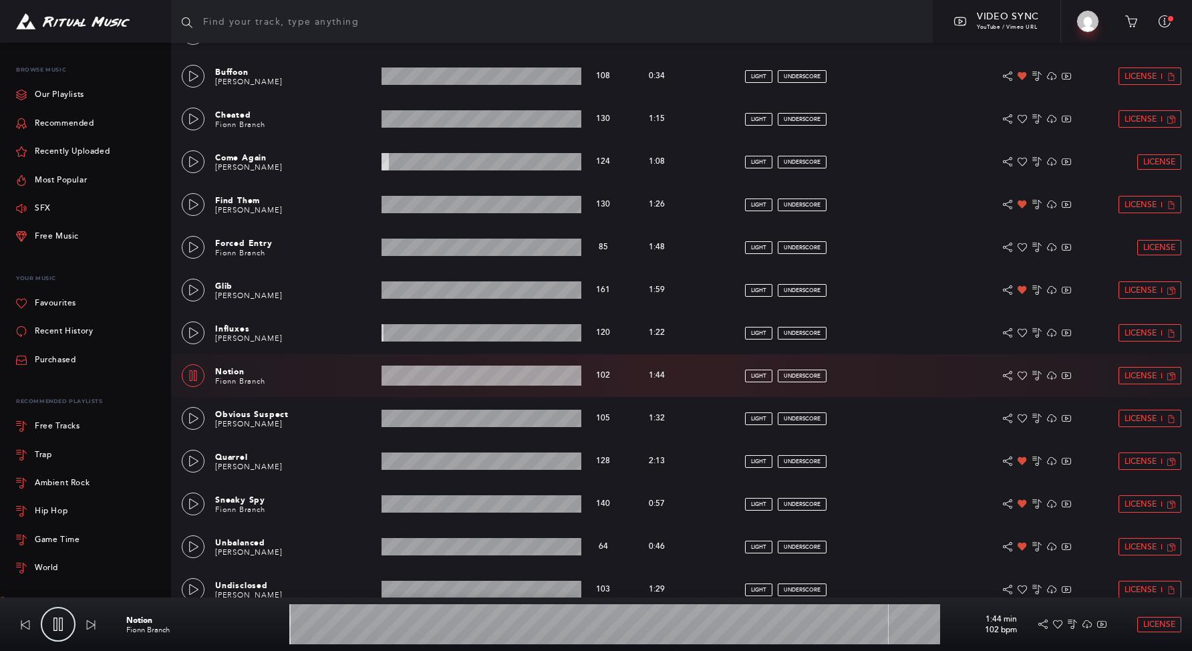
scroll to position [477, 0]
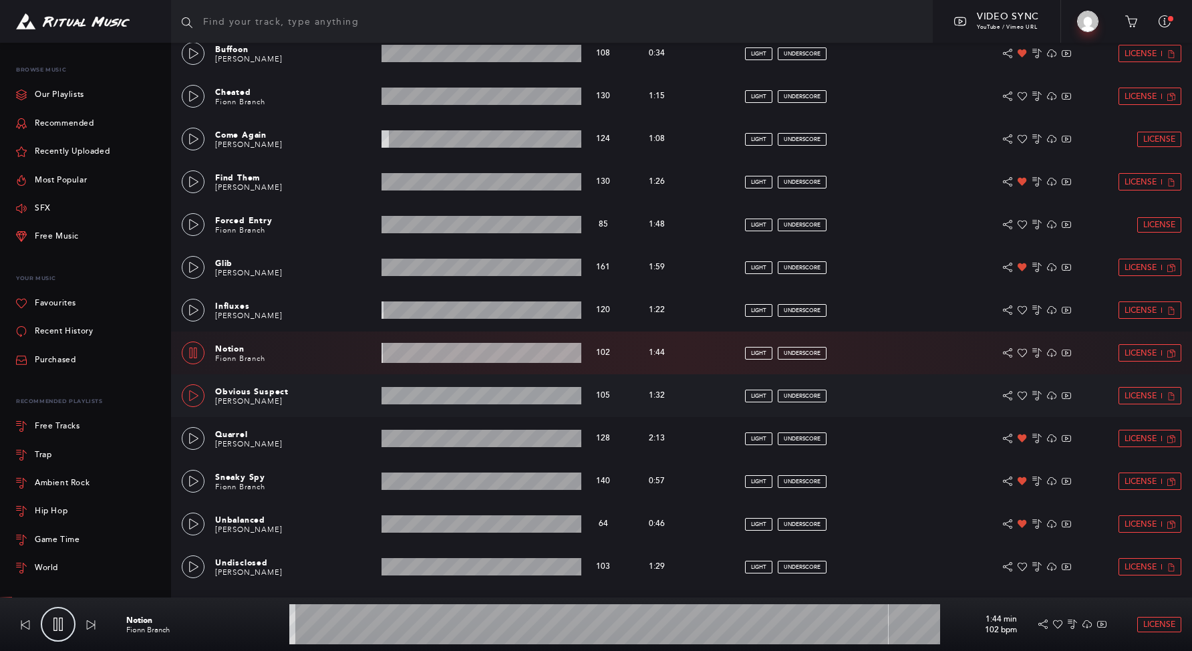
click at [196, 393] on icon at bounding box center [193, 395] width 11 height 11
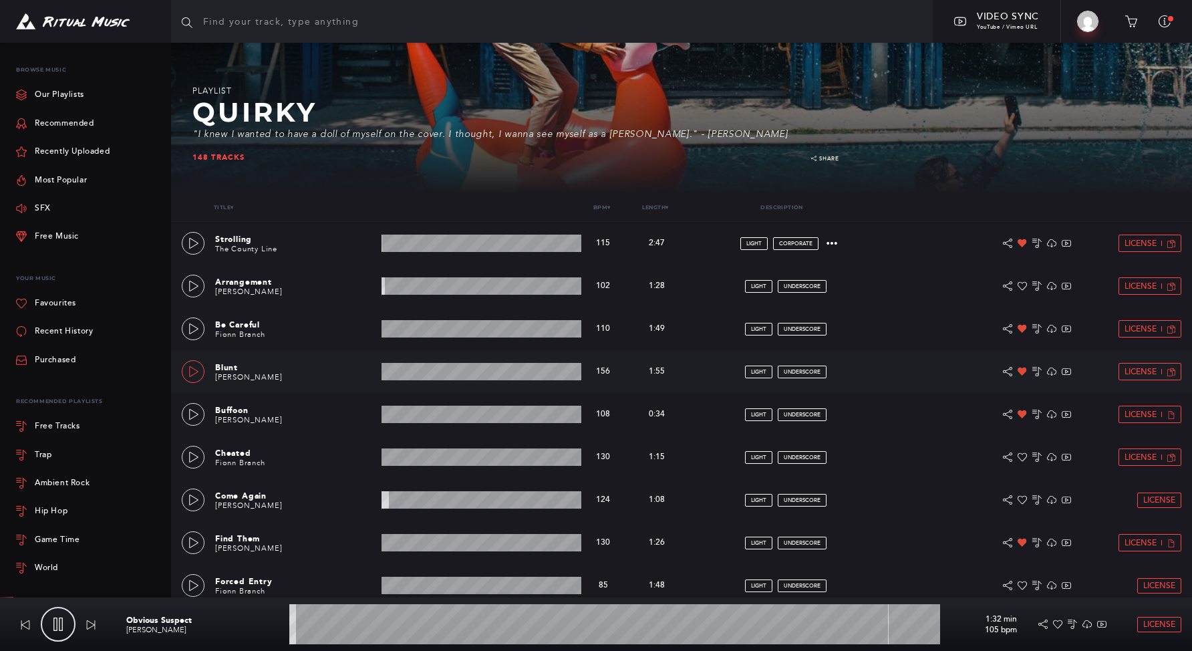
scroll to position [0, 0]
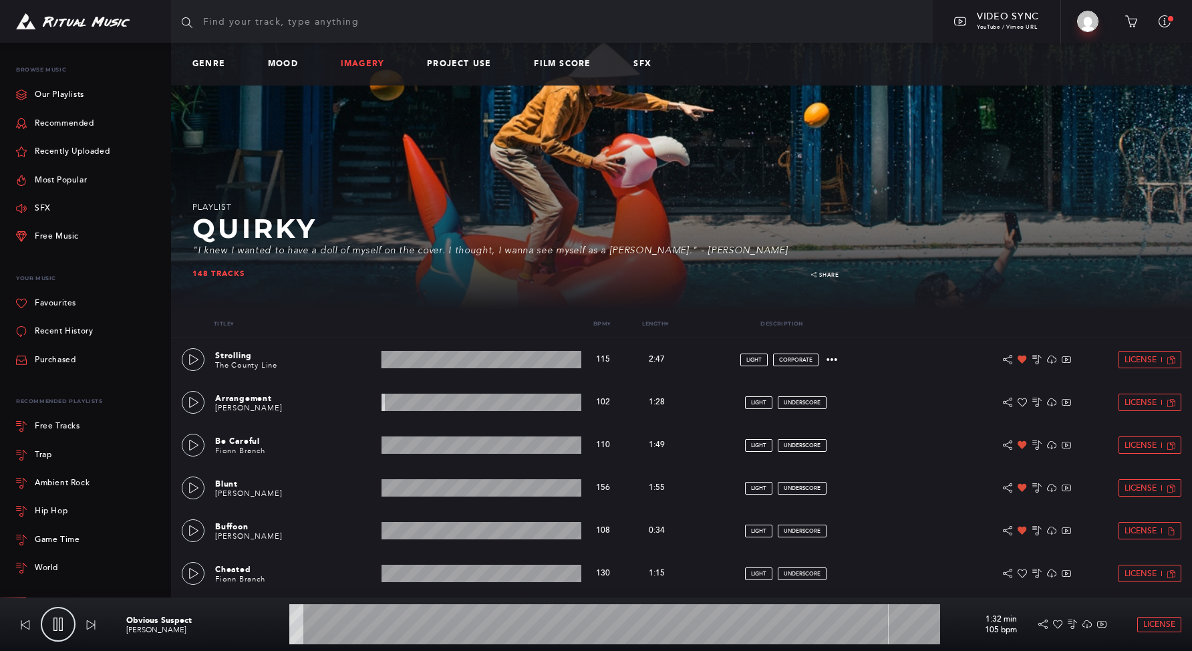
click at [365, 65] on link "Imagery" at bounding box center [368, 63] width 54 height 9
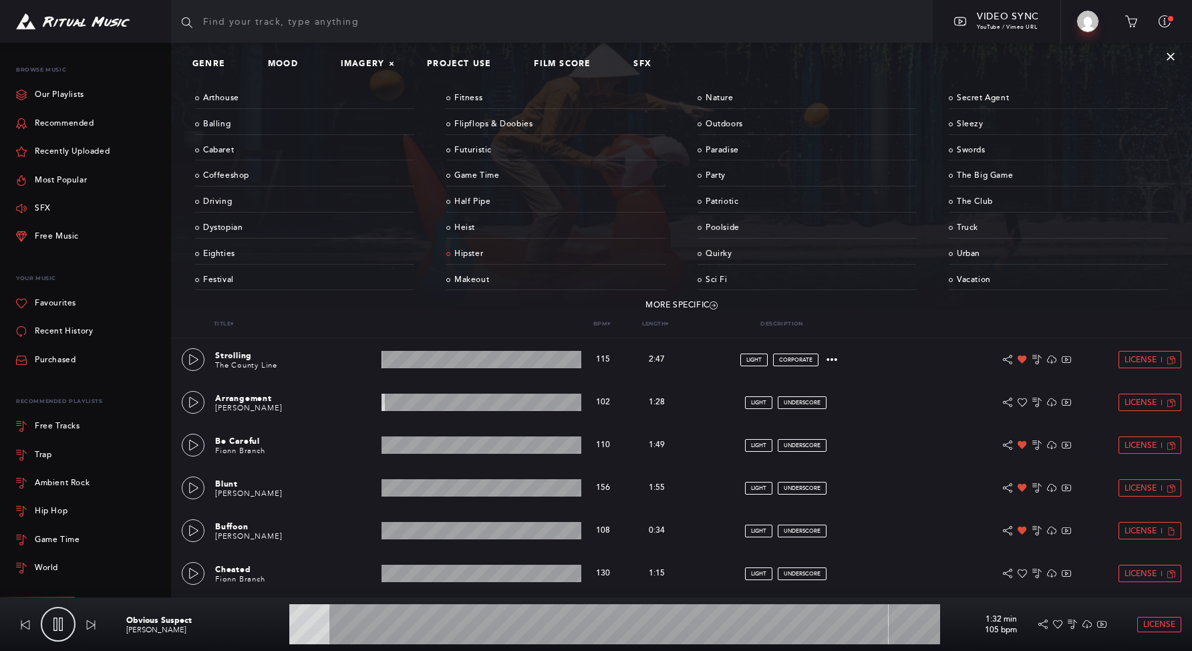
click at [467, 245] on link "Hipster" at bounding box center [555, 254] width 219 height 21
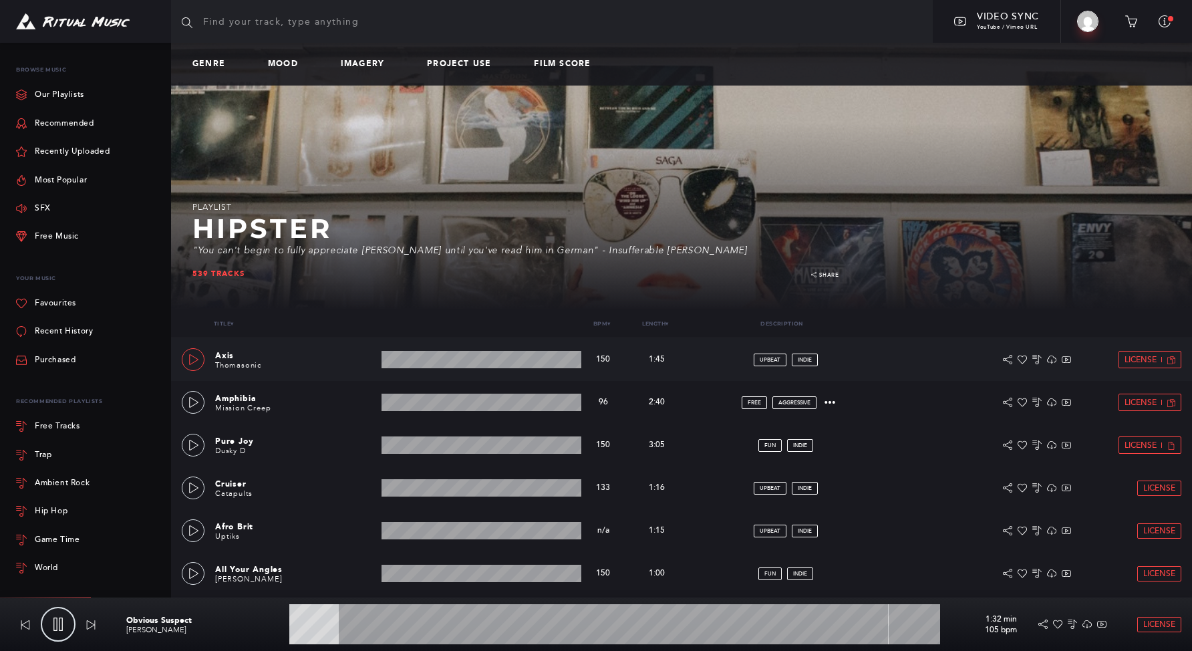
click at [189, 362] on icon at bounding box center [193, 359] width 9 height 11
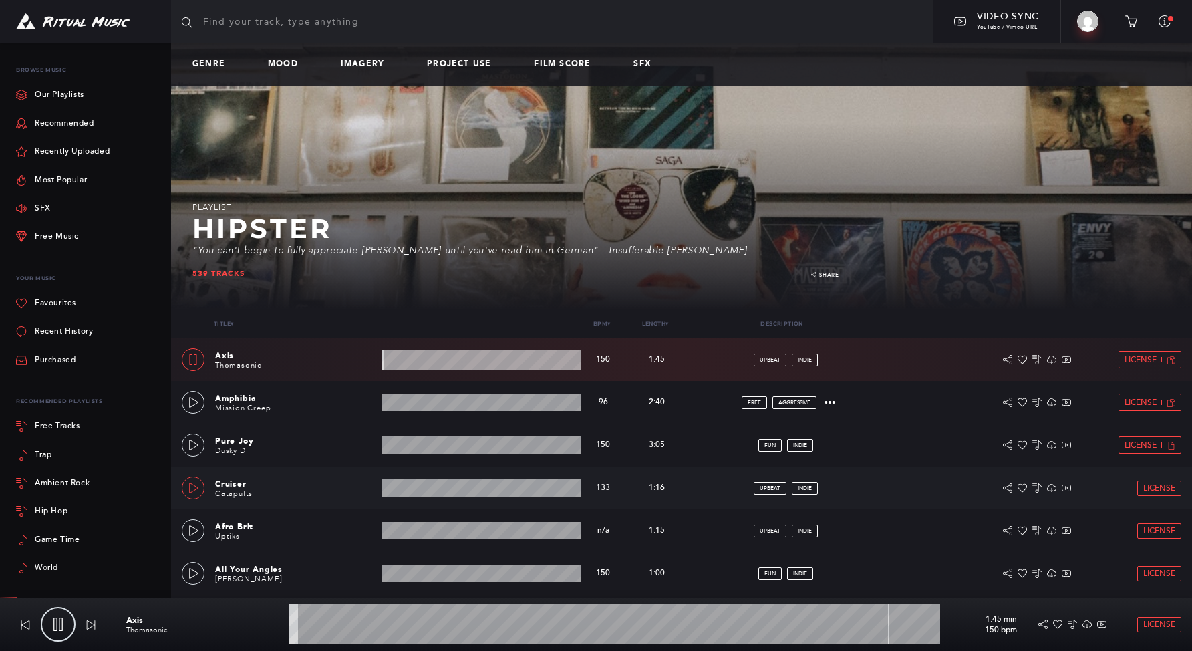
click at [195, 492] on icon at bounding box center [193, 487] width 11 height 11
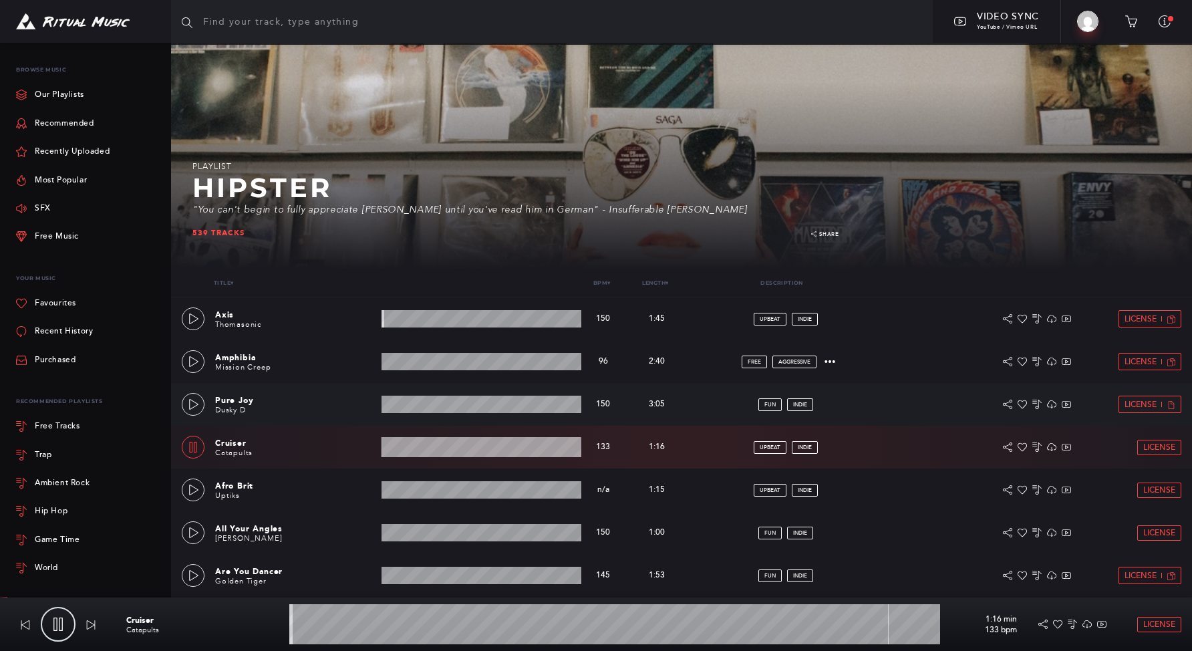
scroll to position [43, 0]
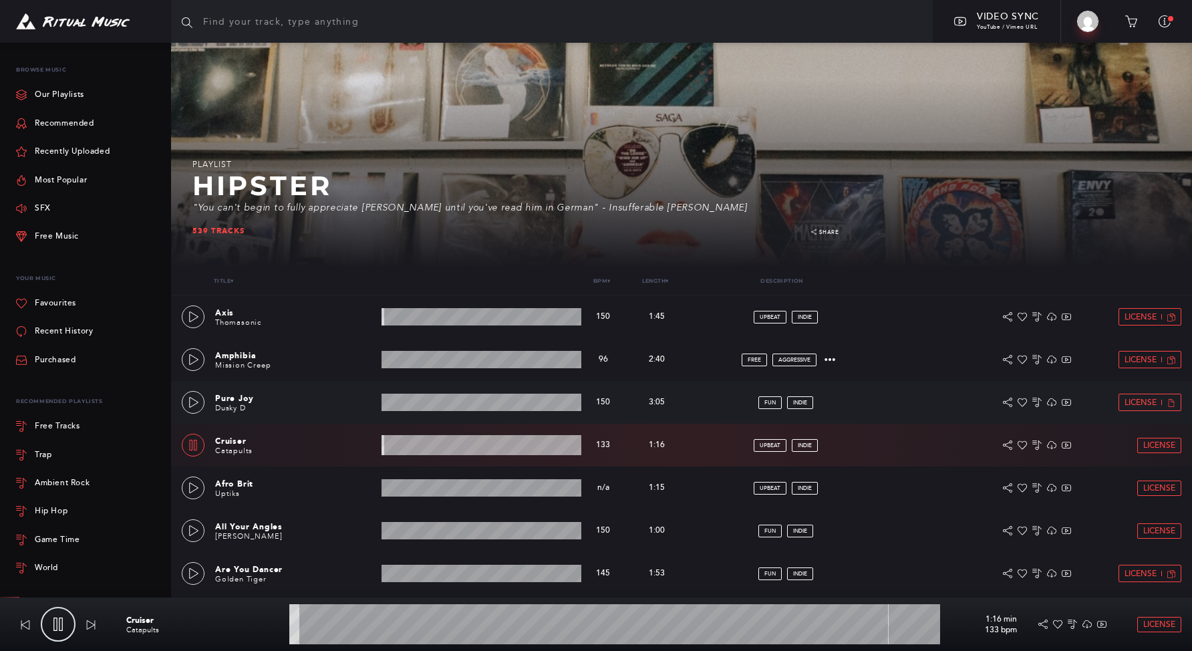
click at [198, 418] on div "Pure Joy Dusky D 3:05 min 150 bpm 150 bpm 3:05 min fun indie License" at bounding box center [682, 402] width 1000 height 43
click at [192, 410] on link at bounding box center [193, 402] width 23 height 23
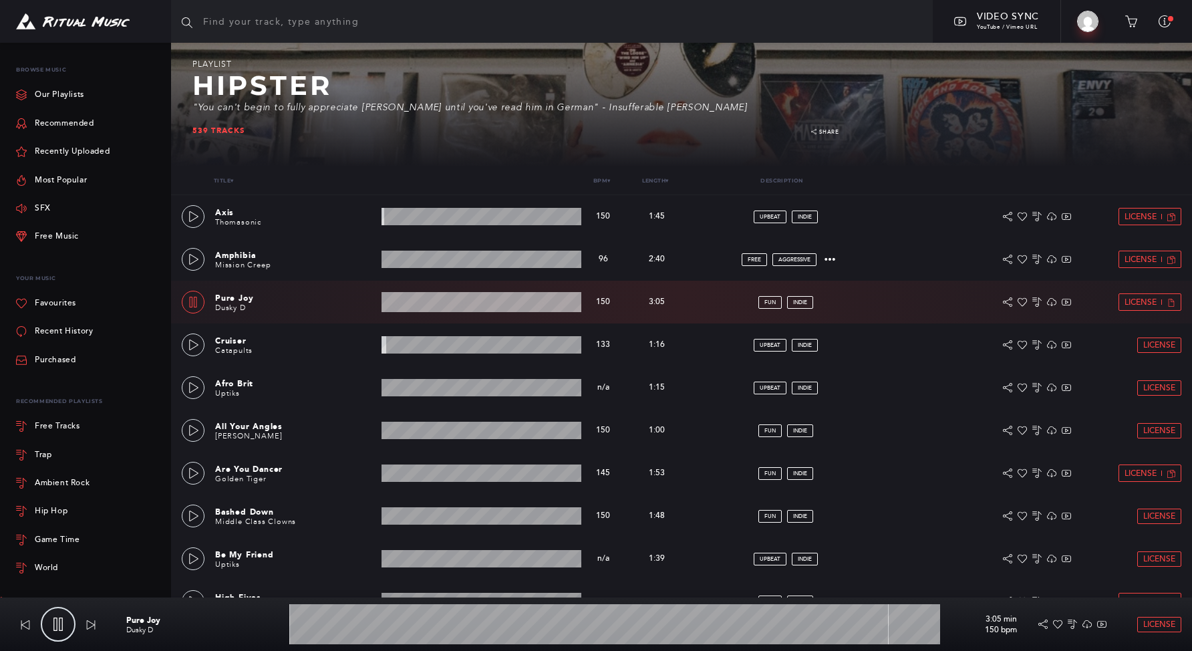
scroll to position [323, 0]
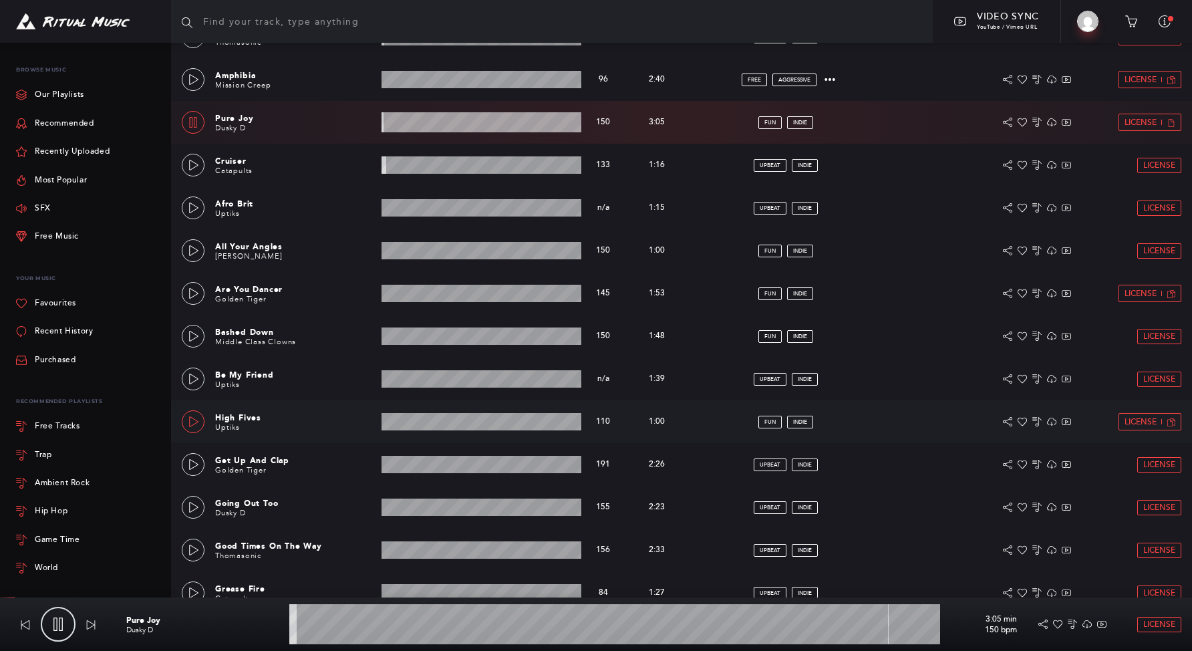
click at [190, 418] on icon at bounding box center [193, 421] width 11 height 11
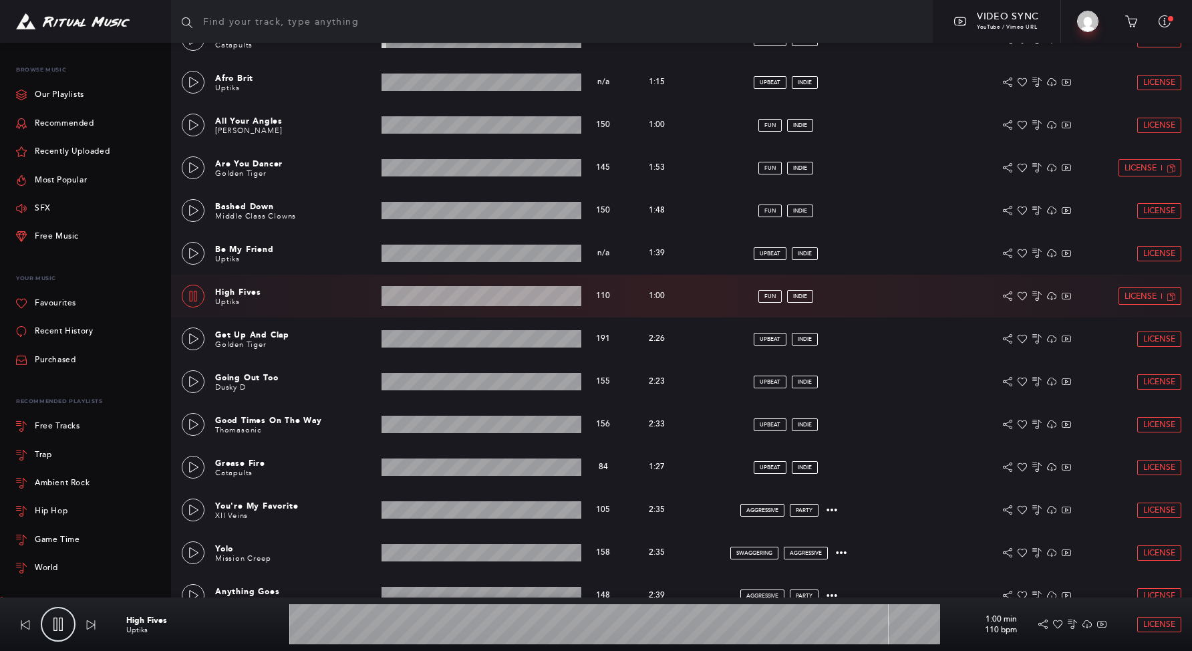
scroll to position [643, 0]
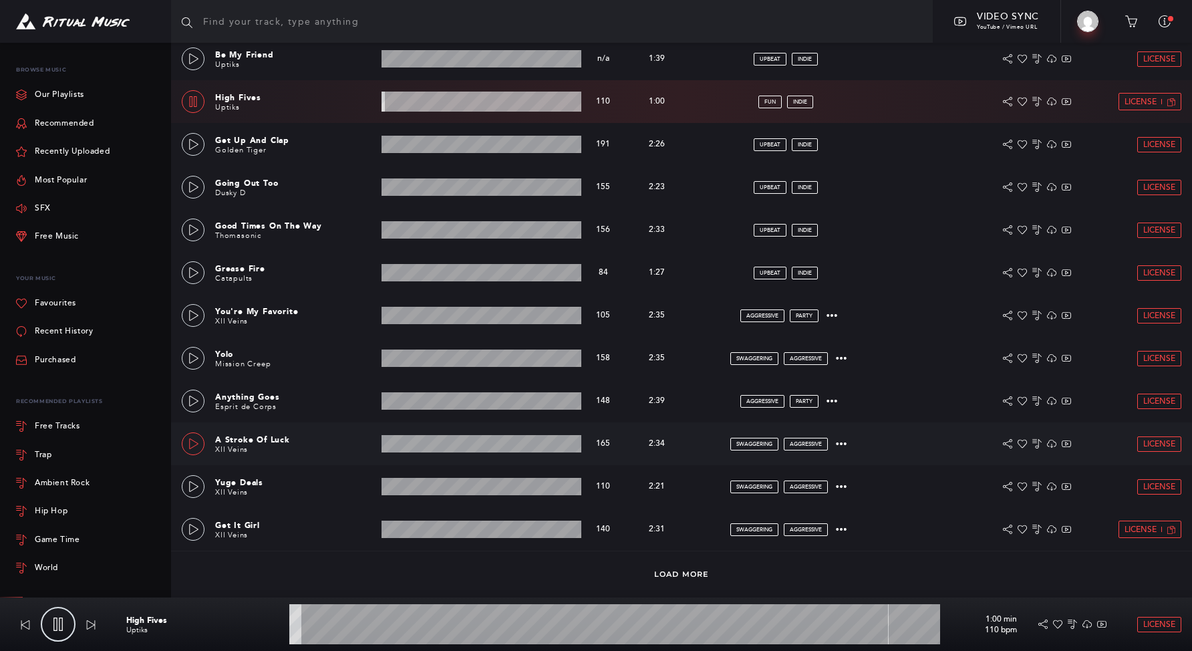
click at [188, 448] on div at bounding box center [193, 444] width 11 height 9
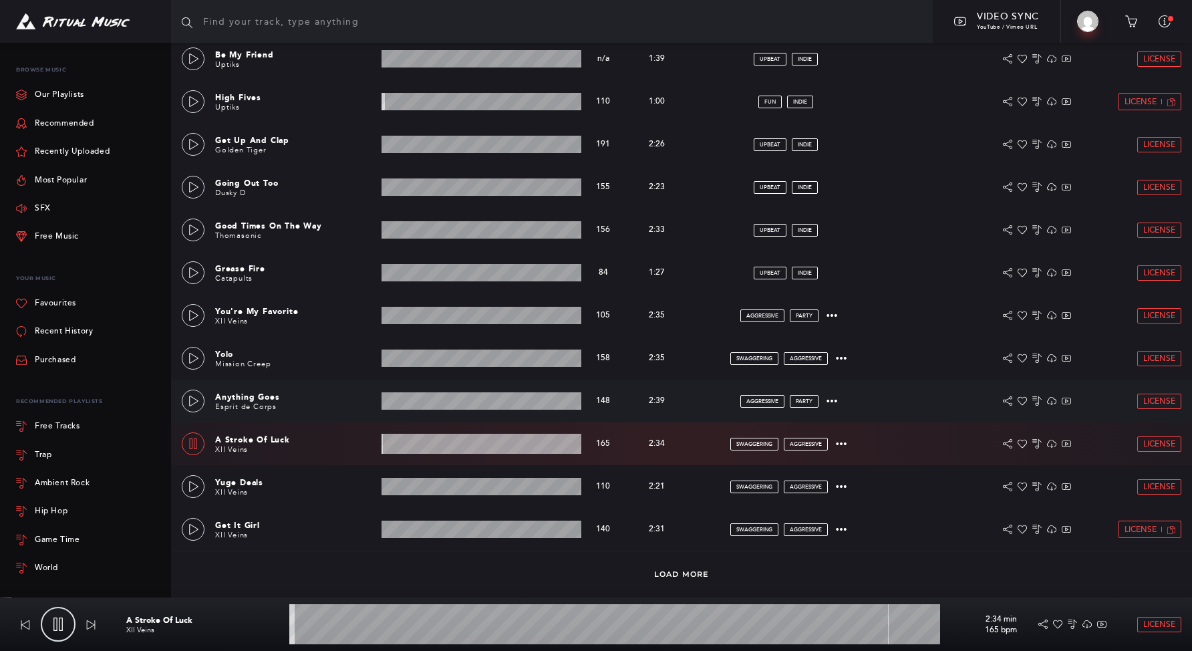
click at [193, 414] on div "Anything Goes Esprit de Corps 2:39 min 148 bpm 148 bpm 2:39 min aggressive part…" at bounding box center [682, 401] width 1000 height 43
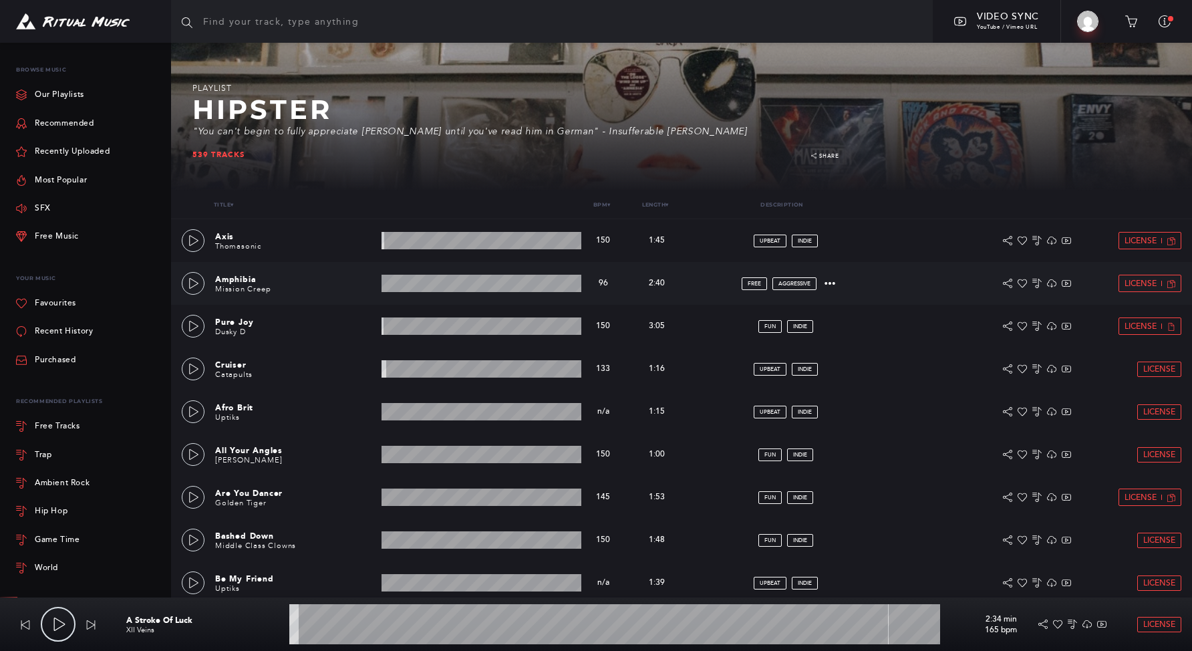
scroll to position [0, 0]
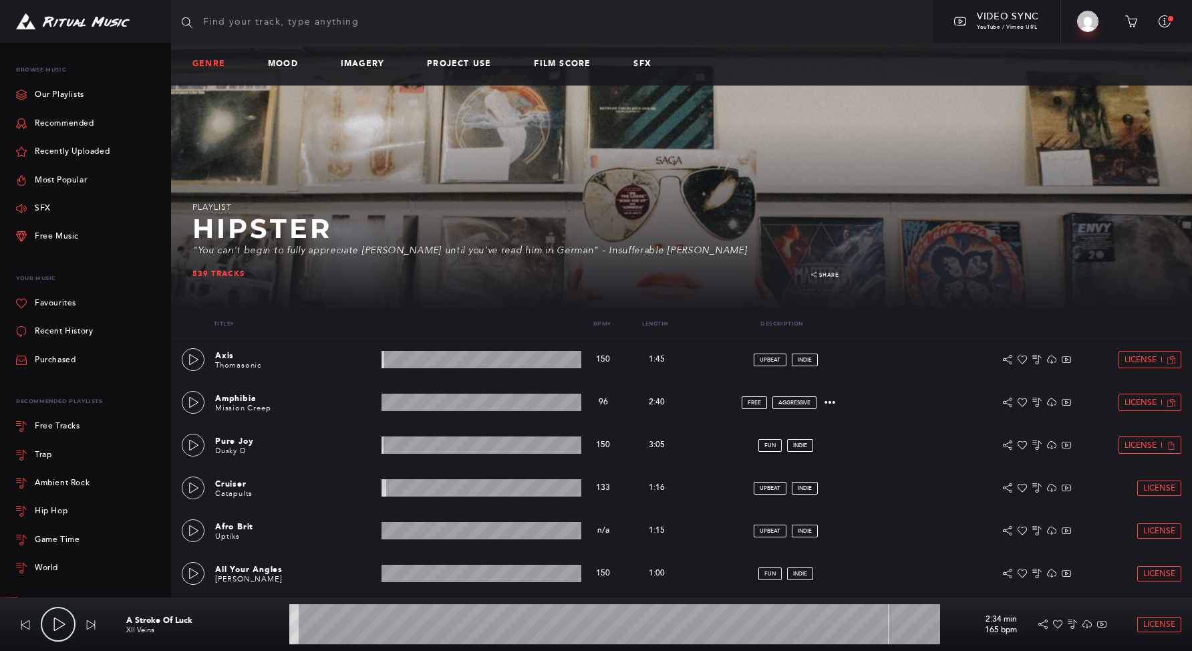
click at [214, 62] on link "Genre" at bounding box center [213, 63] width 43 height 9
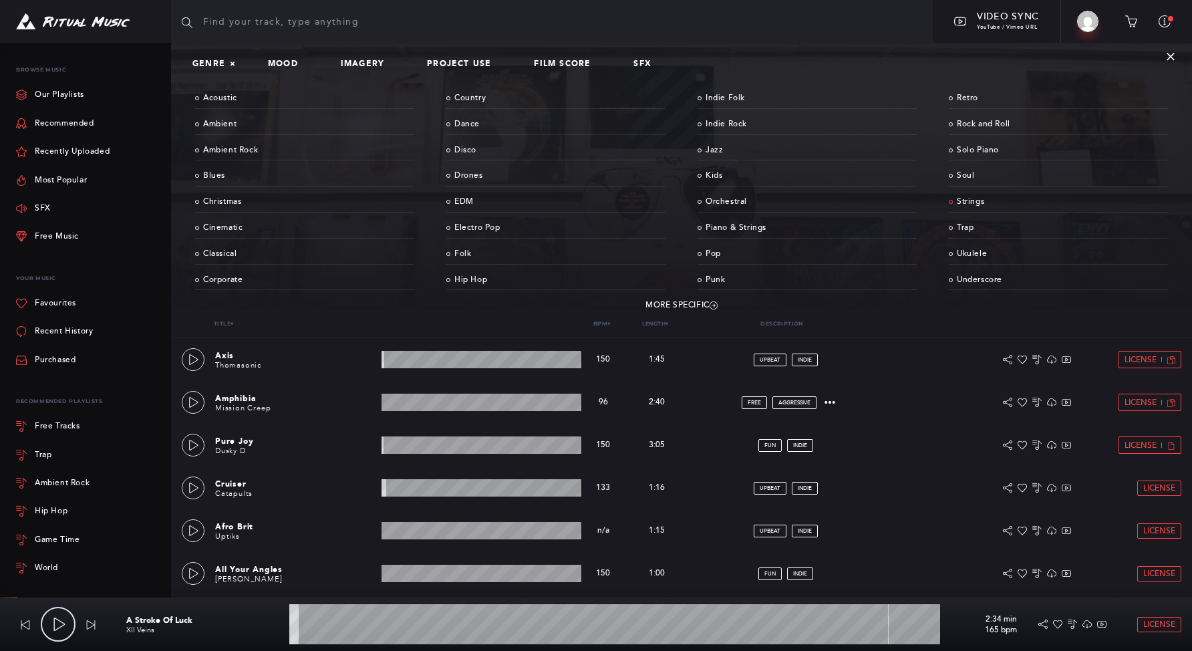
click at [980, 194] on link "Strings" at bounding box center [1058, 202] width 219 height 21
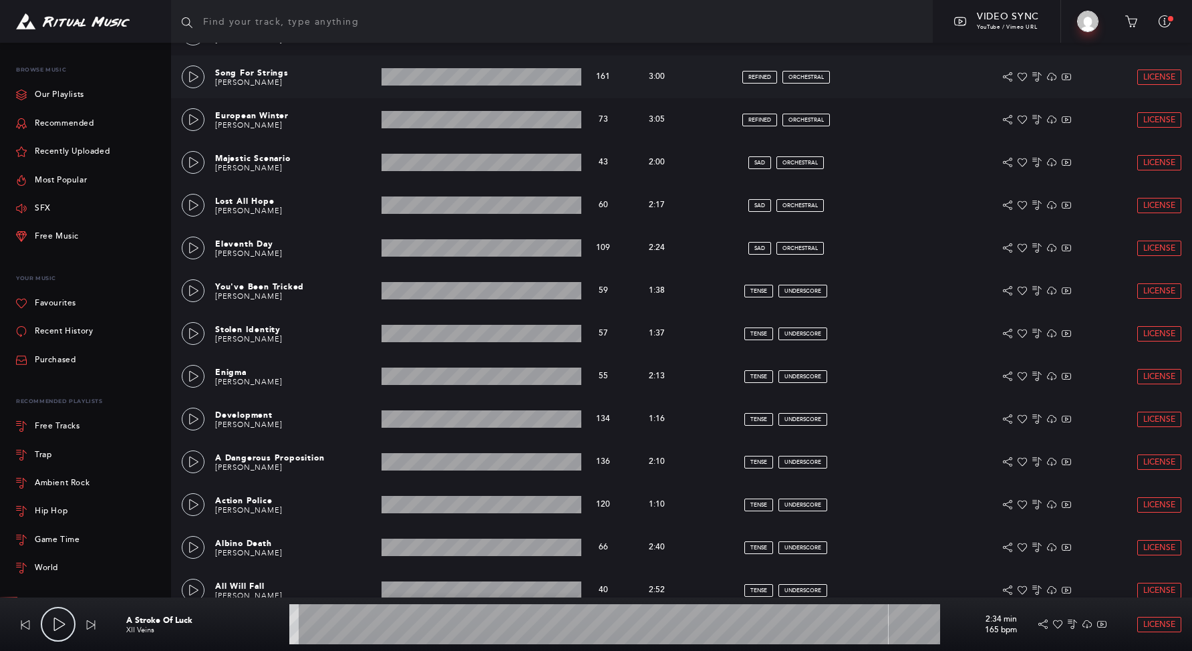
scroll to position [643, 0]
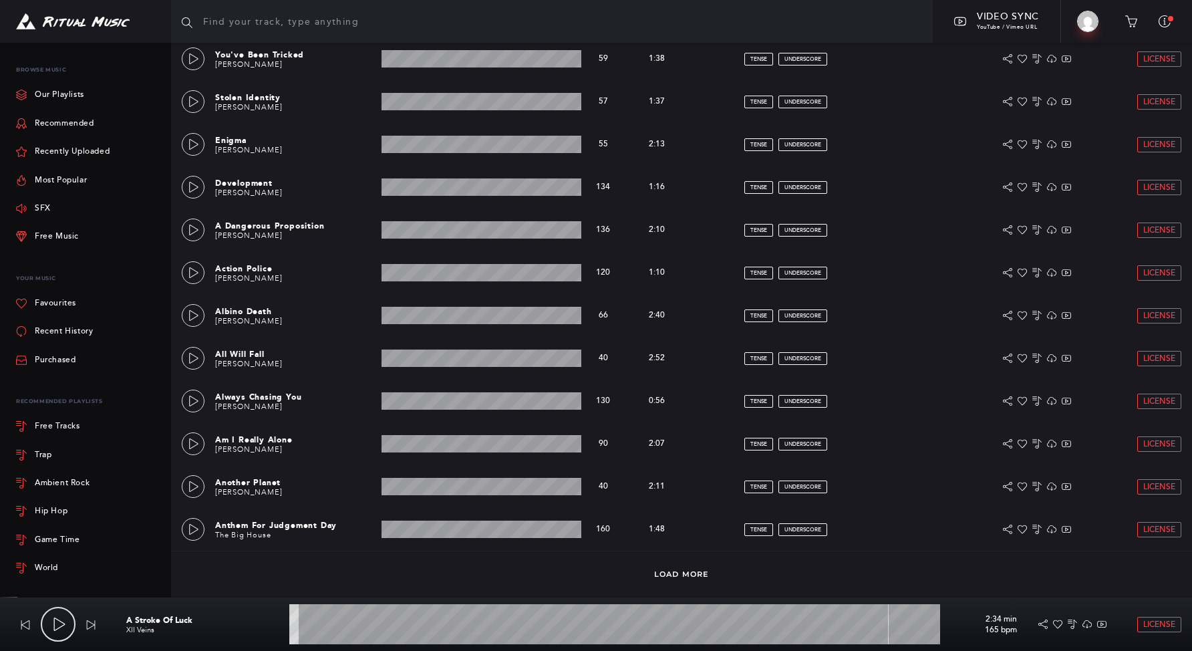
click at [663, 583] on div "Load More" at bounding box center [681, 573] width 1021 height 45
click at [669, 564] on div "Load More" at bounding box center [681, 573] width 1021 height 45
click at [674, 570] on link "Load More" at bounding box center [681, 573] width 55 height 9
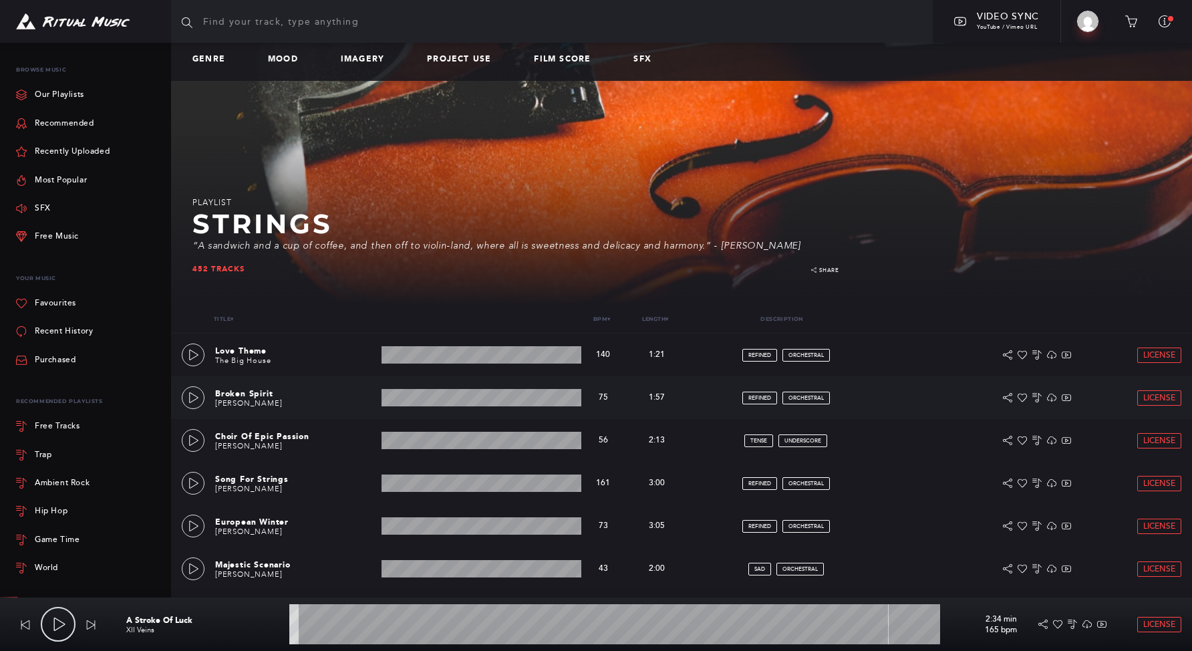
scroll to position [0, 0]
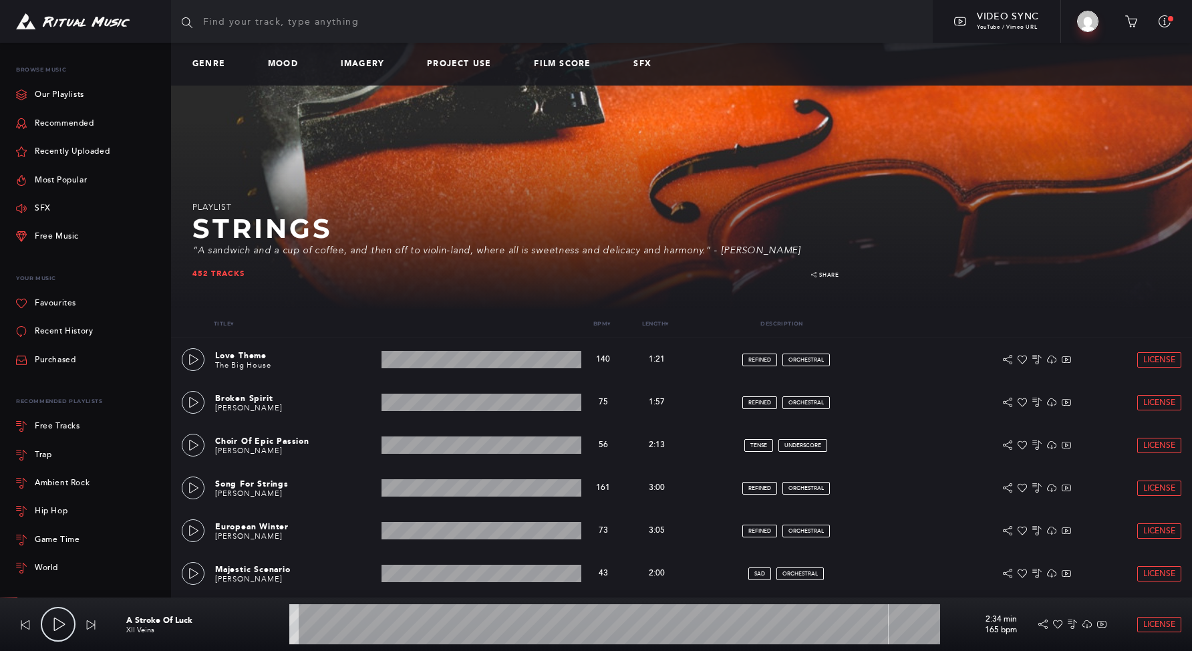
click at [317, 59] on div "Genre Mood Imagery Project Use Film Score SFX" at bounding box center [422, 63] width 502 height 9
click at [371, 64] on link "Imagery" at bounding box center [368, 63] width 54 height 9
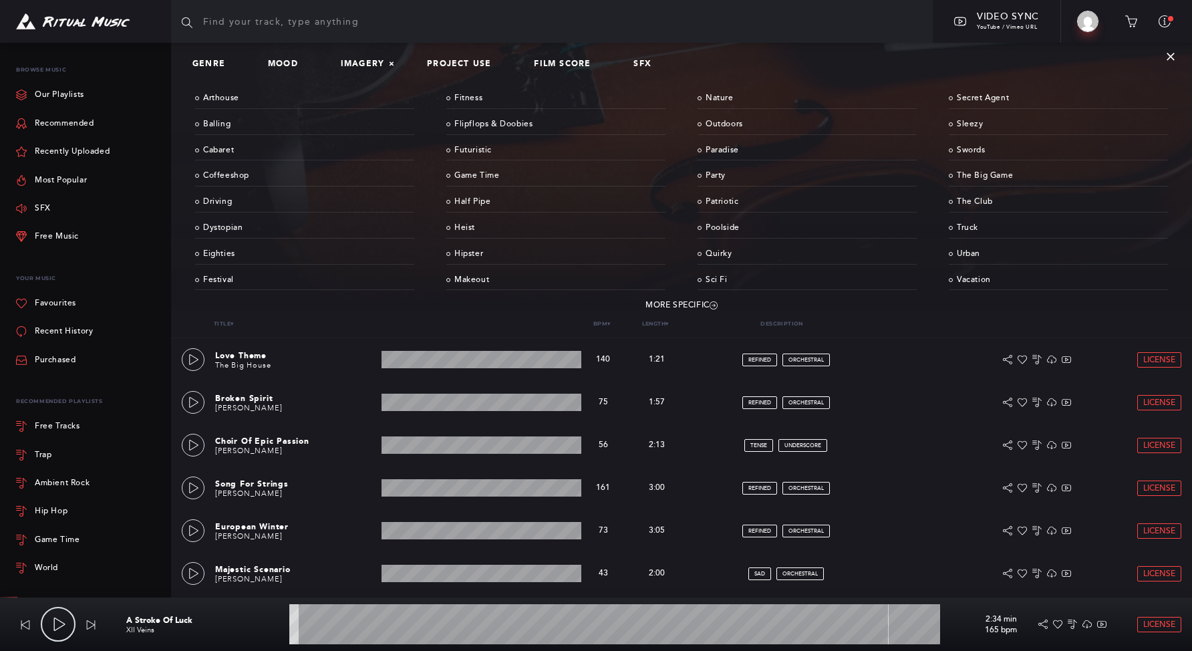
click at [235, 252] on link "Eighties" at bounding box center [304, 254] width 219 height 21
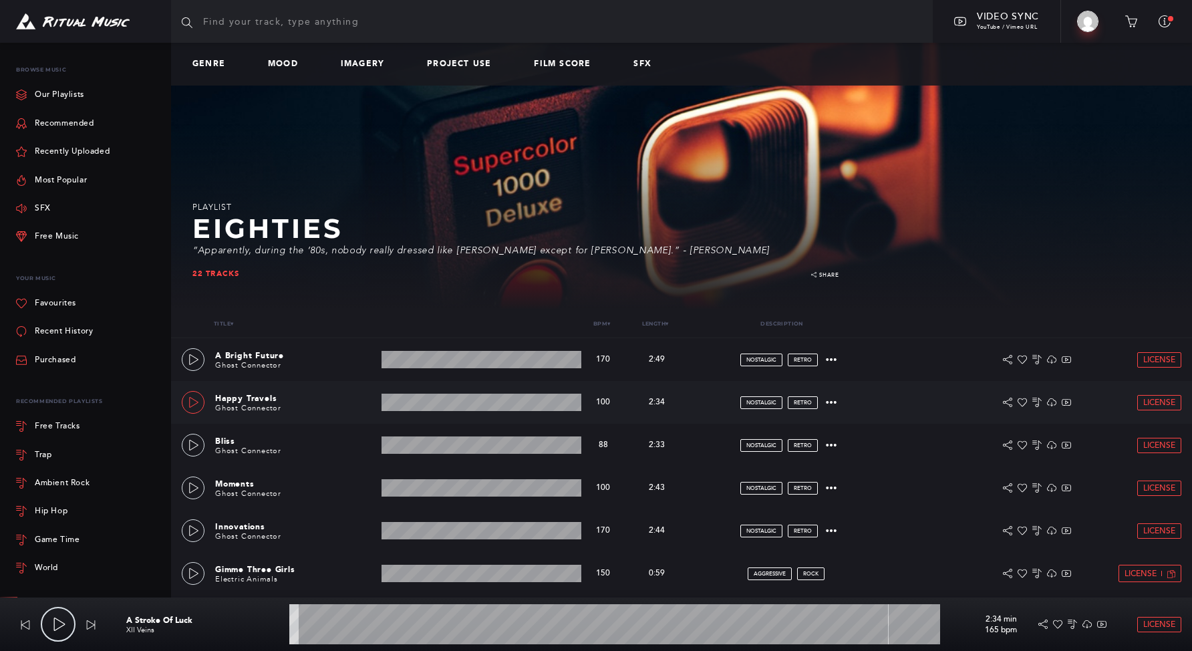
click at [193, 406] on icon at bounding box center [193, 402] width 11 height 11
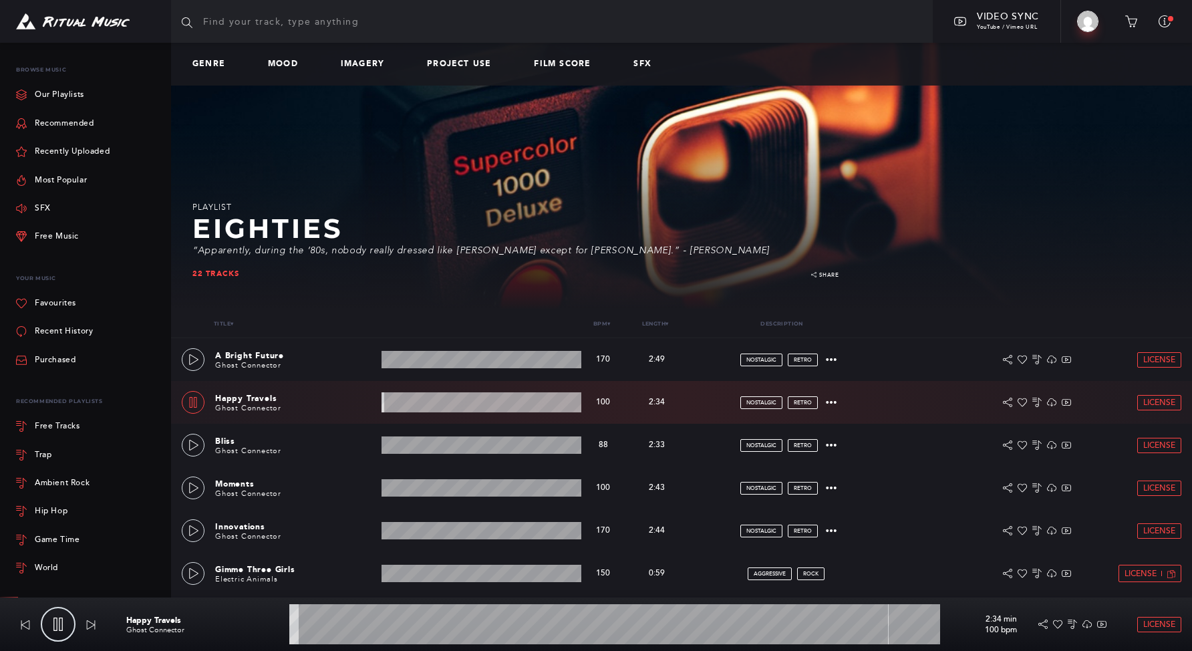
click at [422, 408] on wave at bounding box center [482, 402] width 200 height 20
click at [198, 441] on icon at bounding box center [193, 445] width 11 height 11
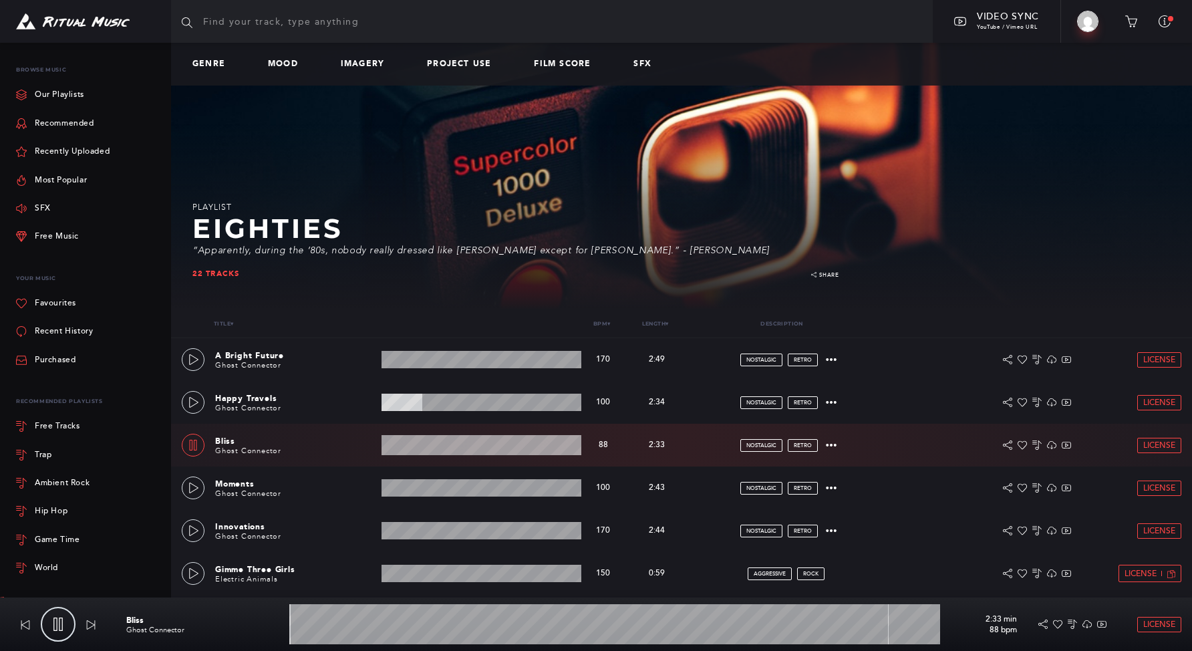
click at [415, 449] on wave at bounding box center [482, 445] width 200 height 20
click at [201, 481] on link at bounding box center [193, 487] width 23 height 23
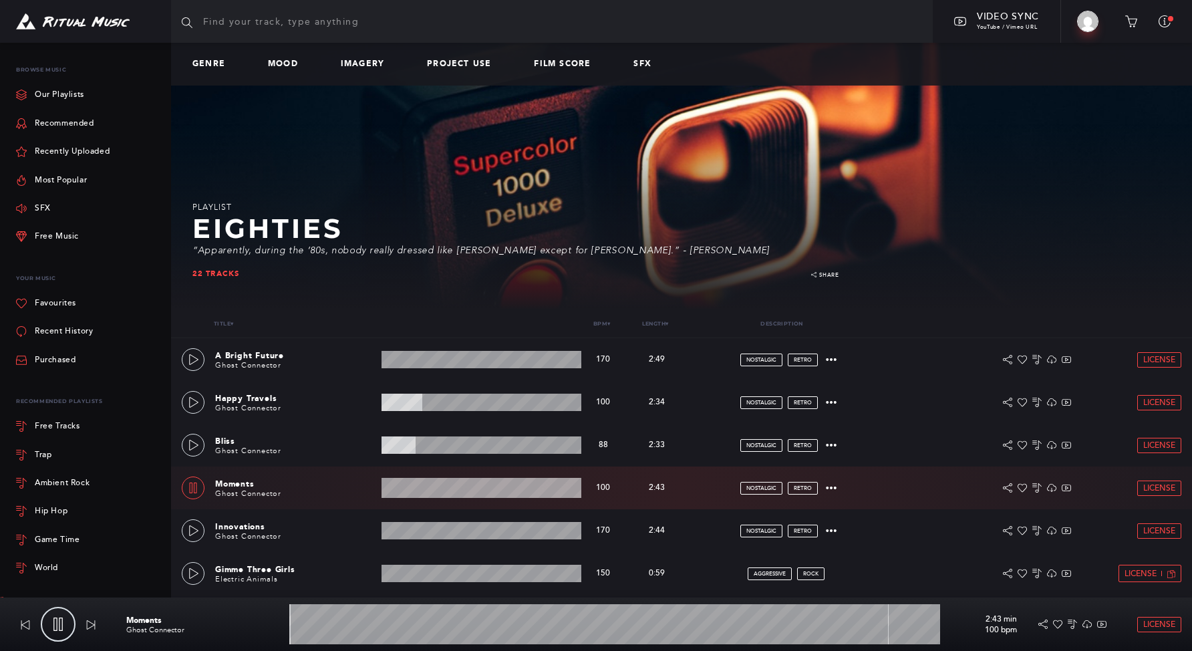
click at [410, 496] on wave at bounding box center [482, 488] width 200 height 20
click at [194, 533] on icon at bounding box center [193, 530] width 9 height 11
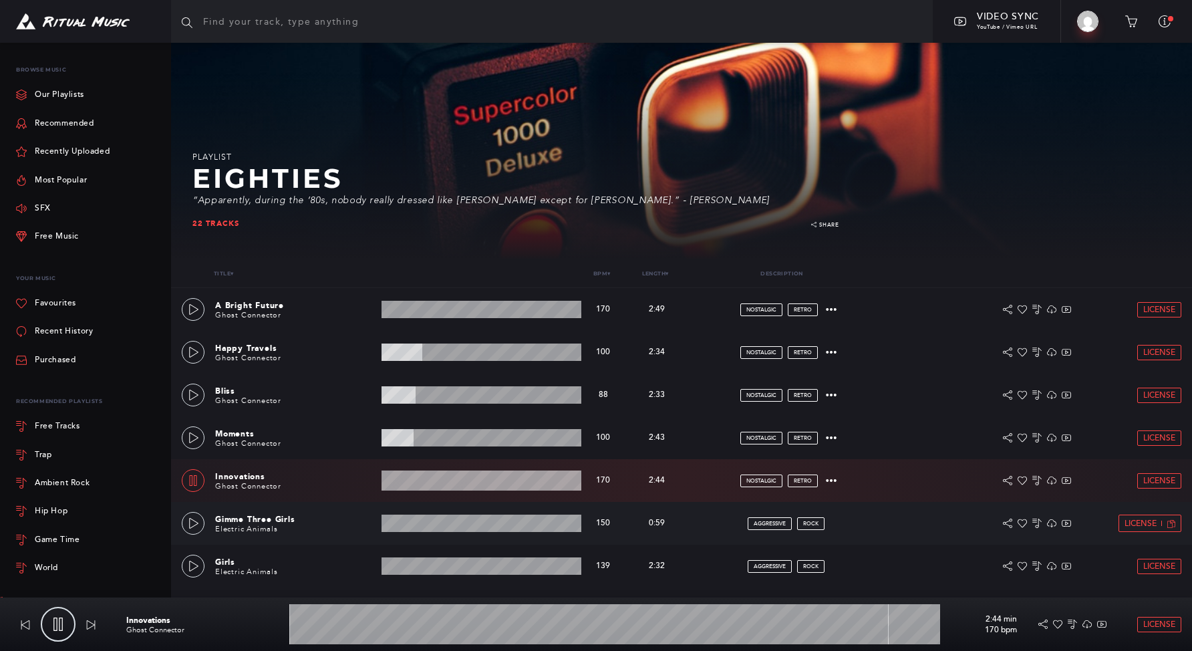
scroll to position [69, 0]
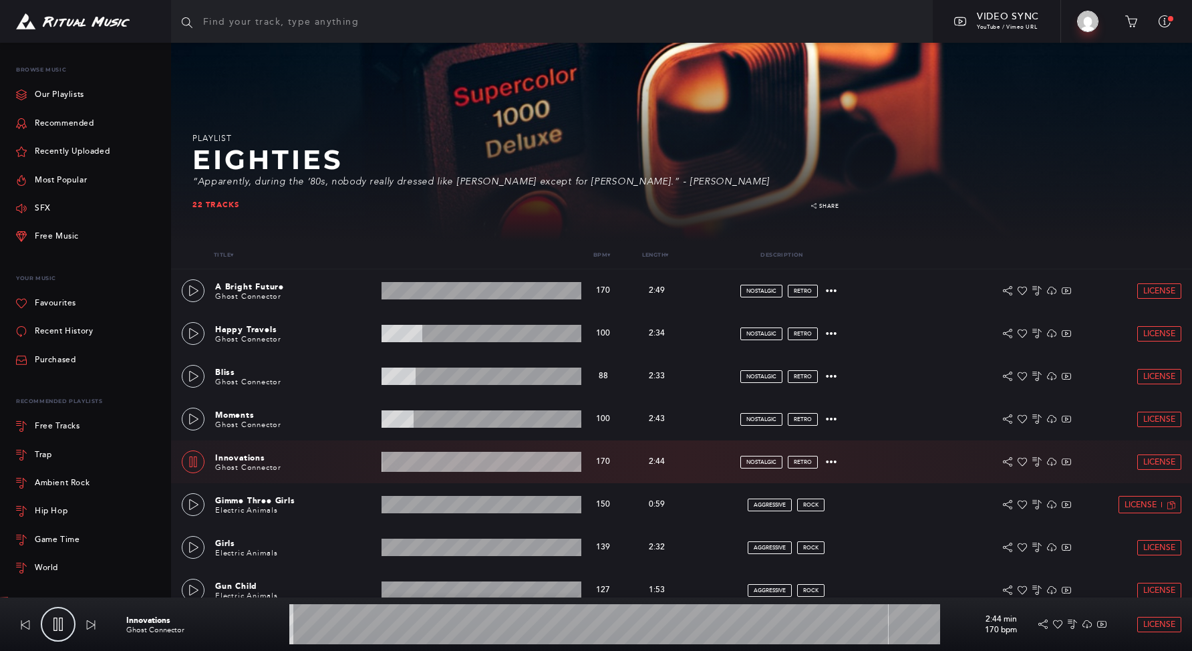
click at [420, 467] on wave at bounding box center [482, 462] width 200 height 20
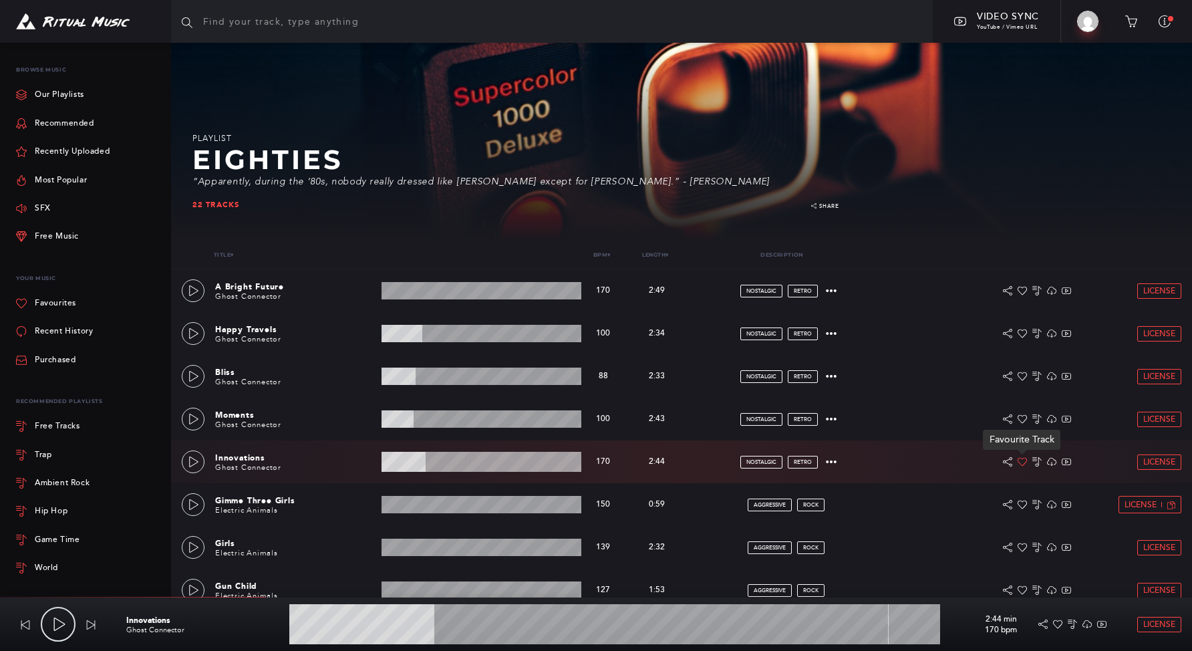
click at [1025, 459] on icon at bounding box center [1022, 461] width 9 height 9
click at [188, 508] on icon at bounding box center [193, 504] width 11 height 11
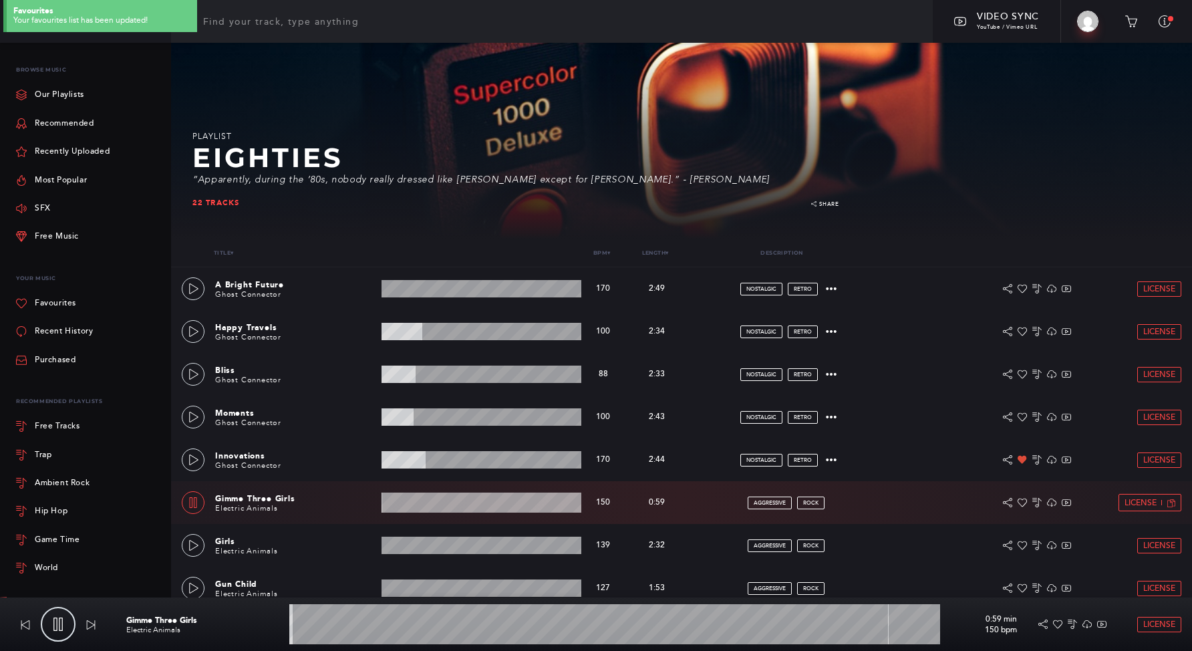
scroll to position [71, 0]
click at [194, 547] on icon at bounding box center [193, 544] width 11 height 11
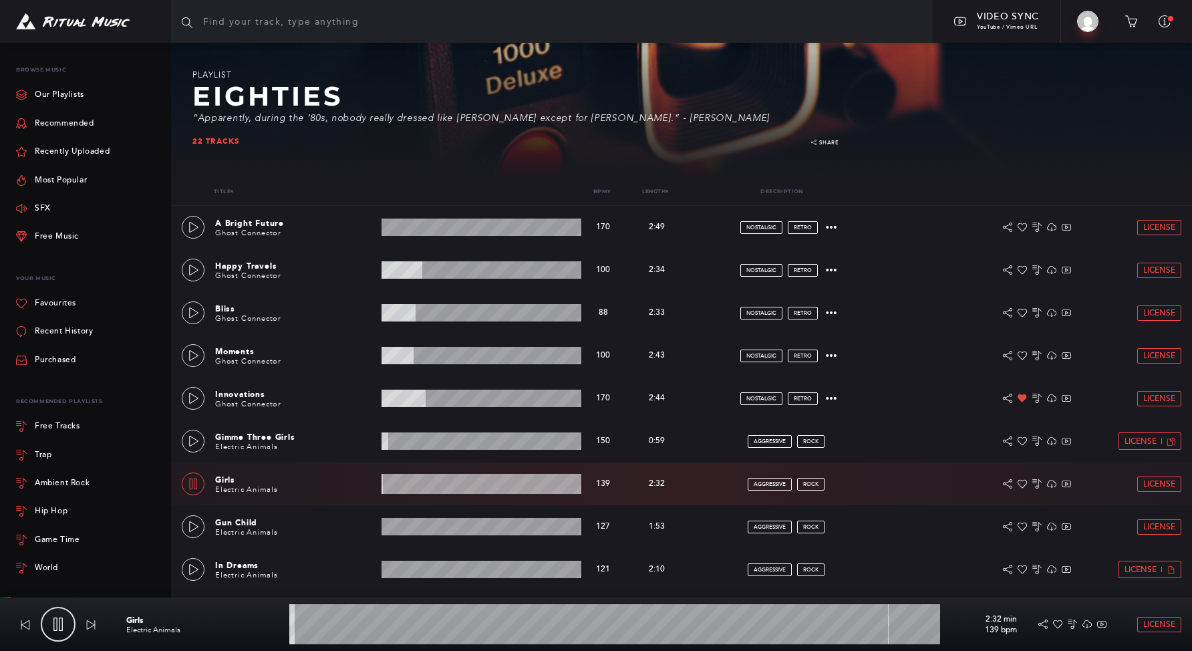
scroll to position [134, 0]
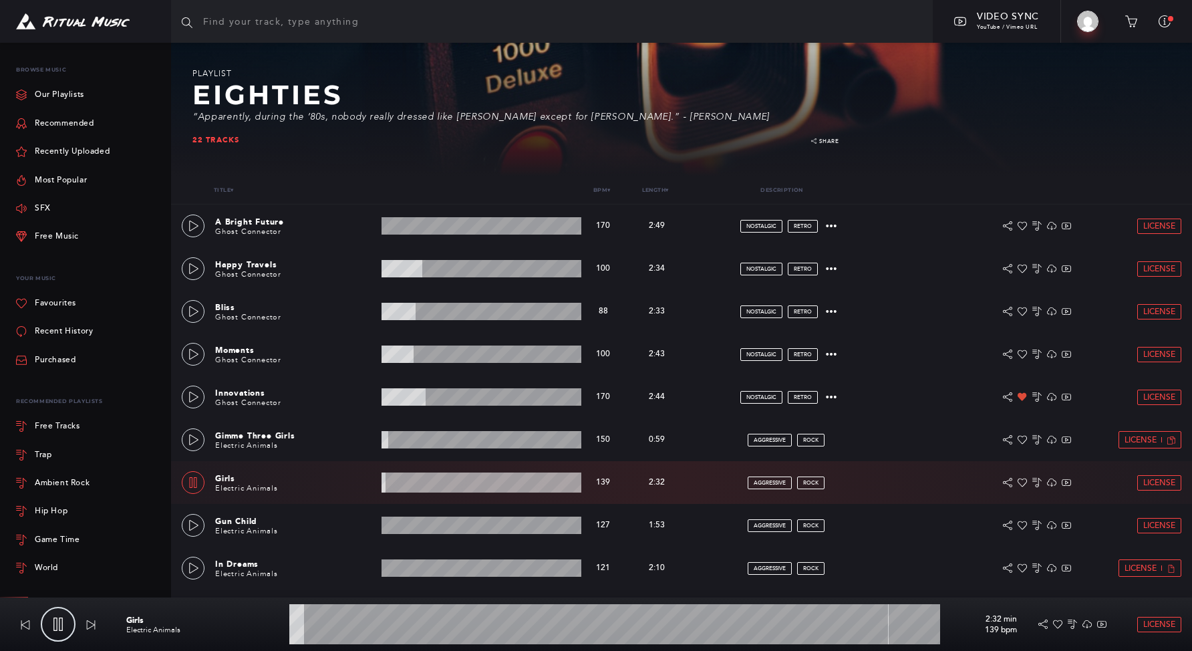
click at [474, 483] on wave at bounding box center [482, 482] width 200 height 20
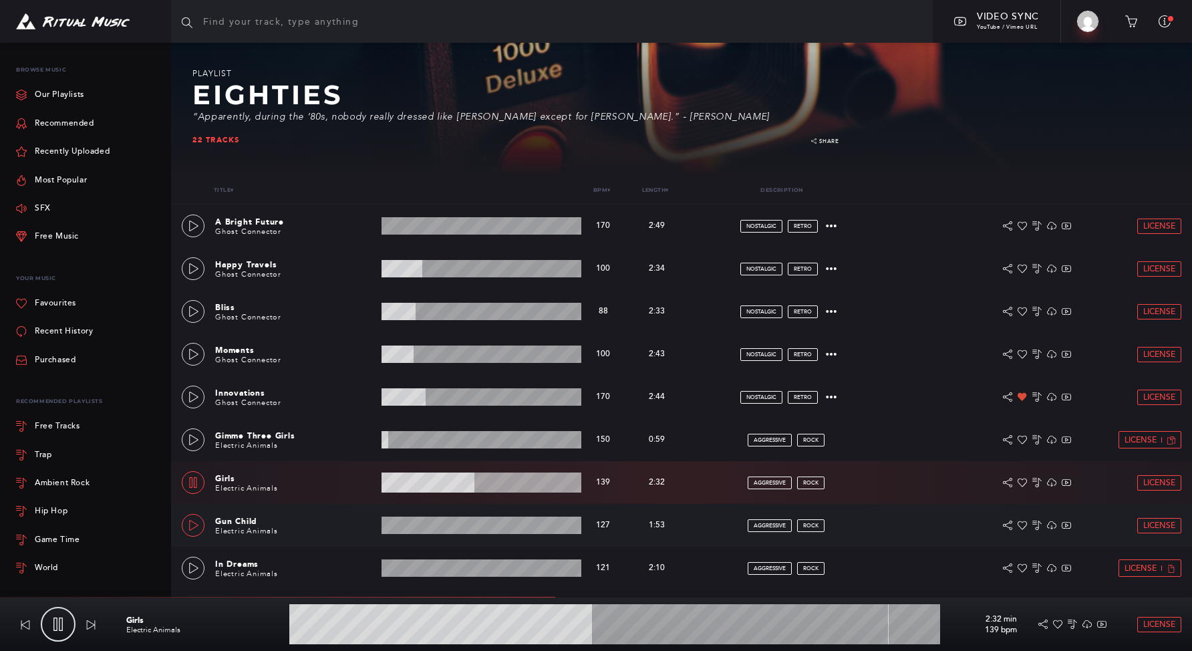
click at [195, 529] on icon at bounding box center [193, 525] width 11 height 11
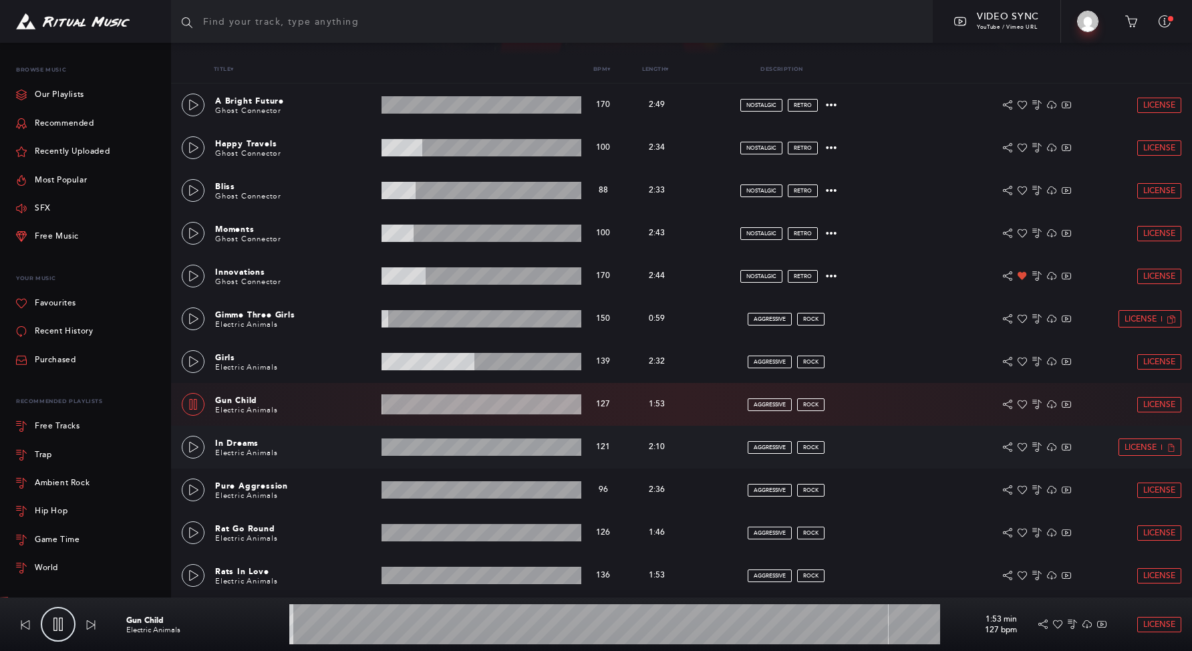
scroll to position [418, 0]
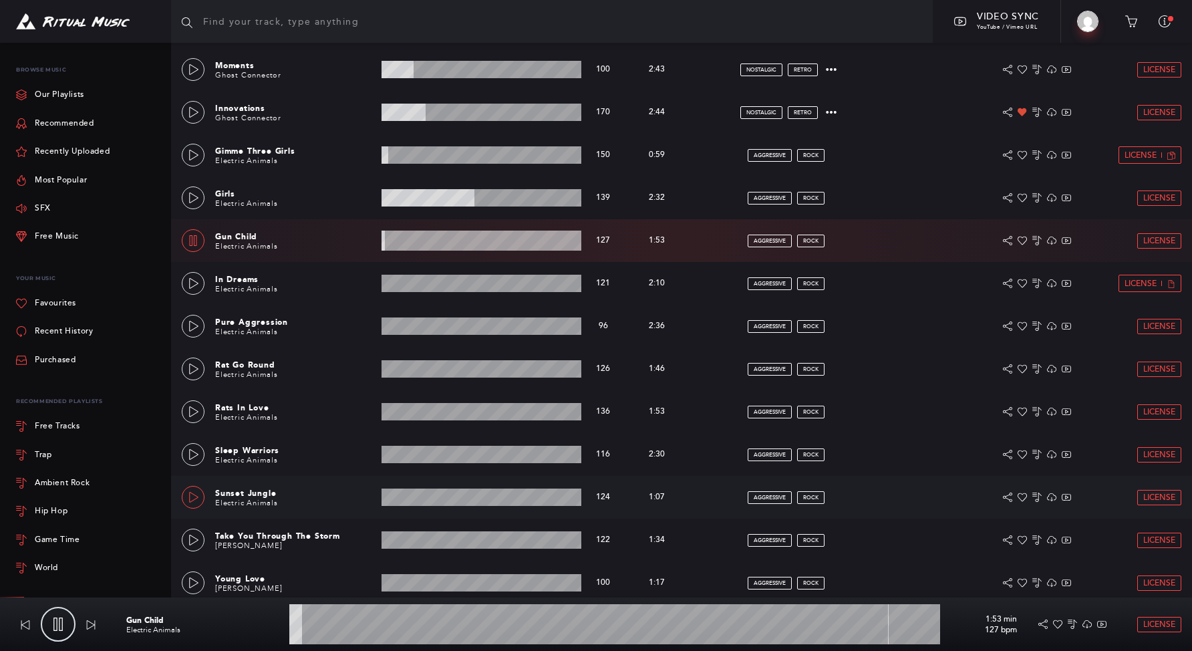
click at [190, 506] on link at bounding box center [193, 497] width 23 height 23
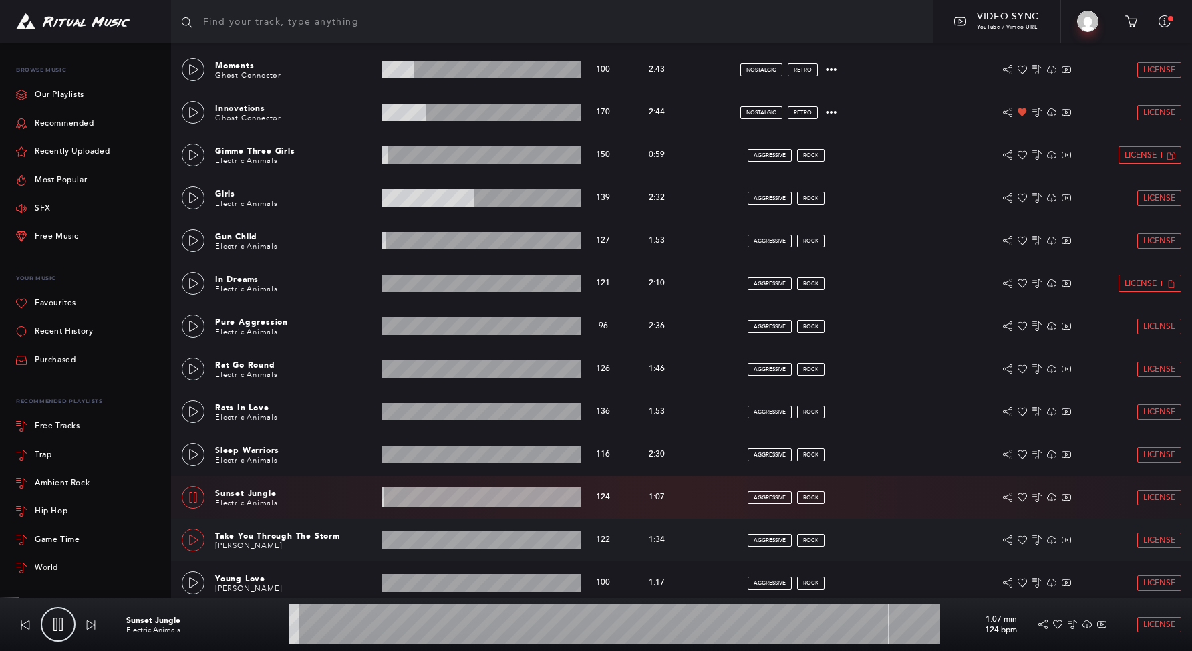
click at [190, 537] on icon at bounding box center [193, 540] width 11 height 11
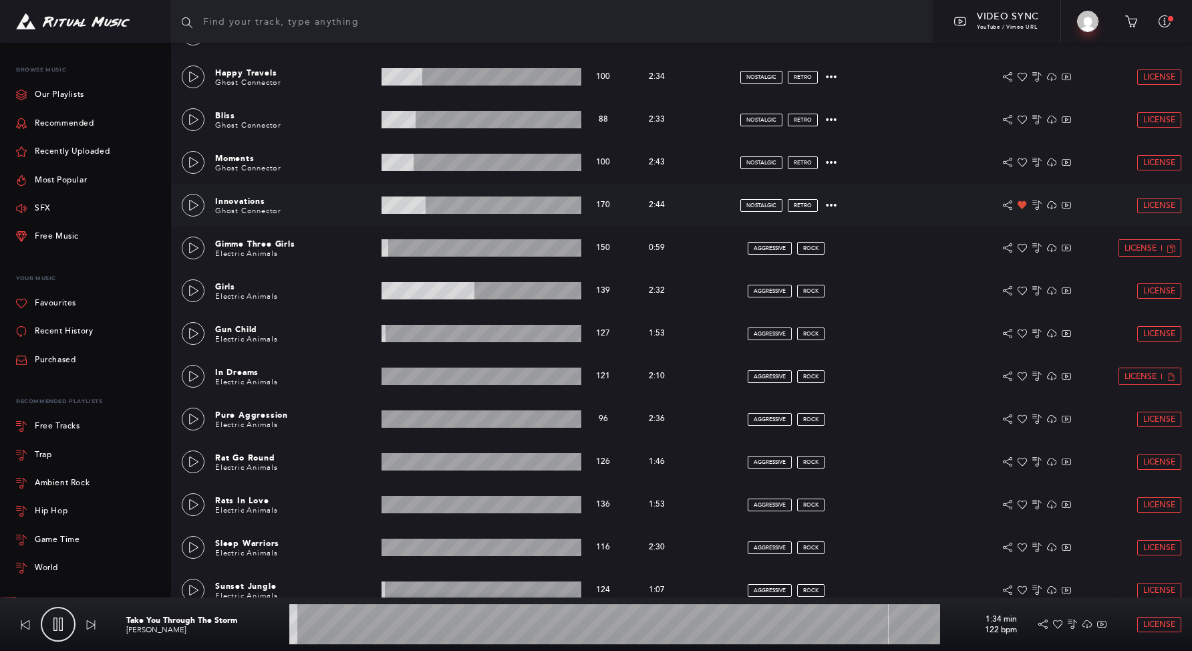
scroll to position [0, 0]
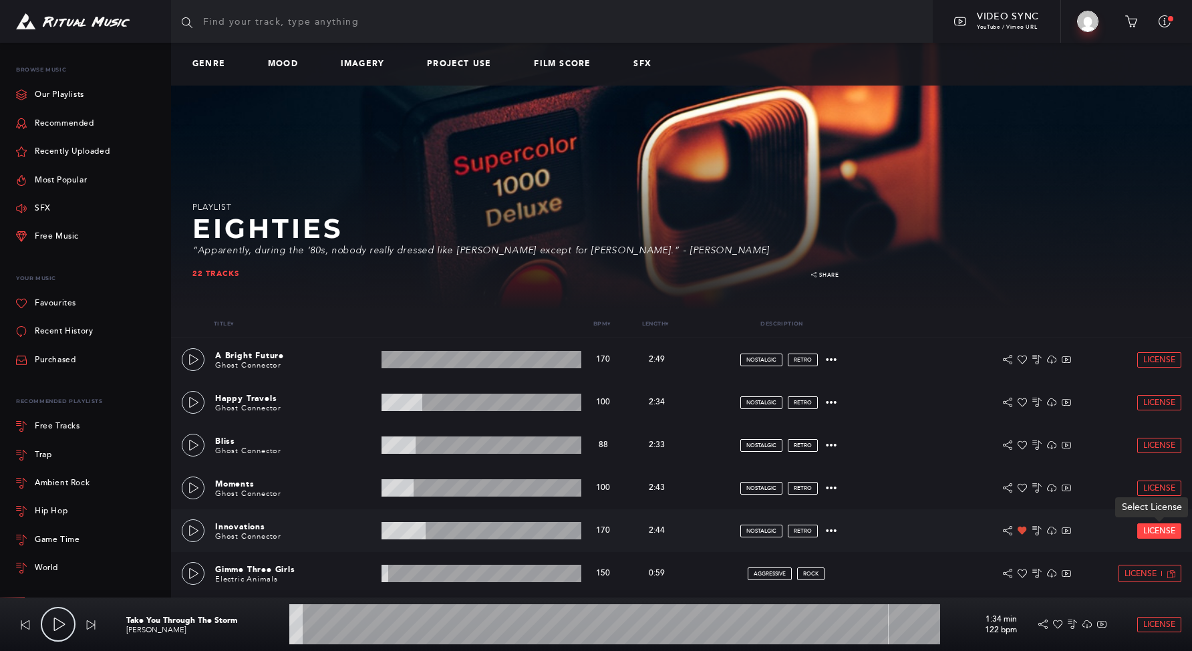
click at [1157, 535] on span "License" at bounding box center [1159, 531] width 32 height 9
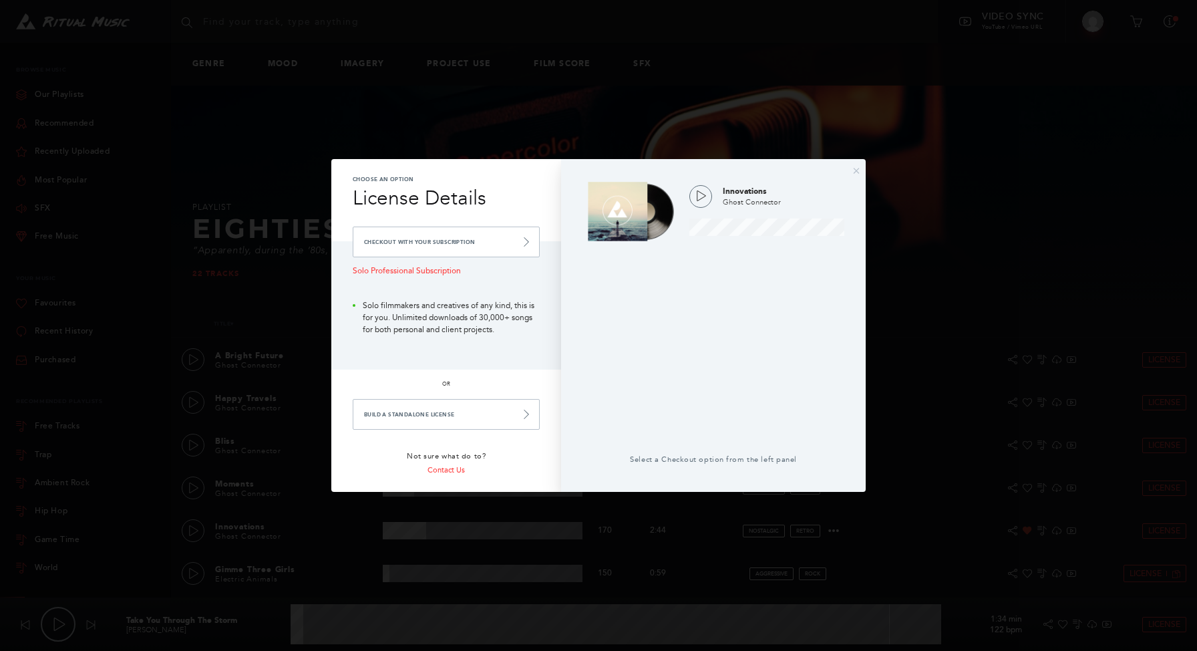
click at [1157, 535] on div "× Choose an Option License Details Checkout with your Subscription Solo Profess…" at bounding box center [598, 325] width 1197 height 651
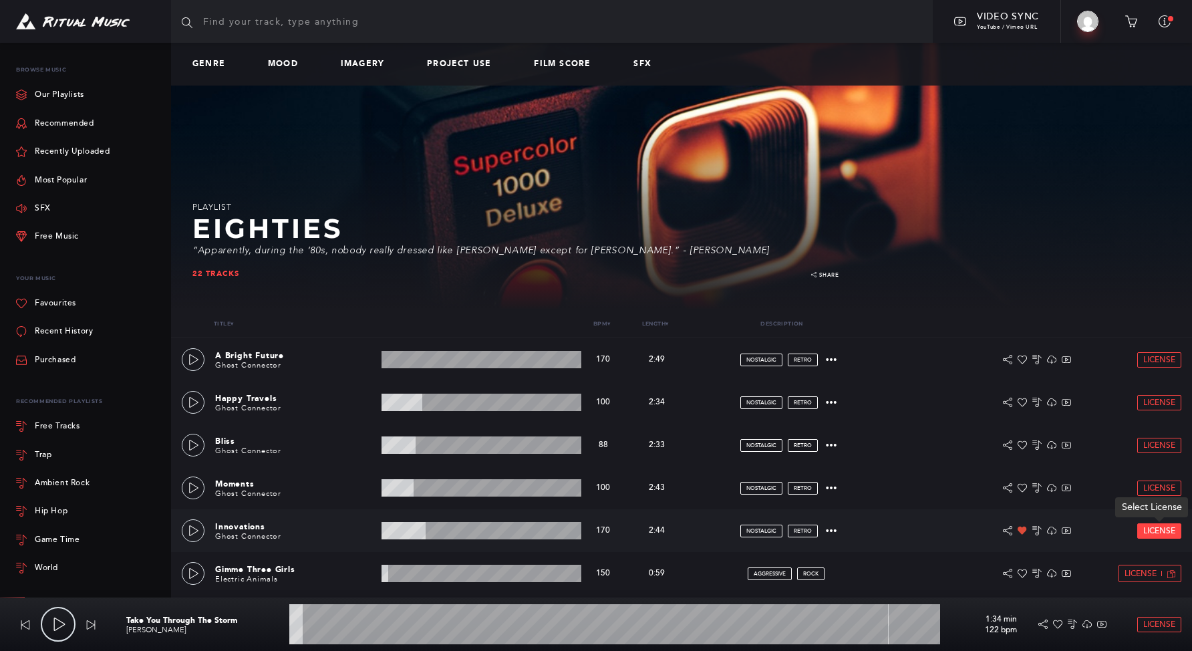
click at [1149, 527] on span "License" at bounding box center [1159, 531] width 32 height 9
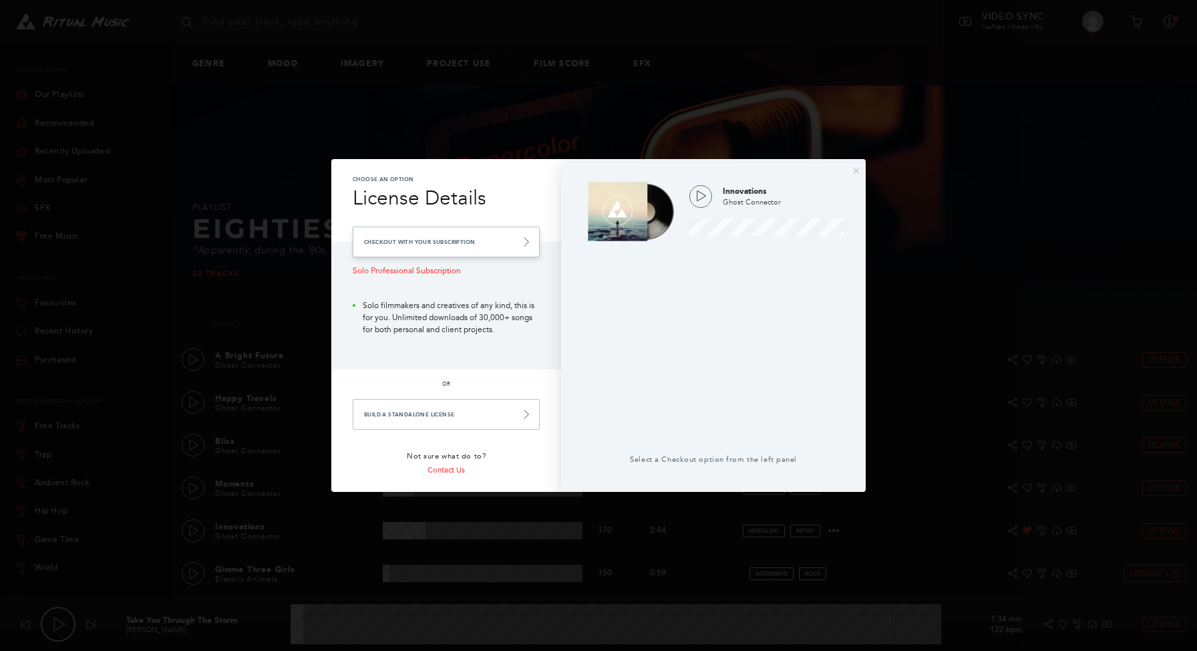
click at [424, 241] on link "Checkout with your Subscription" at bounding box center [446, 242] width 187 height 31
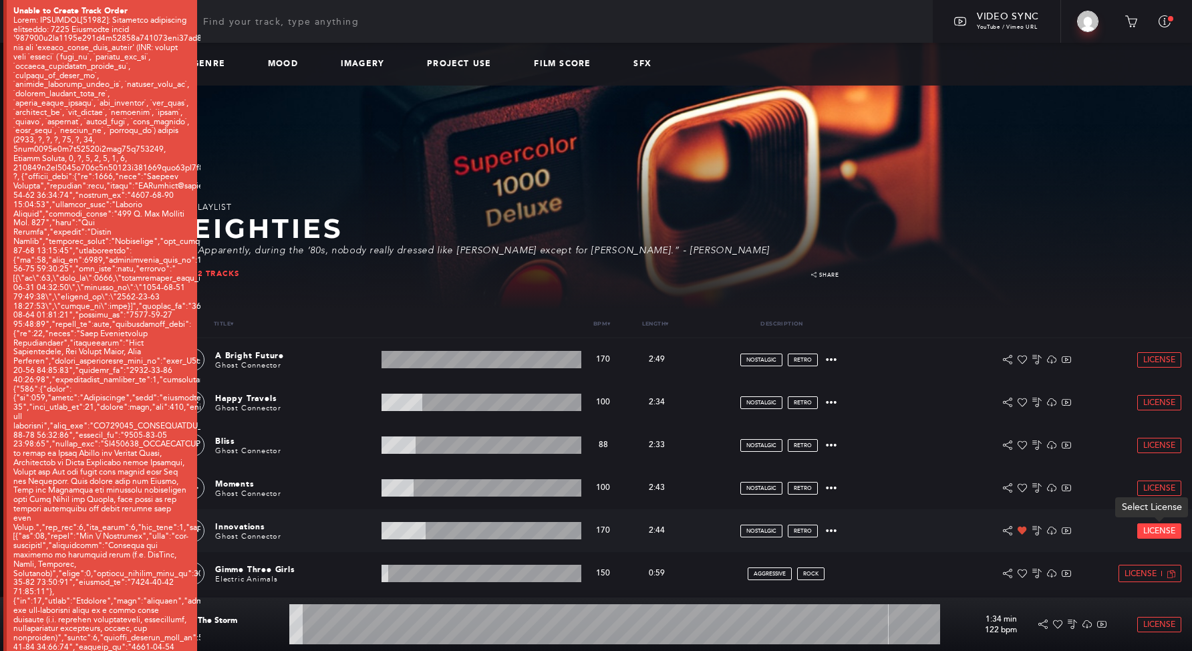
click at [1154, 531] on span "License" at bounding box center [1159, 531] width 32 height 9
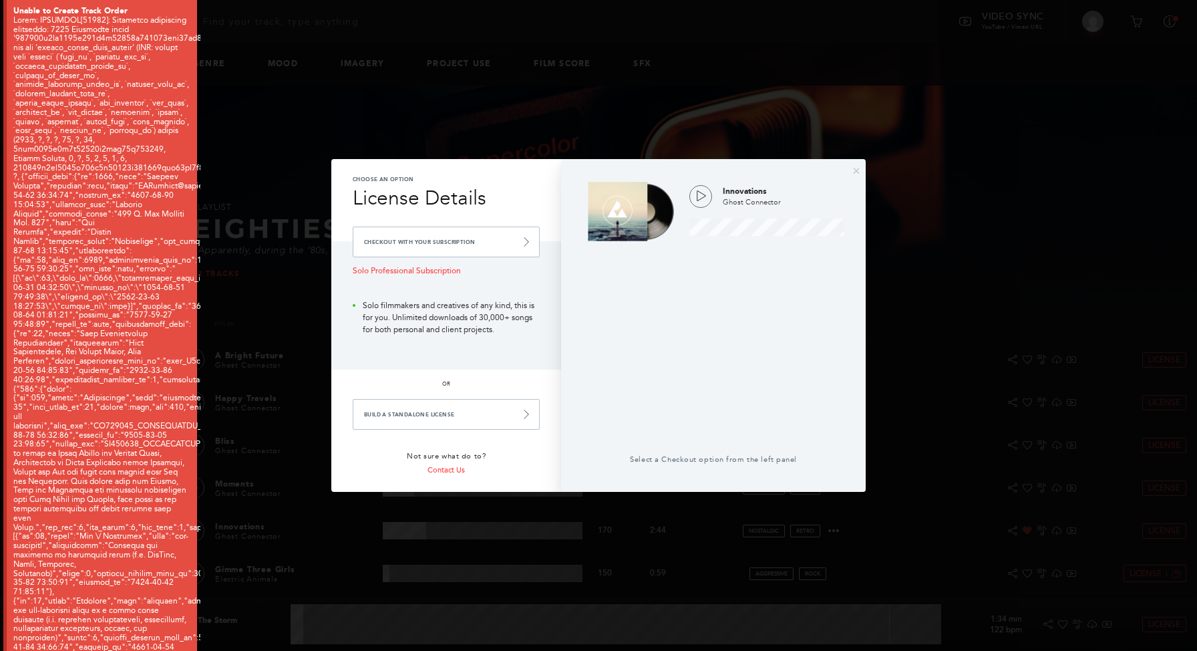
click at [882, 128] on div "× Choose an Option License Details Checkout with your Subscription Solo Profess…" at bounding box center [598, 325] width 1197 height 651
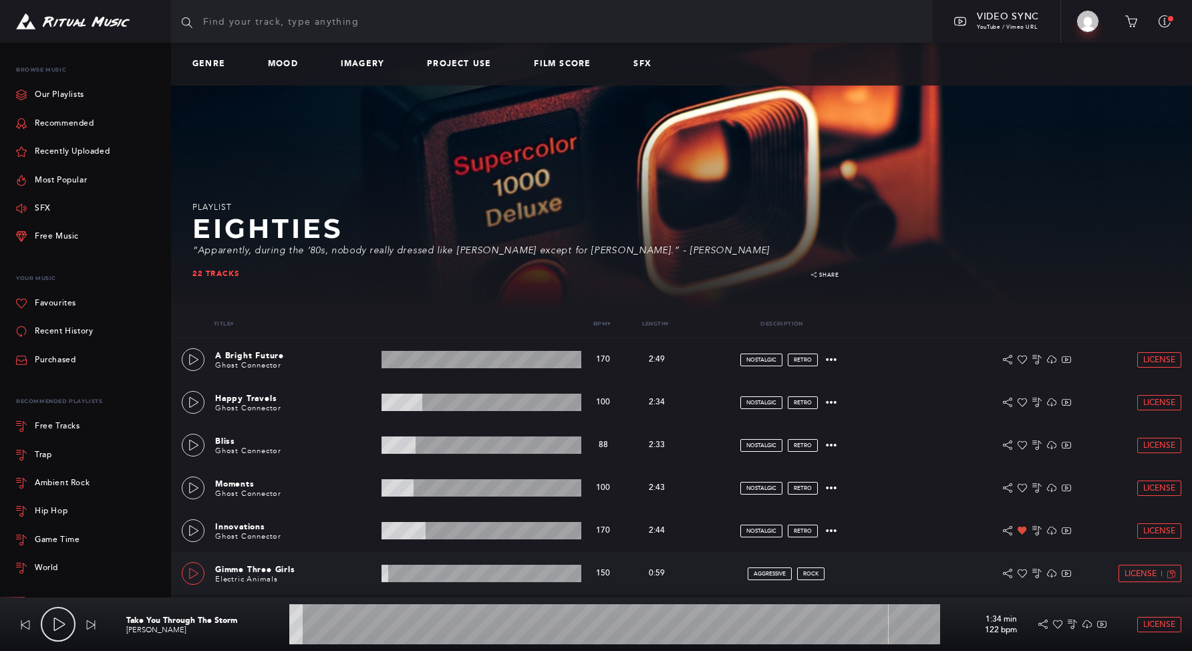
click at [196, 572] on icon at bounding box center [193, 573] width 9 height 11
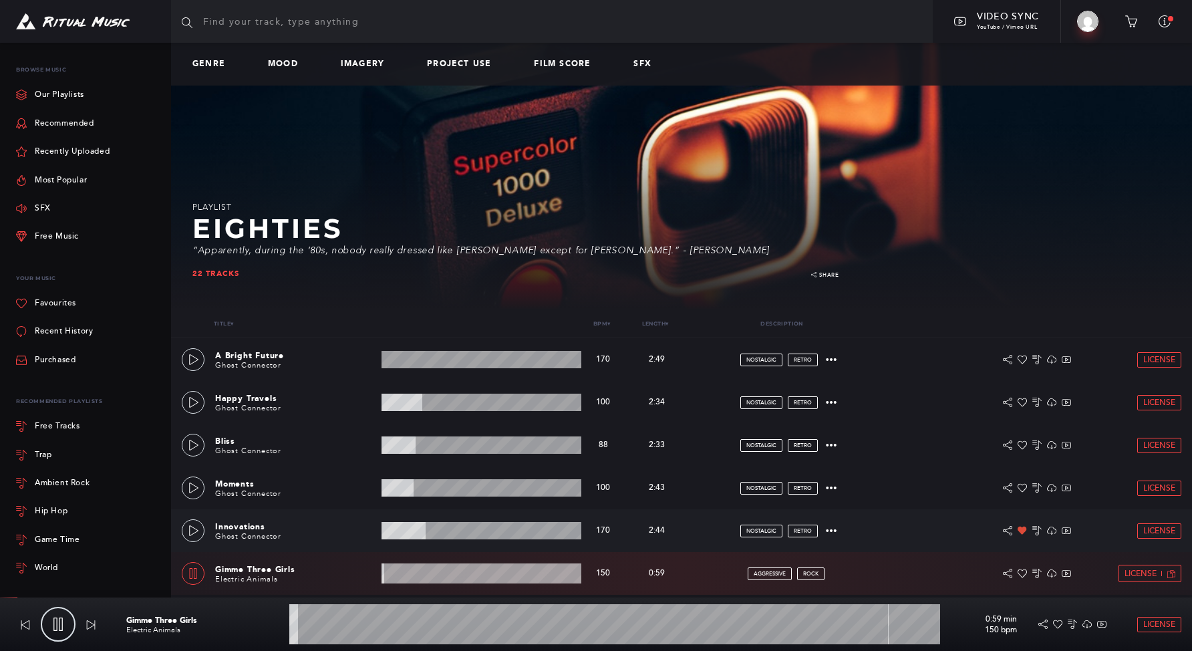
click at [181, 529] on div "Innovations Ghost Connector 2:44 min 170 bpm 170 bpm 2:44 min nostalgic retro L…" at bounding box center [681, 530] width 1021 height 43
click at [190, 535] on icon at bounding box center [193, 530] width 9 height 11
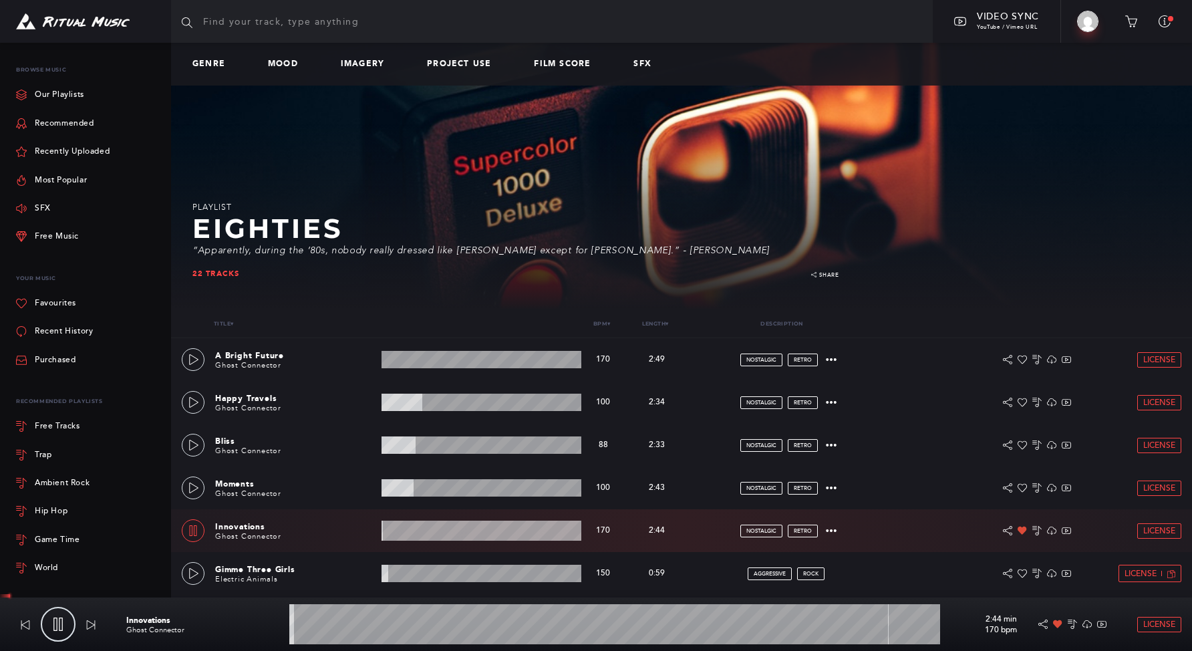
click at [442, 625] on wave at bounding box center [614, 624] width 651 height 40
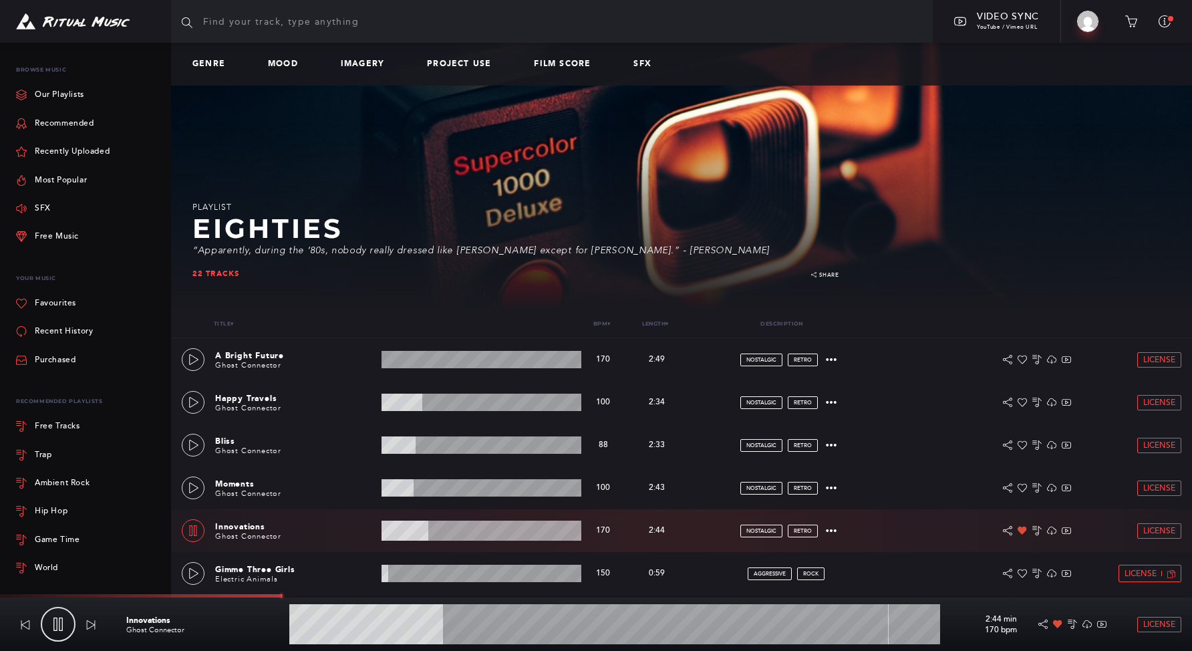
type input "23.7"
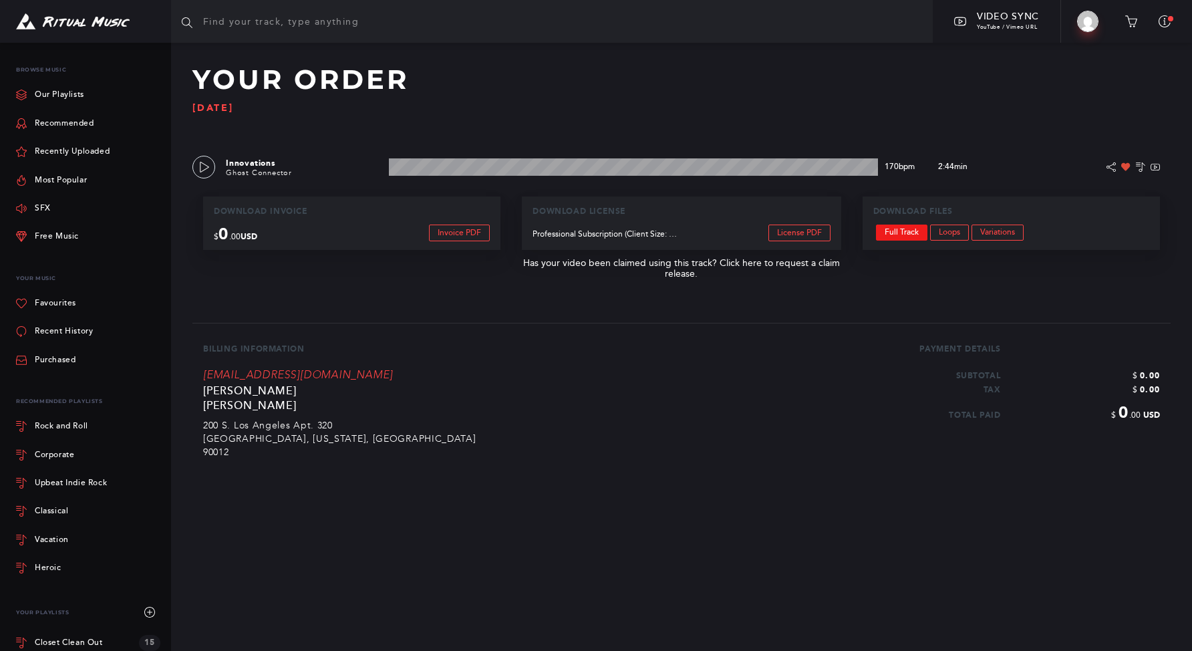
click at [909, 239] on link "Full Track" at bounding box center [901, 233] width 51 height 16
click at [61, 546] on link "Vacation" at bounding box center [88, 540] width 144 height 28
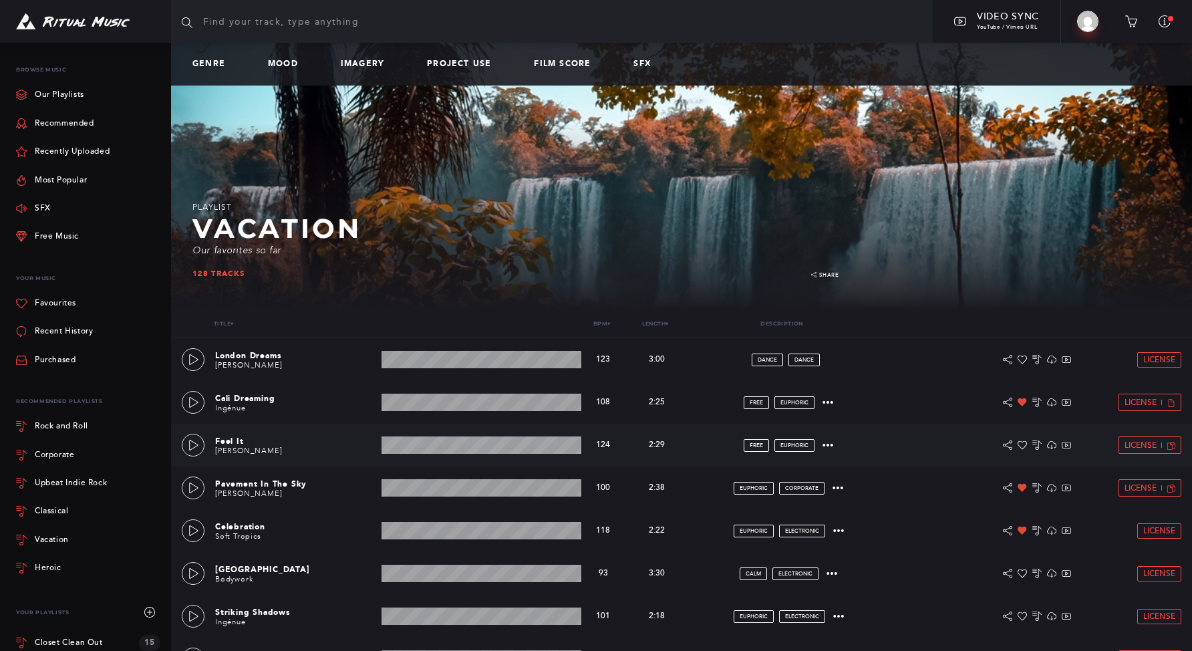
click at [174, 442] on div "Feel It [PERSON_NAME] 2:29 min 124 bpm 124 bpm 2:29 min FREE euphoric License D…" at bounding box center [681, 445] width 1021 height 43
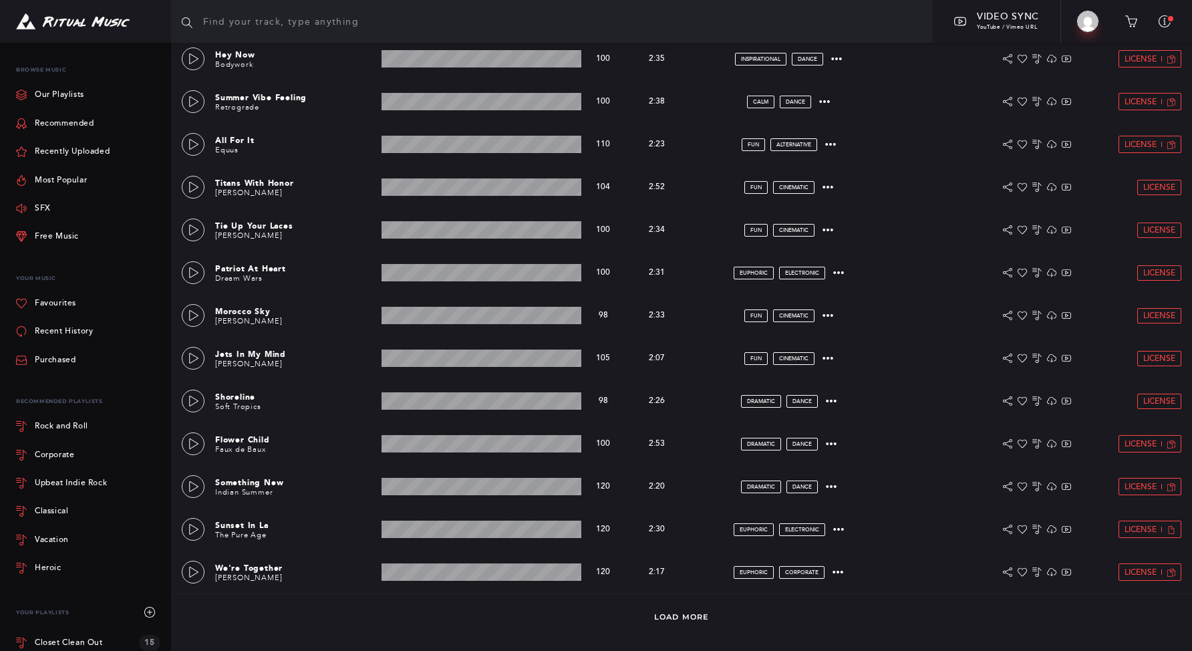
click at [180, 486] on div "Something New Indian Summer 2:20 min 120 bpm 120 bpm 2:20 min dramatic dance Li…" at bounding box center [681, 486] width 1021 height 43
click at [192, 484] on icon at bounding box center [193, 486] width 11 height 11
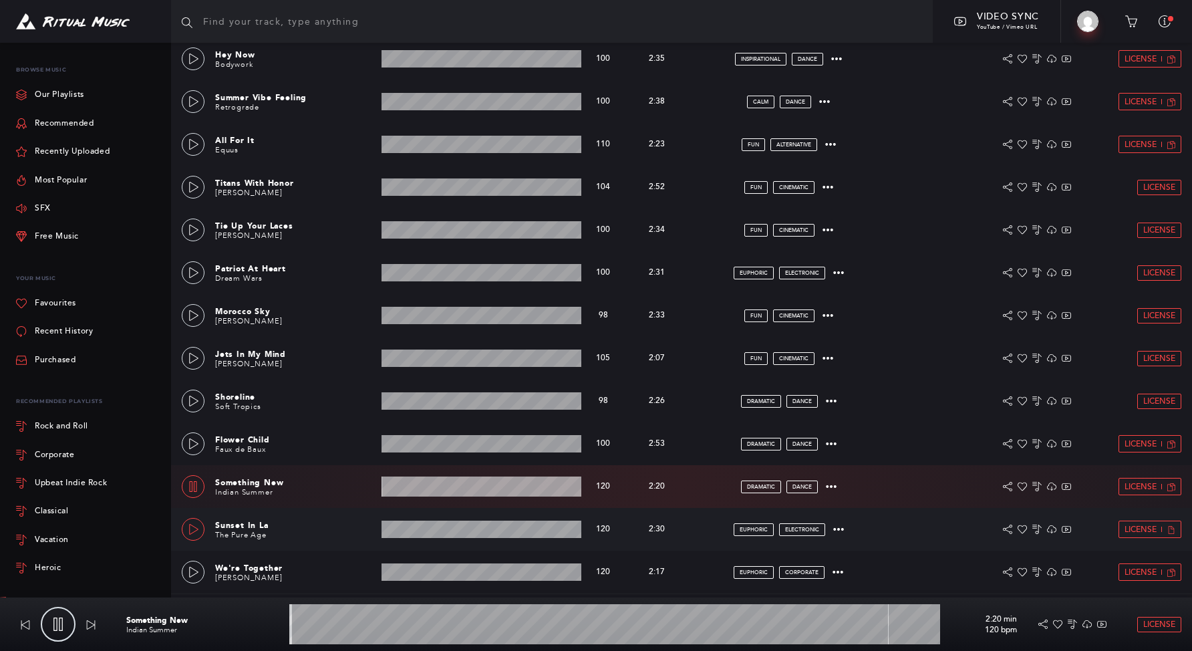
click at [182, 527] on link at bounding box center [193, 529] width 23 height 23
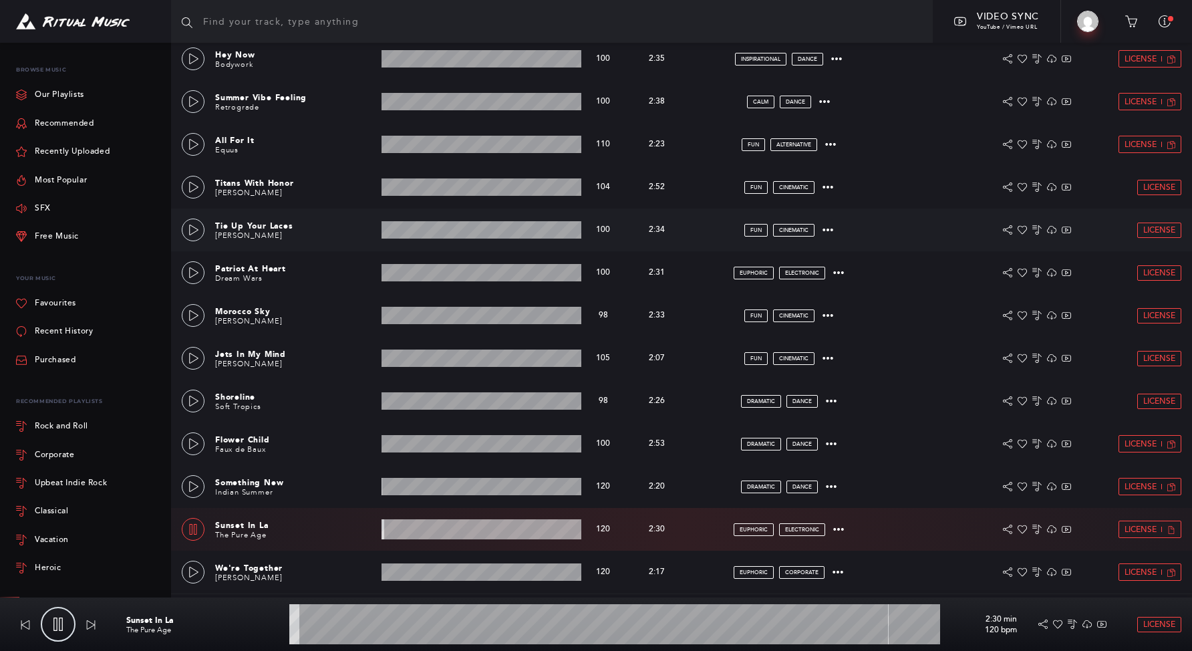
click at [193, 243] on div "Tie Up Your Laces [PERSON_NAME] 2:34 min 100 bpm 100 bpm 2:34 min fun cinematic…" at bounding box center [682, 229] width 1000 height 43
click at [191, 231] on icon at bounding box center [193, 230] width 11 height 11
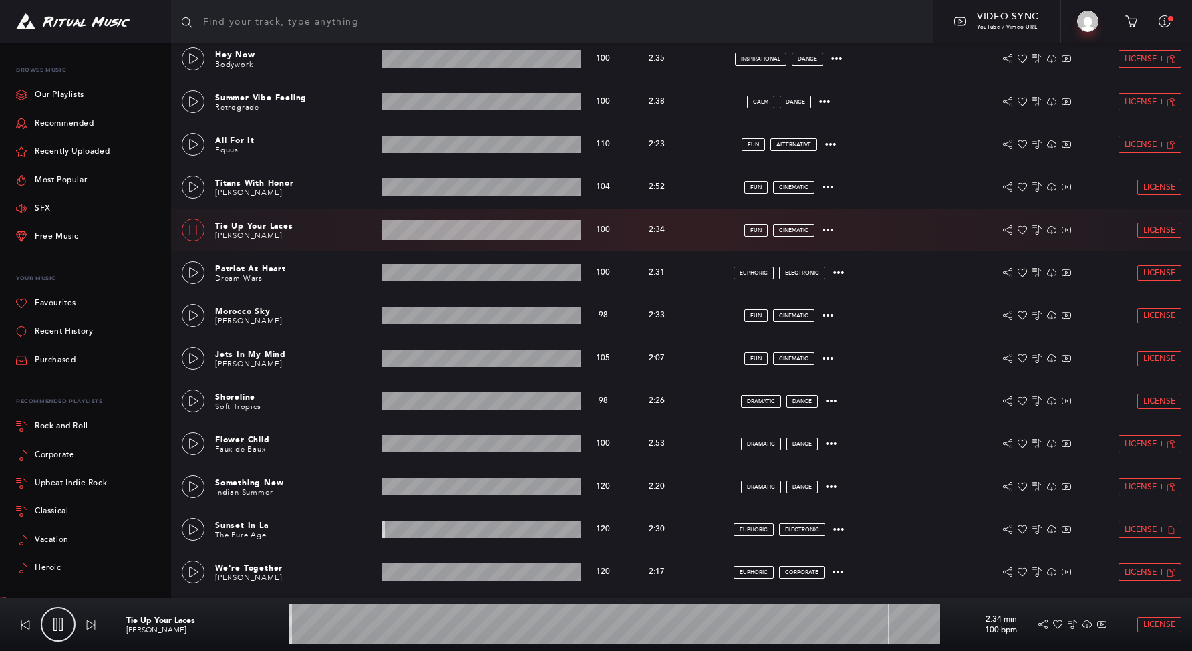
click at [410, 231] on wave at bounding box center [482, 230] width 200 height 20
click at [457, 237] on wave at bounding box center [482, 230] width 200 height 20
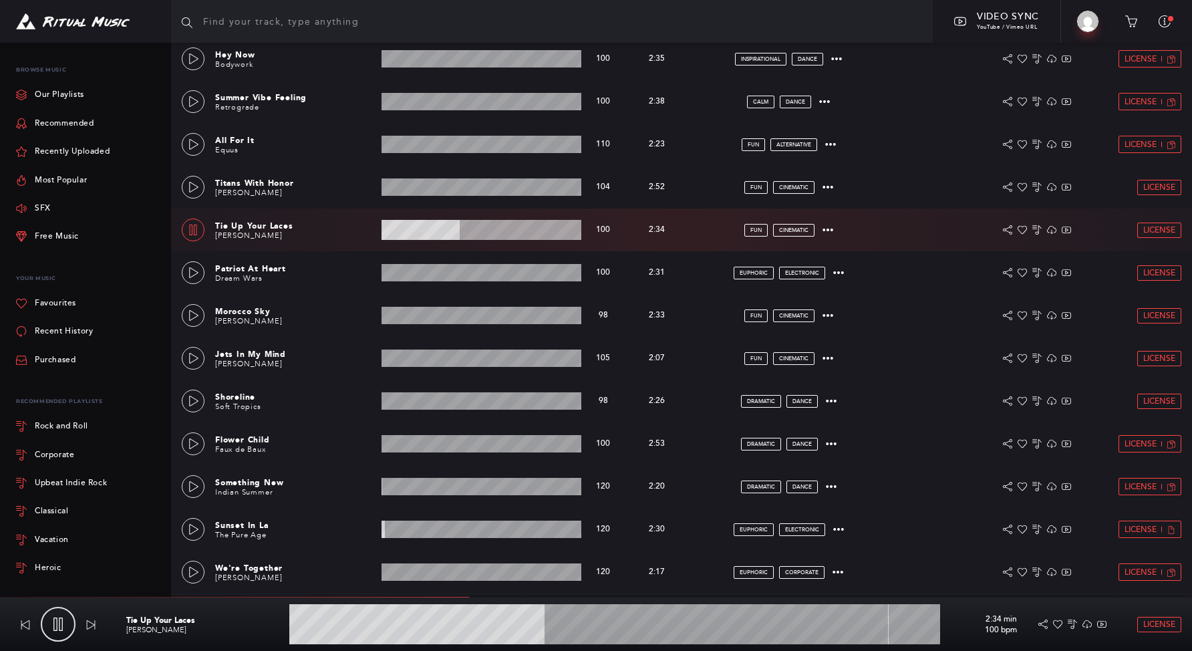
click at [185, 233] on link at bounding box center [193, 229] width 23 height 23
click at [194, 184] on icon at bounding box center [193, 187] width 11 height 11
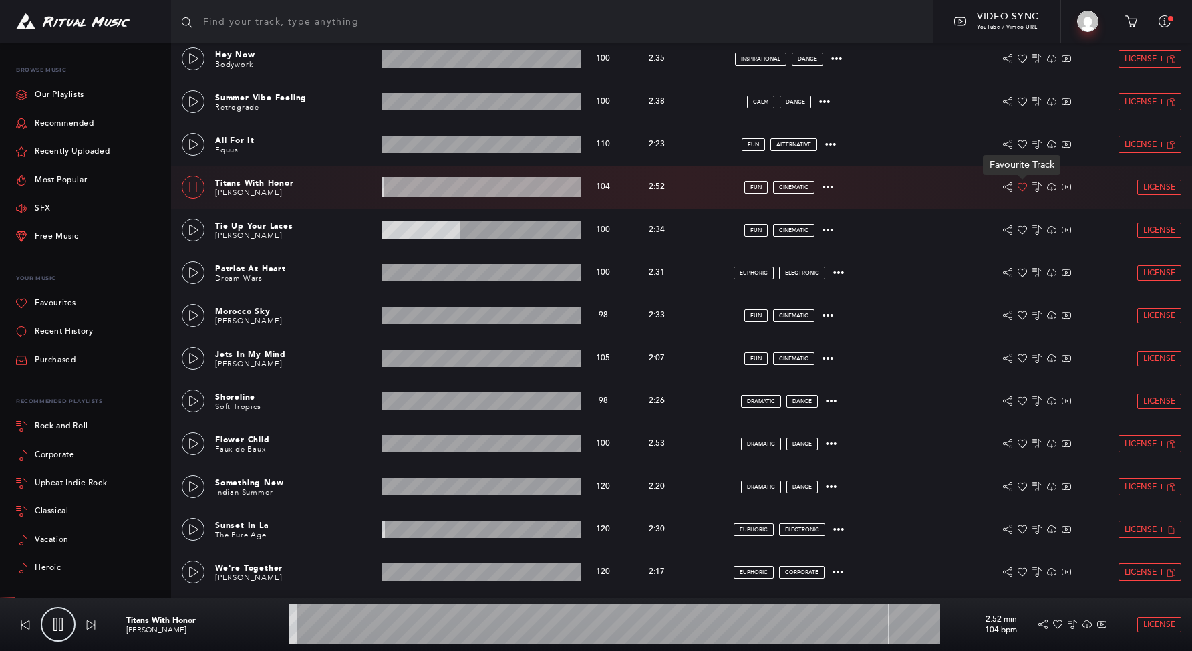
click at [1021, 192] on div at bounding box center [1022, 187] width 9 height 11
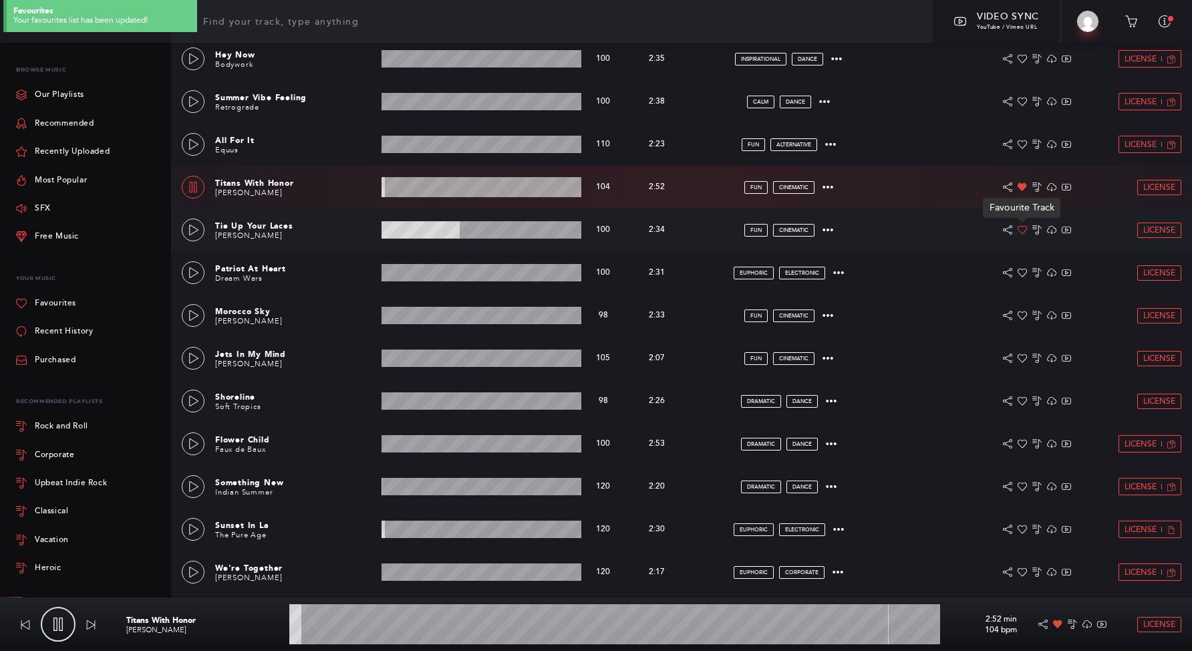
click at [1026, 233] on icon at bounding box center [1022, 229] width 9 height 9
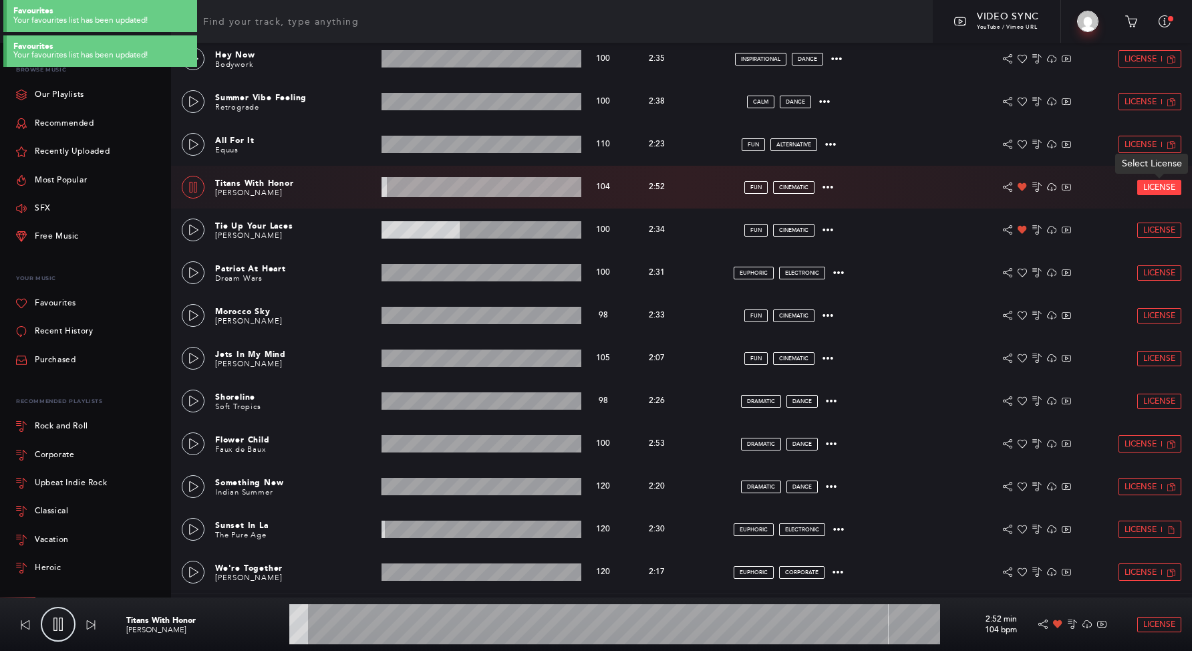
click at [1149, 184] on span "License" at bounding box center [1159, 187] width 32 height 9
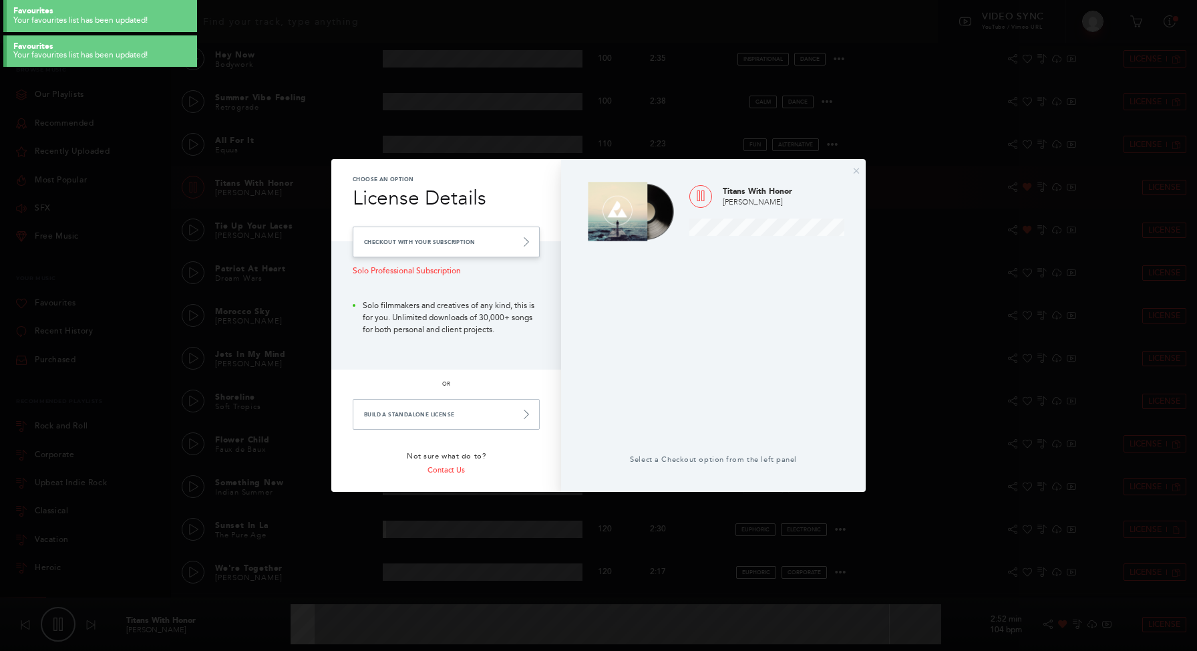
click at [508, 238] on link "Checkout with your Subscription" at bounding box center [446, 242] width 187 height 31
click at [508, 239] on link "Checkout with your Subscription" at bounding box center [446, 242] width 187 height 31
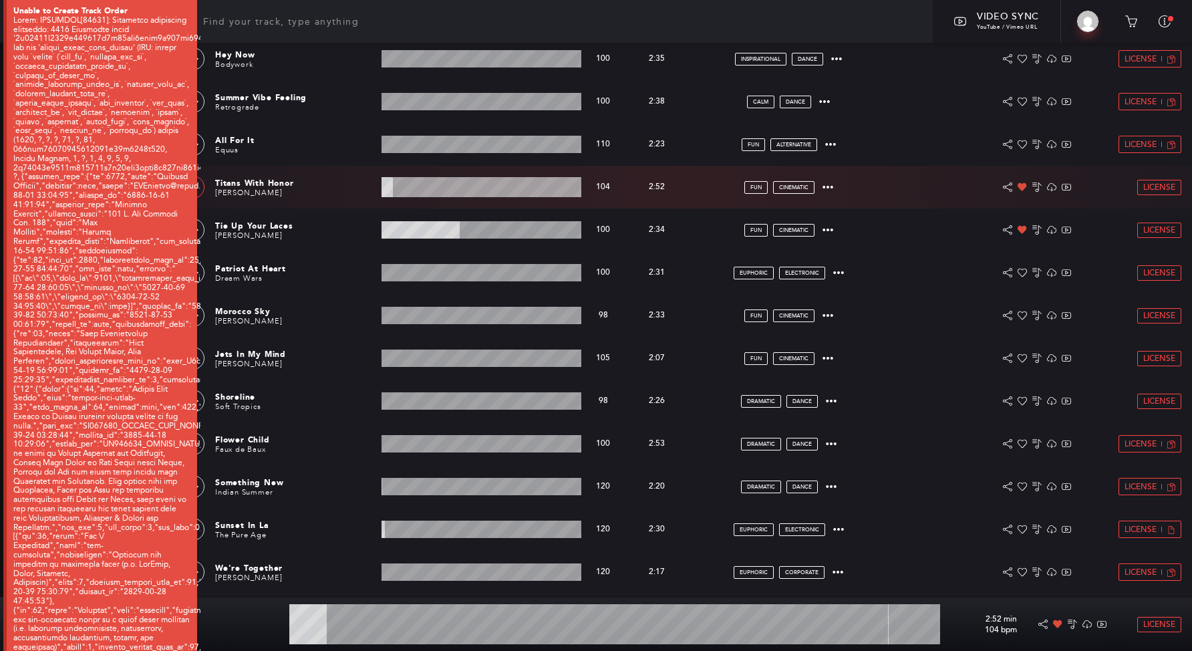
type input "5.89"
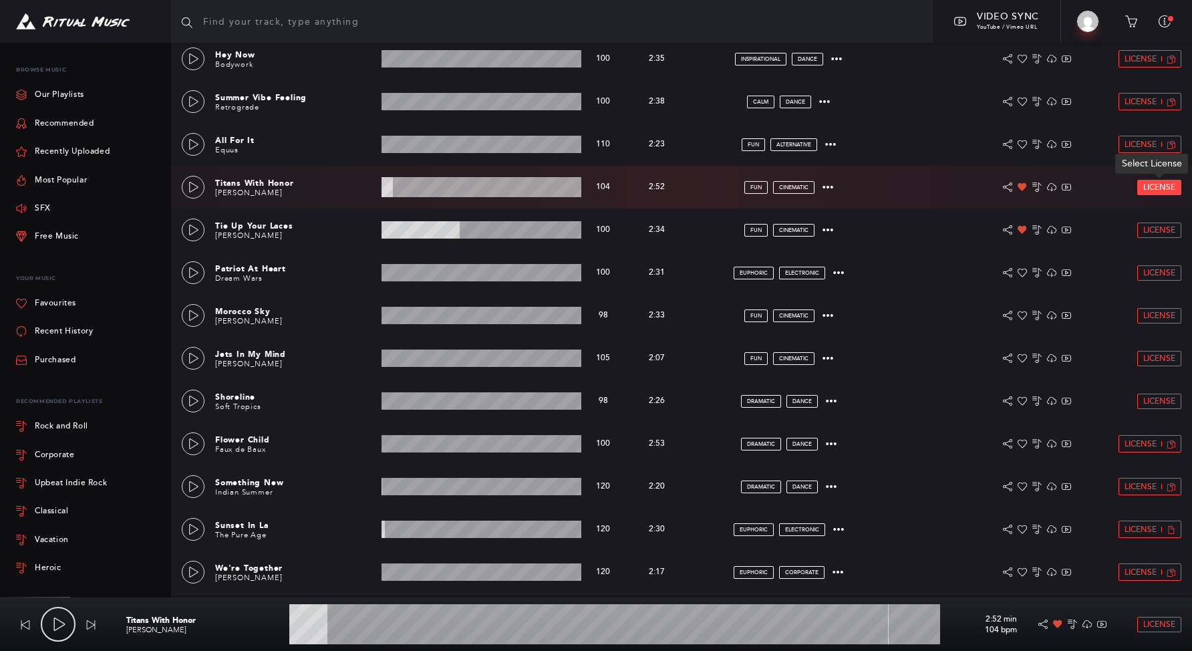
click at [1157, 187] on span "License" at bounding box center [1159, 187] width 32 height 9
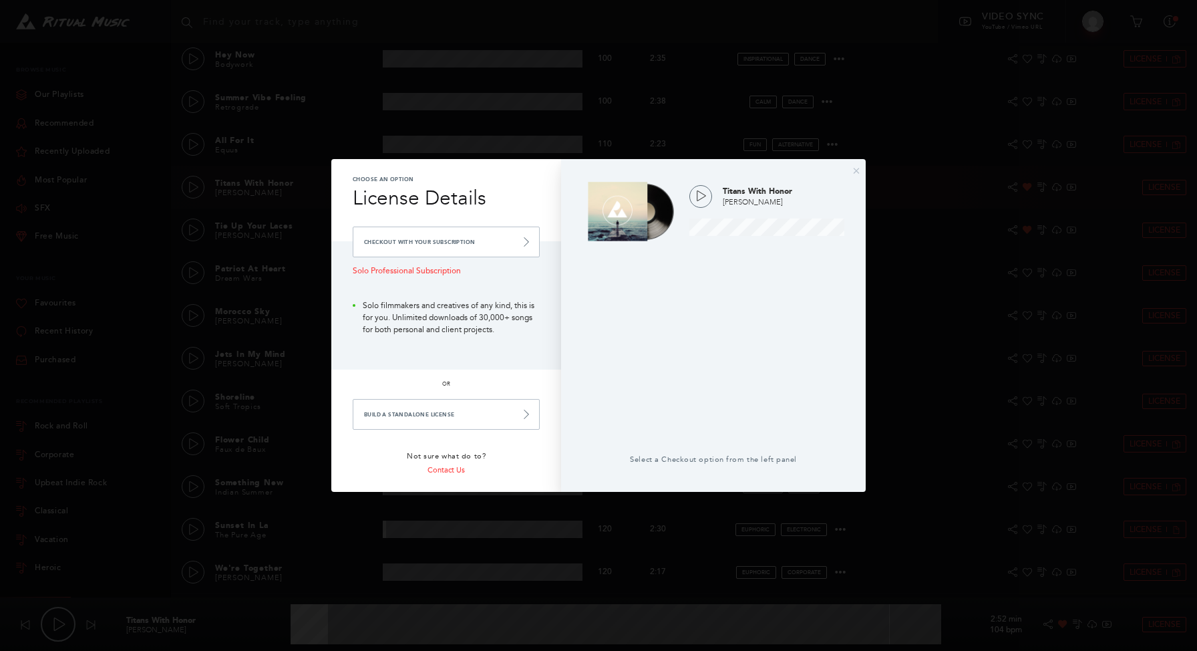
click at [427, 161] on div "Choose an Option License Details Checkout with your Subscription Solo Professio…" at bounding box center [446, 325] width 230 height 333
click at [317, 144] on div "× Choose an Option License Details Checkout with your Subscription Solo Profess…" at bounding box center [598, 325] width 1197 height 651
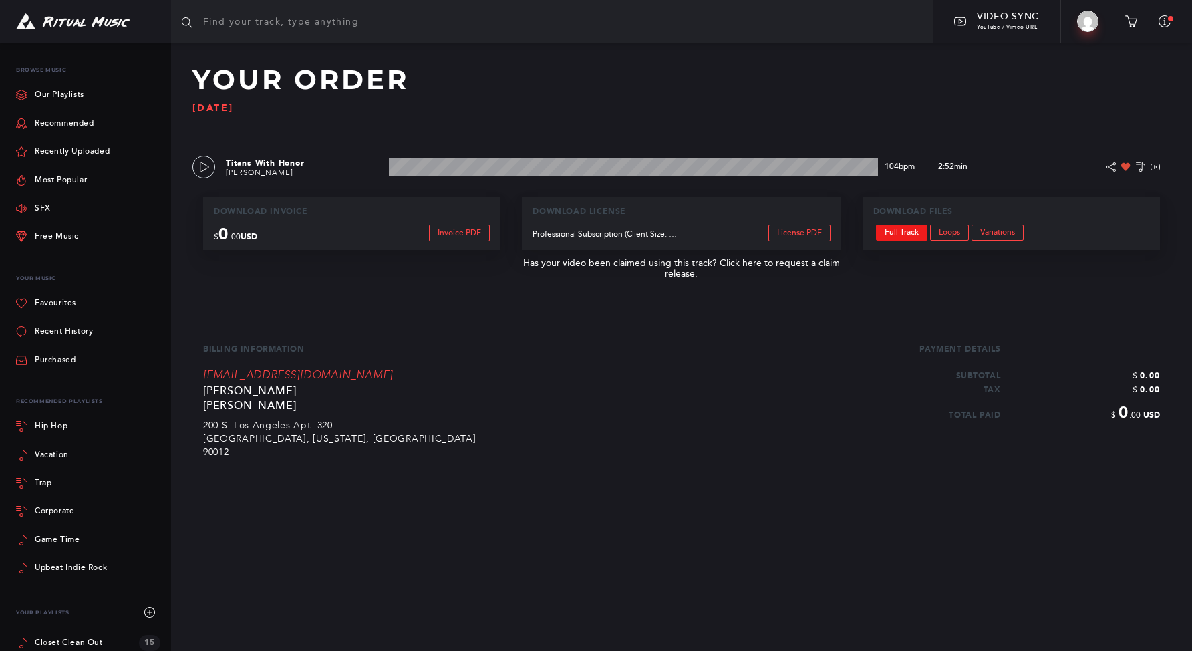
click at [903, 233] on link "Full Track" at bounding box center [901, 233] width 51 height 16
click at [53, 447] on link "Vacation" at bounding box center [88, 454] width 144 height 28
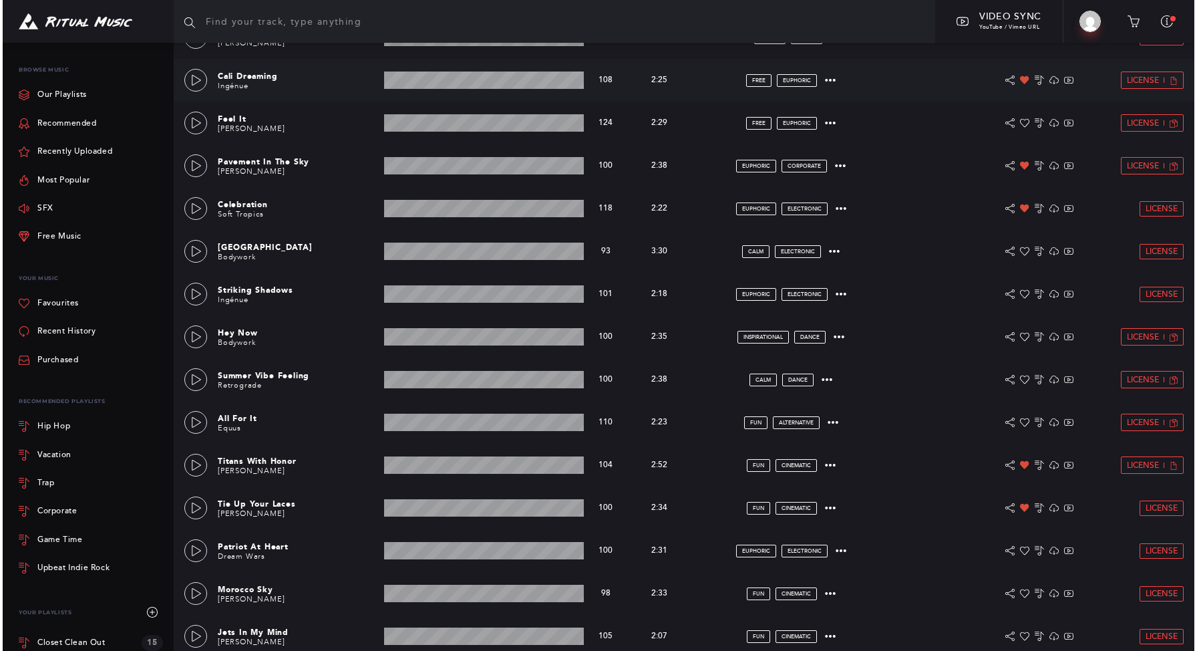
scroll to position [600, 0]
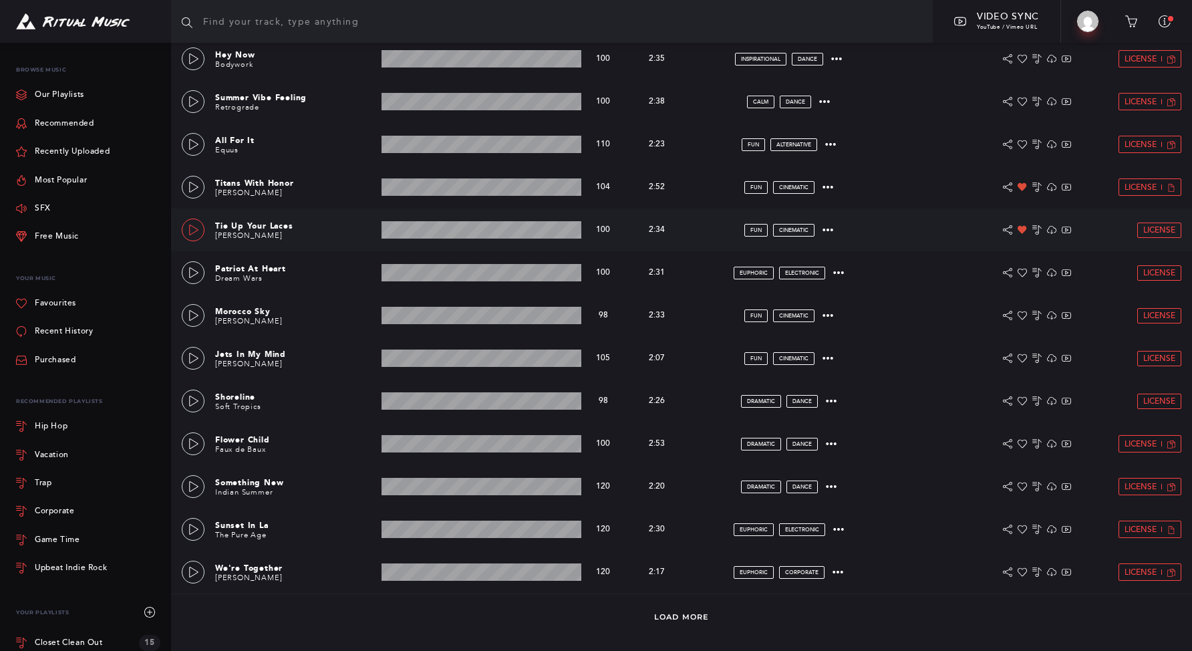
click at [187, 229] on link at bounding box center [193, 229] width 23 height 23
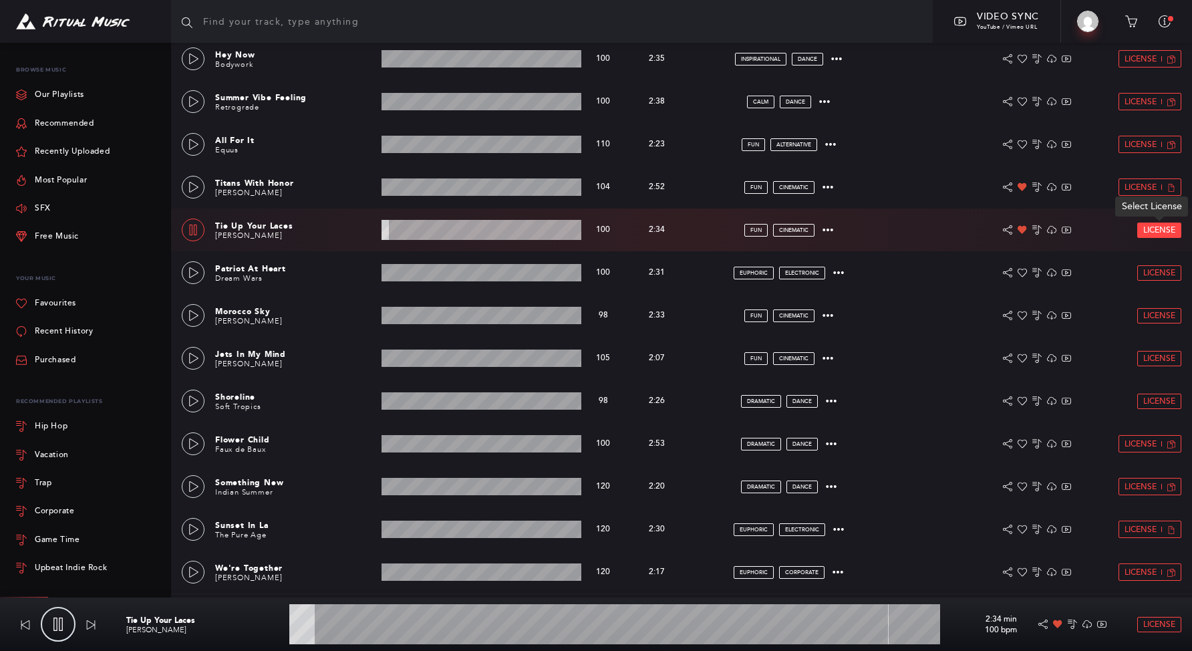
click at [1142, 235] on link "License" at bounding box center [1159, 230] width 43 height 14
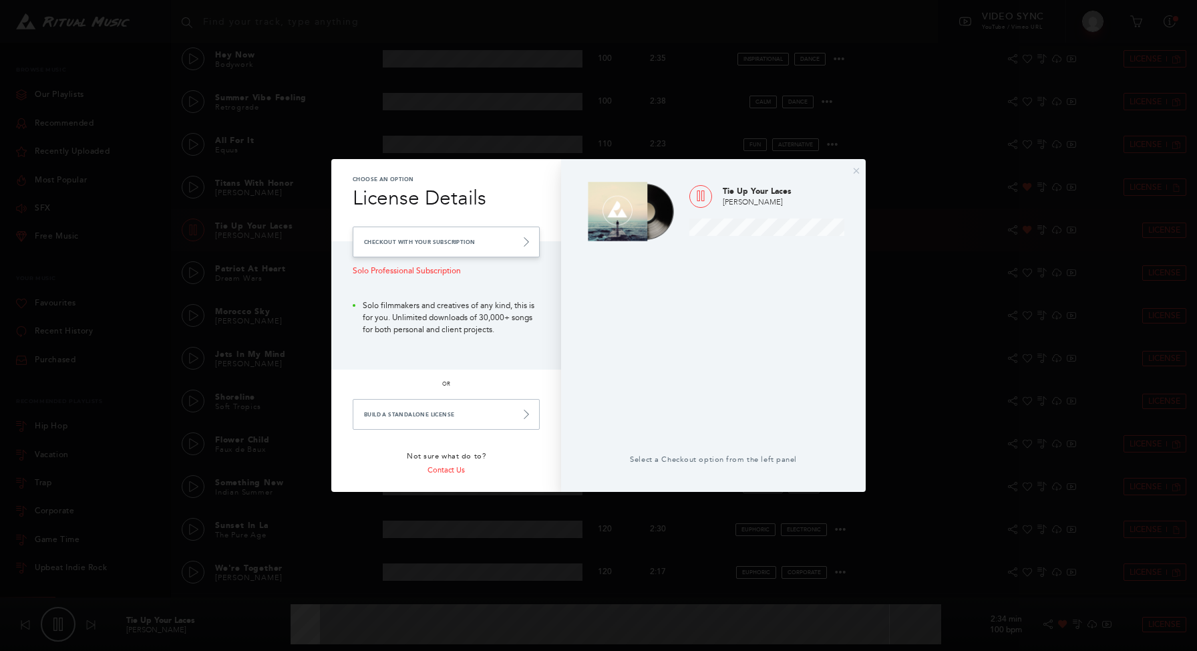
click at [462, 239] on link "Checkout with your Subscription" at bounding box center [446, 242] width 187 height 31
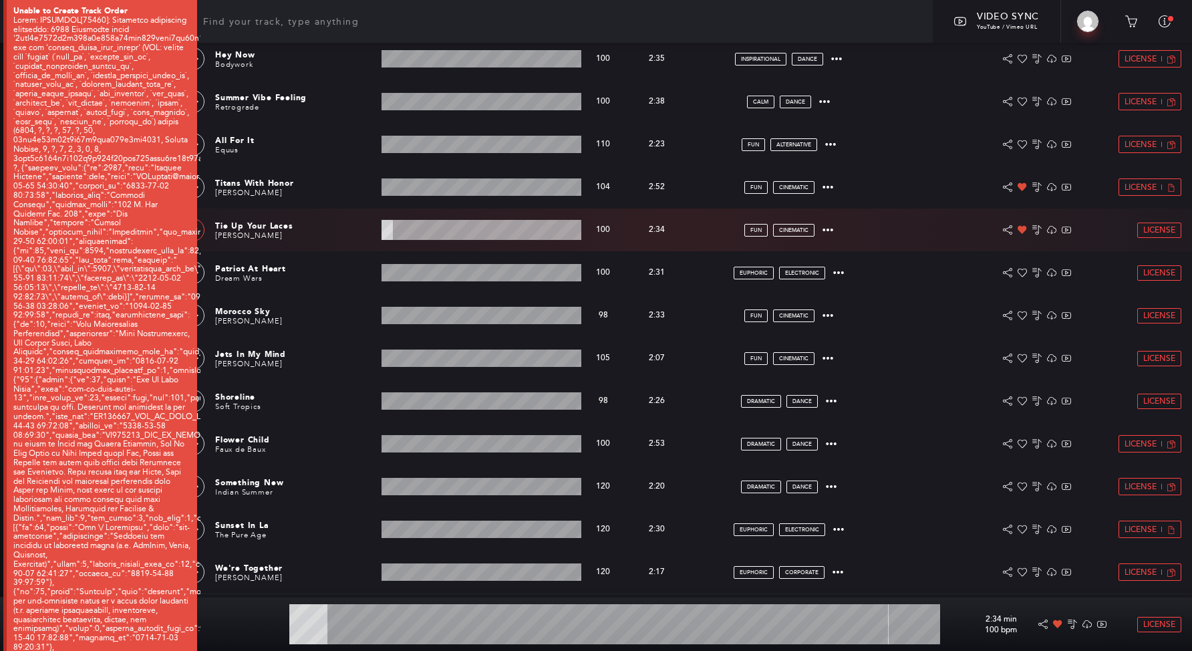
type input "5.99"
click at [1157, 234] on span "License" at bounding box center [1159, 230] width 32 height 9
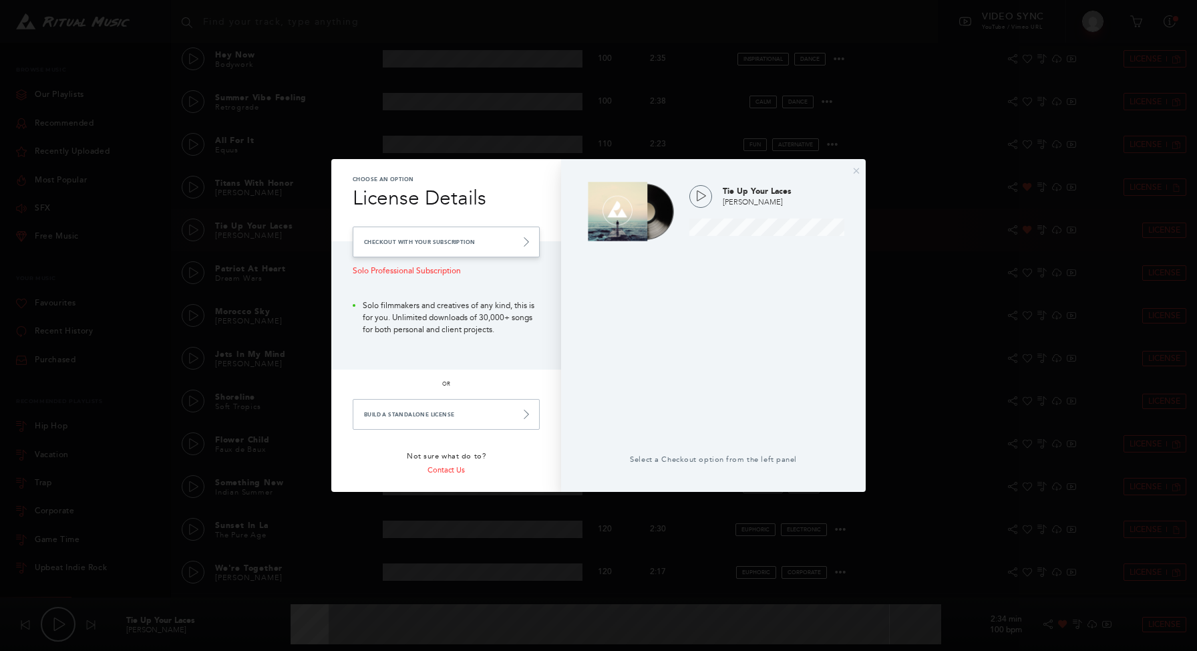
click at [405, 235] on link "Checkout with your Subscription" at bounding box center [446, 242] width 187 height 31
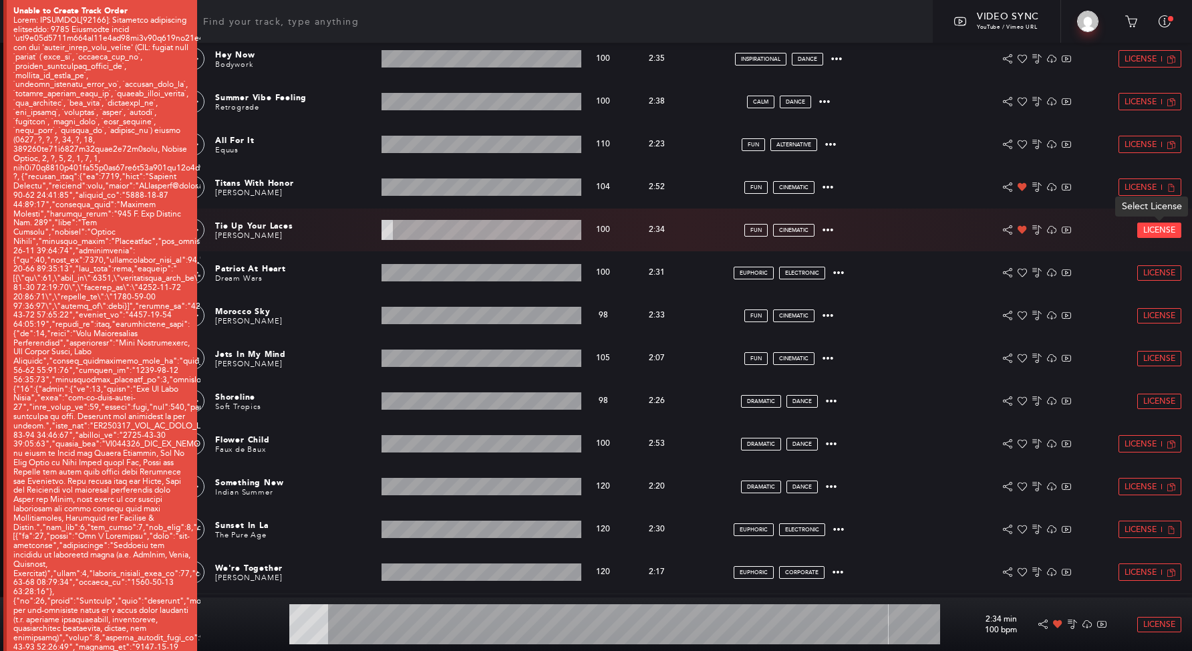
click at [1153, 227] on span "License" at bounding box center [1159, 230] width 32 height 9
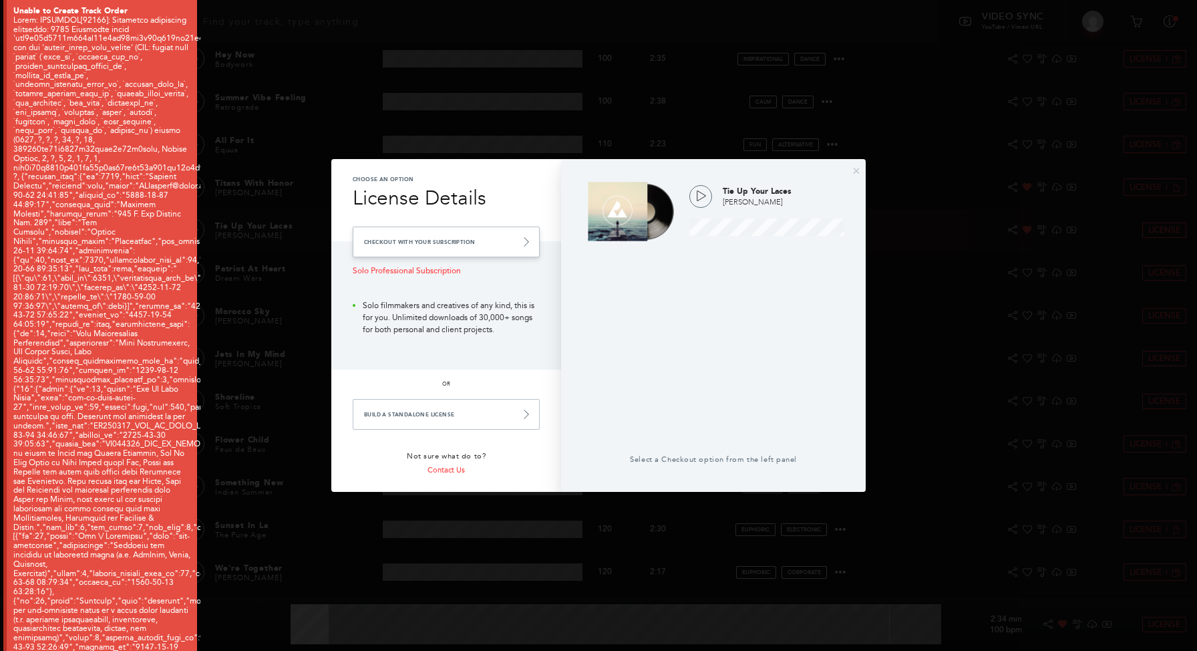
click at [475, 247] on link "Checkout with your Subscription" at bounding box center [446, 242] width 187 height 31
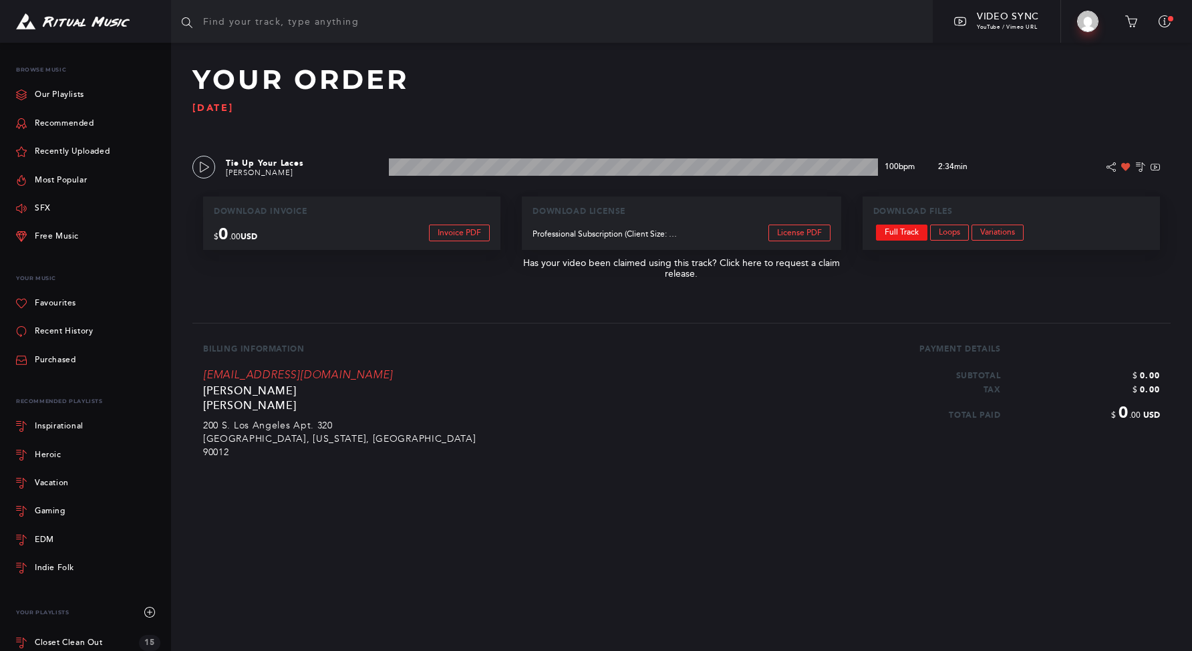
click at [911, 231] on link "Full Track" at bounding box center [901, 233] width 51 height 16
